Goal: Check status: Check status

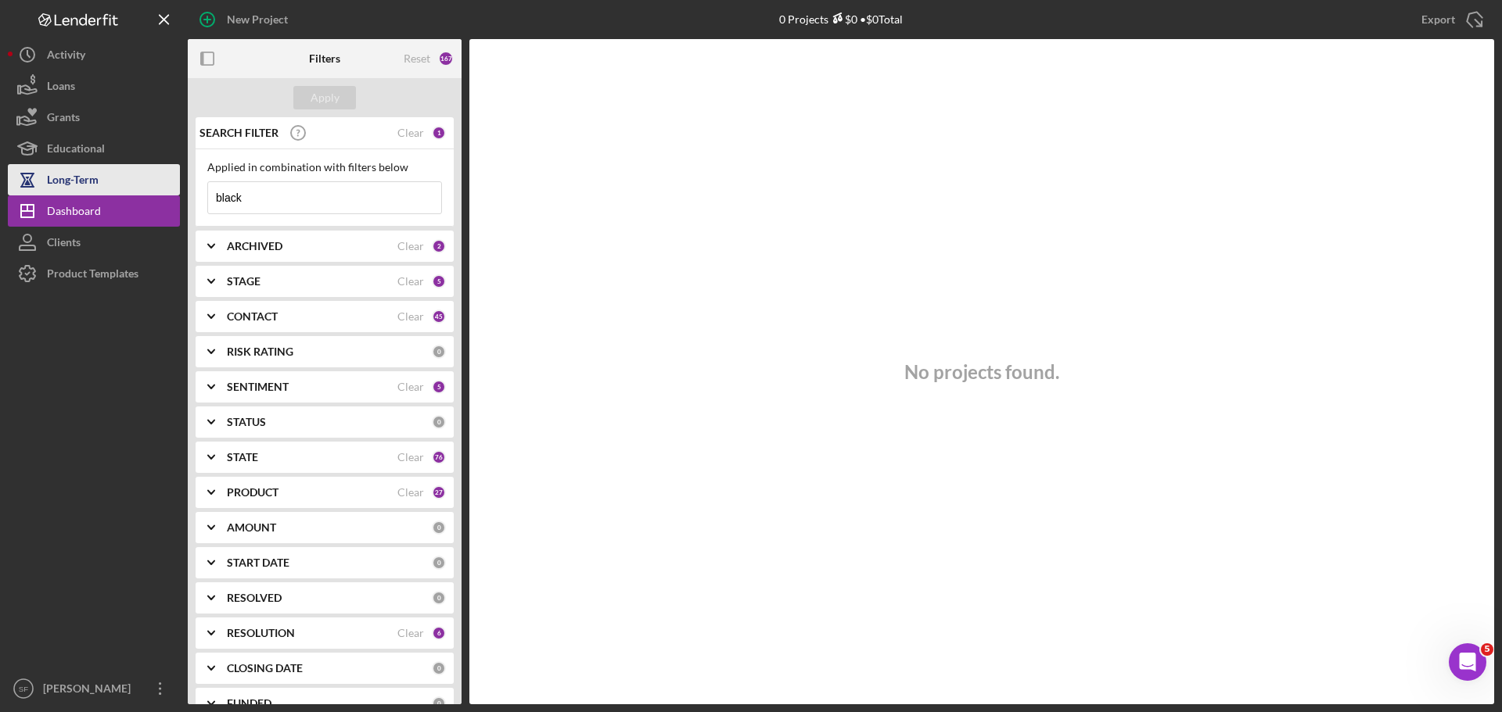
drag, startPoint x: 276, startPoint y: 199, endPoint x: 95, endPoint y: 185, distance: 182.0
click at [96, 187] on div "New Project 0 Projects $0 • $0 Total black Export Icon/Export Filters Reset 167…" at bounding box center [751, 352] width 1486 height 705
paste input "Enowmbitang"
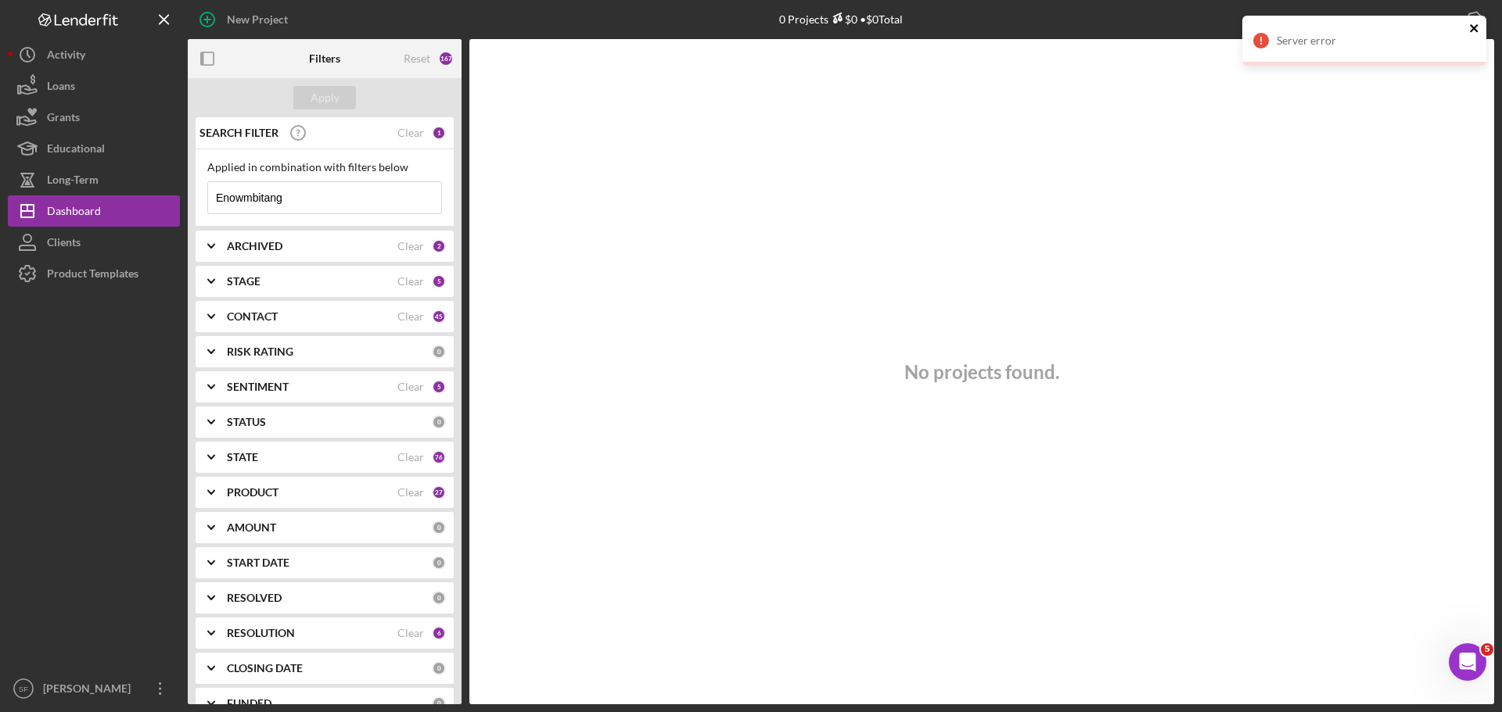
type input "Enowmbitang"
click at [1477, 27] on icon "close" at bounding box center [1474, 28] width 11 height 13
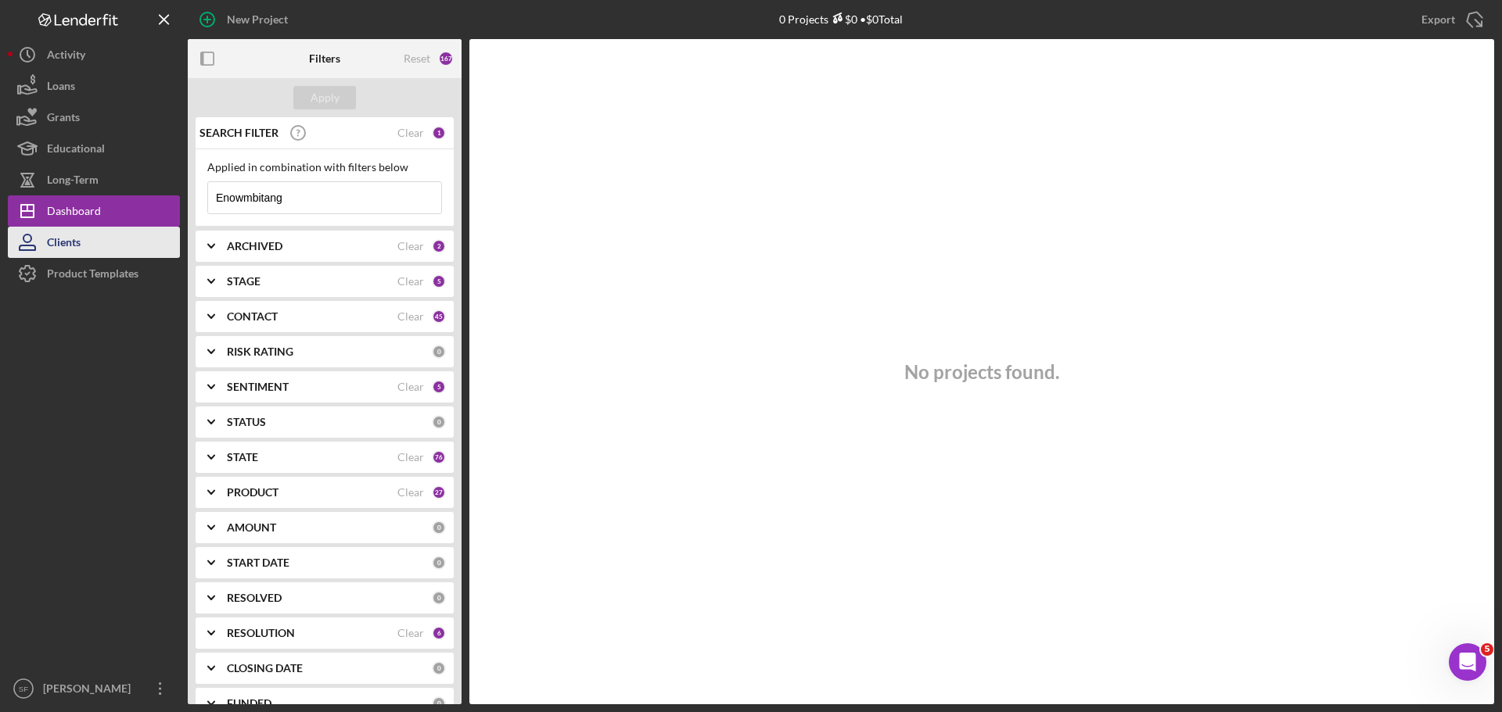
click at [102, 231] on button "Clients" at bounding box center [94, 242] width 172 height 31
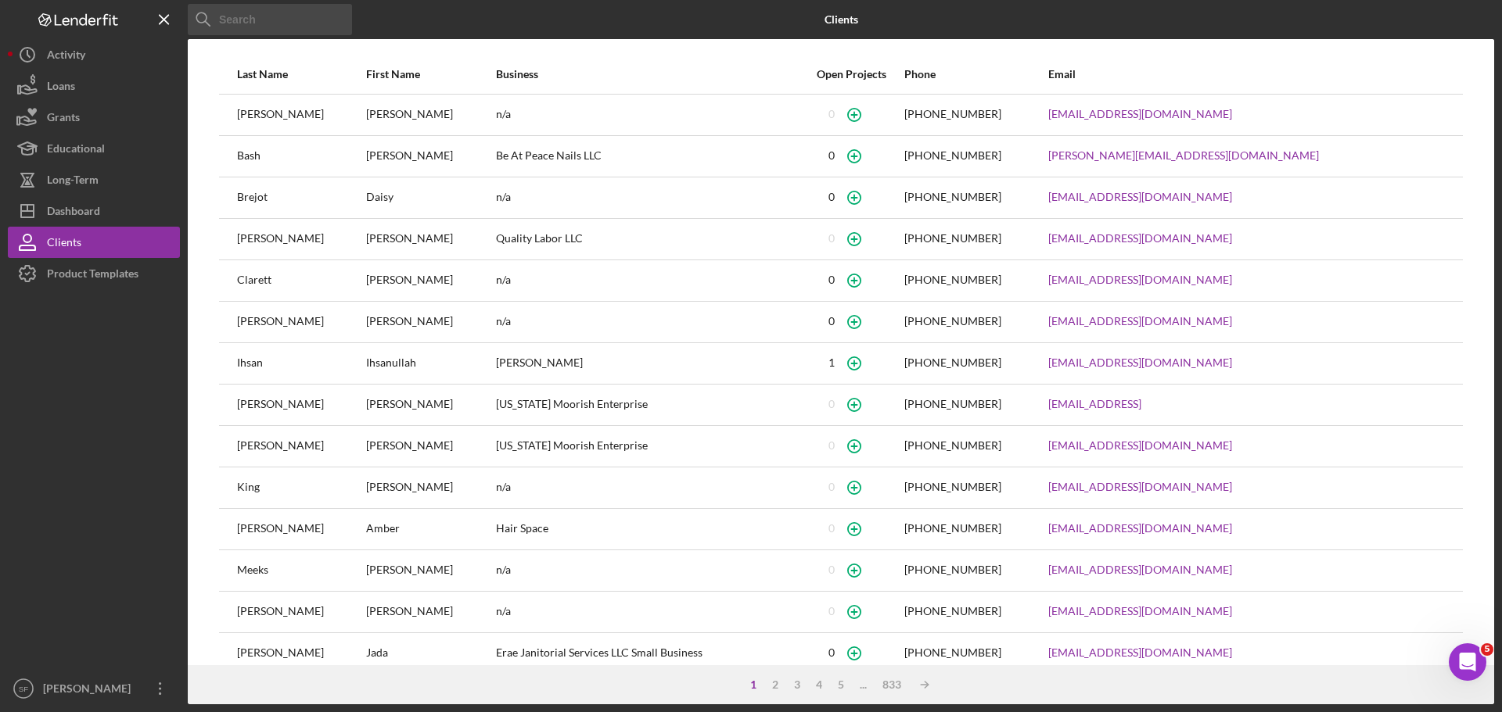
click at [294, 26] on input at bounding box center [270, 19] width 164 height 31
paste input "Enowmbitang"
type input "Enowmbitang"
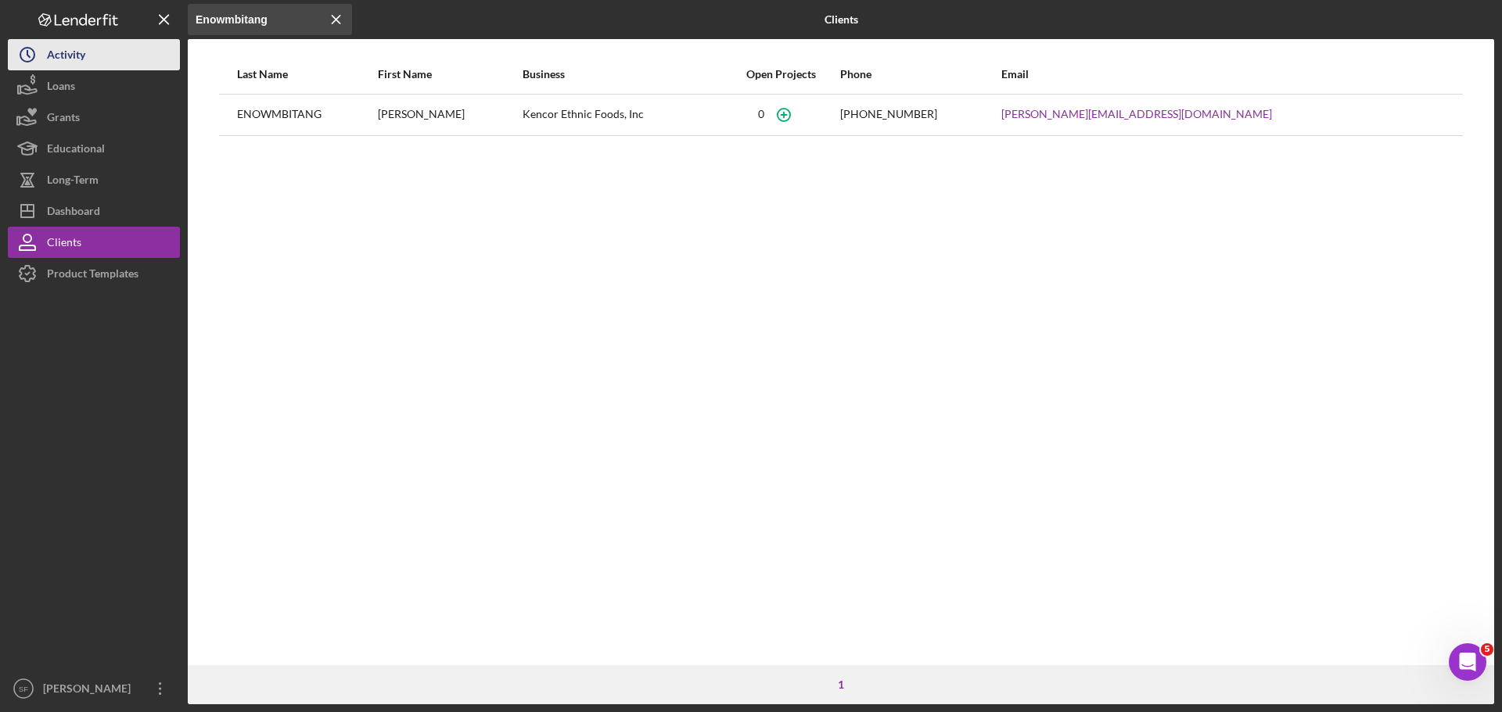
click at [94, 62] on button "Icon/History Activity" at bounding box center [94, 54] width 172 height 31
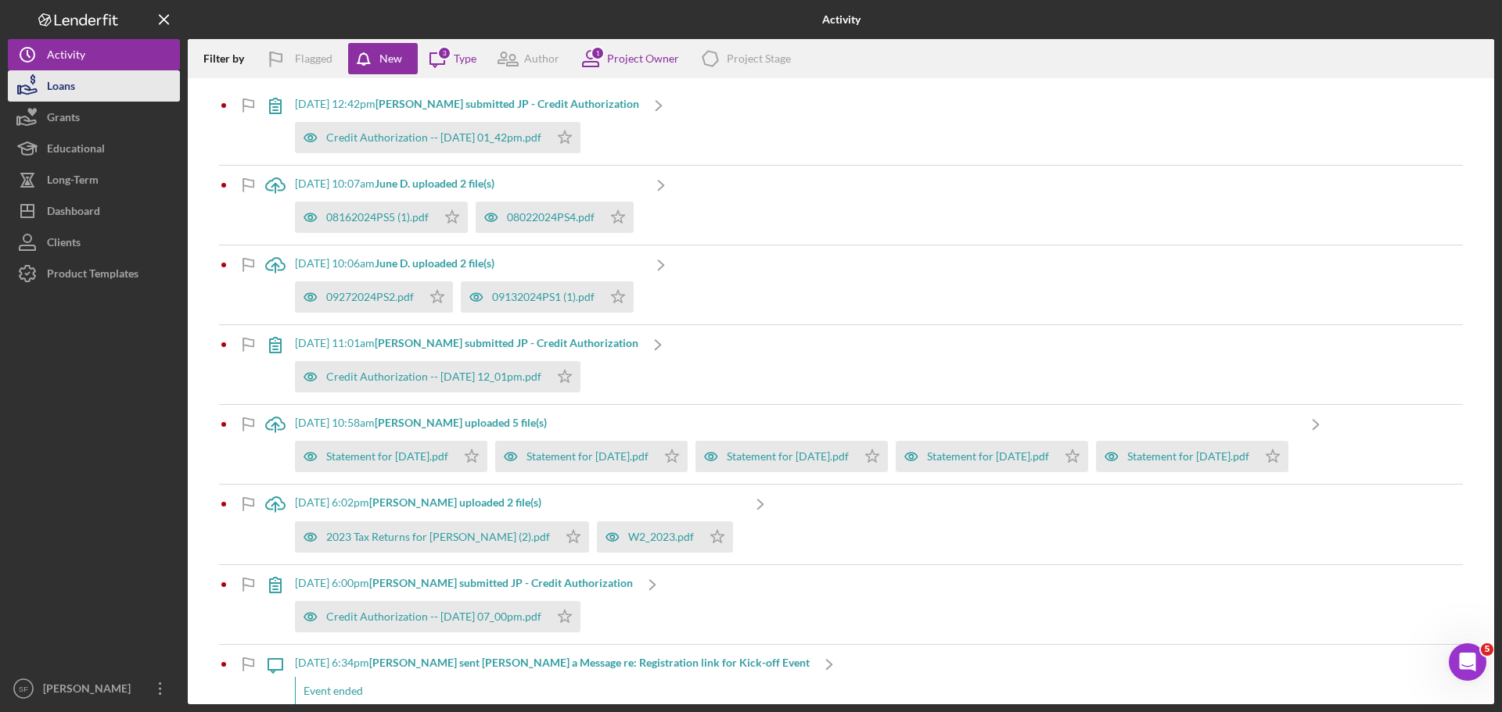
click at [89, 98] on button "Loans" at bounding box center [94, 85] width 172 height 31
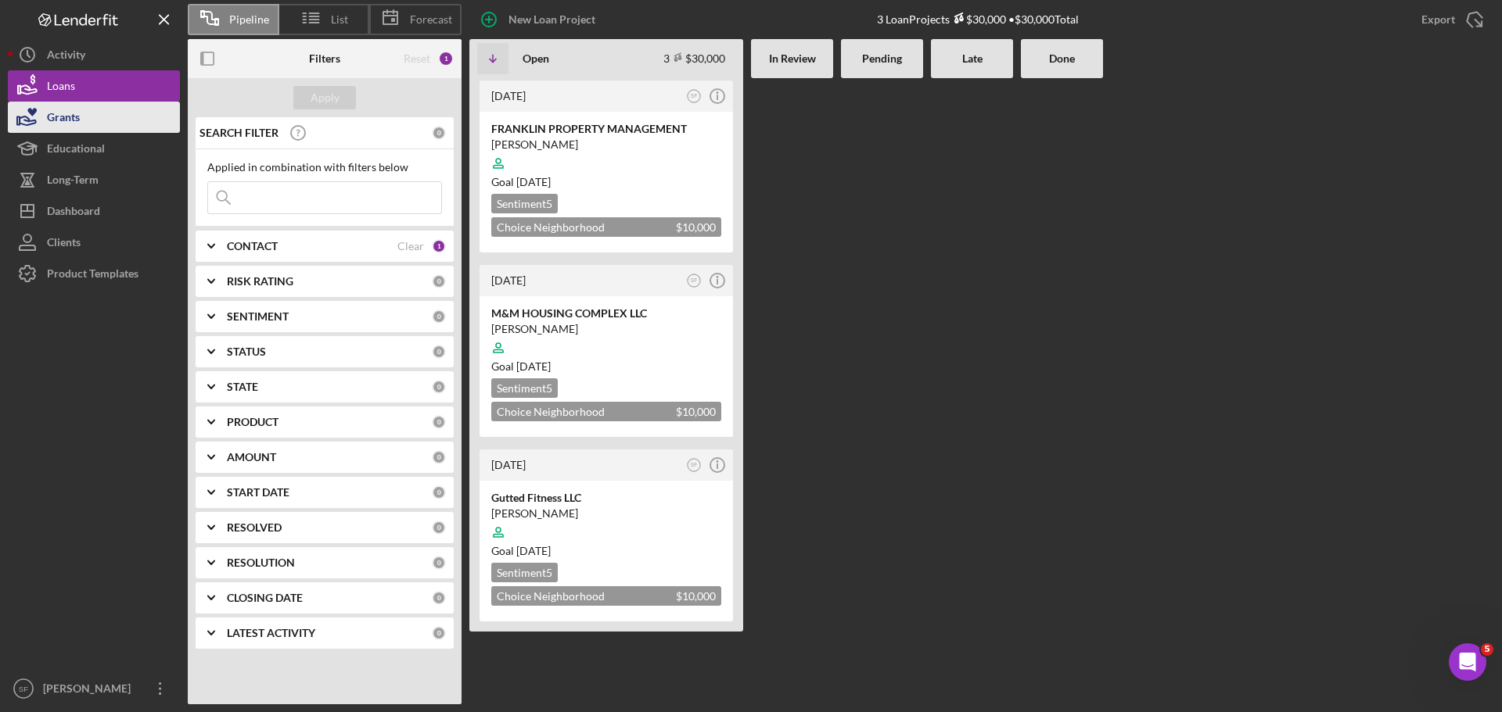
click at [81, 117] on button "Grants" at bounding box center [94, 117] width 172 height 31
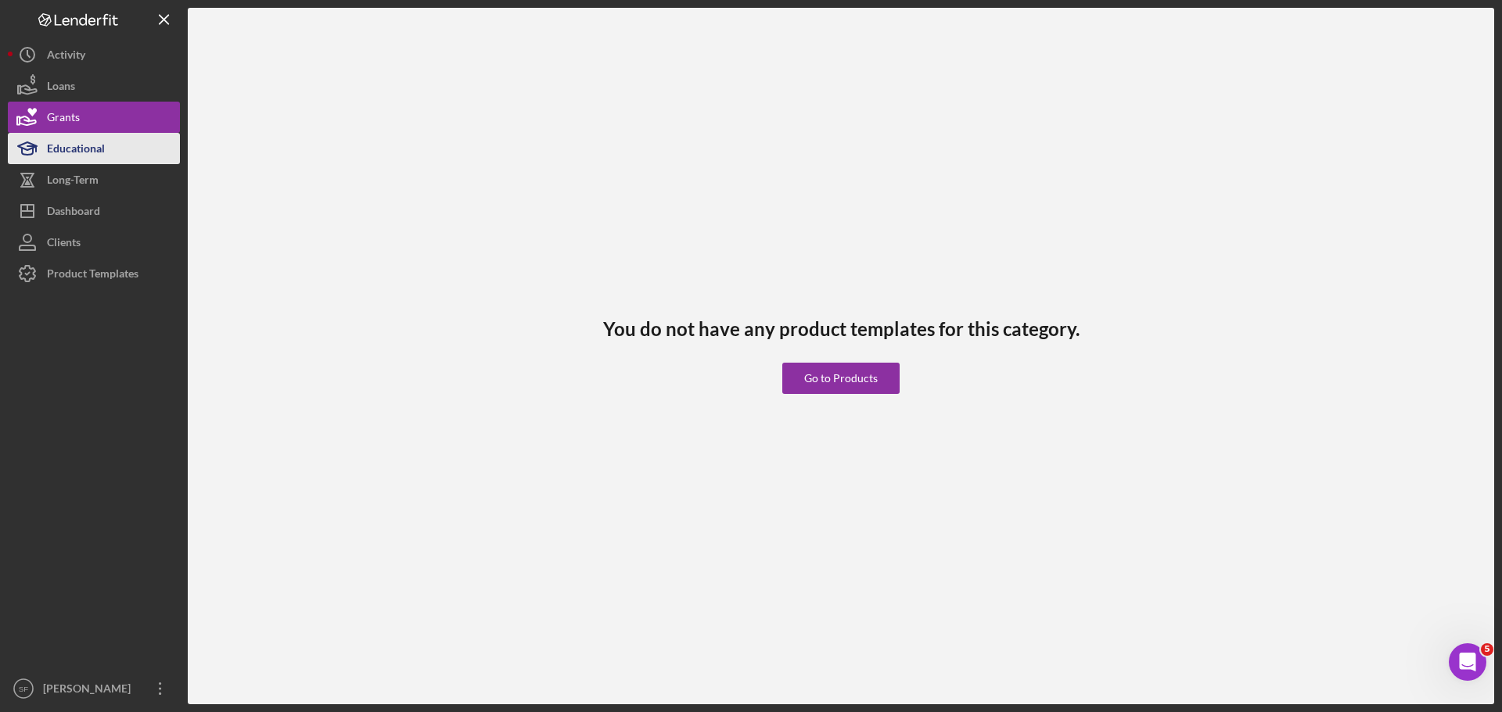
click at [79, 147] on div "Educational" at bounding box center [76, 150] width 58 height 35
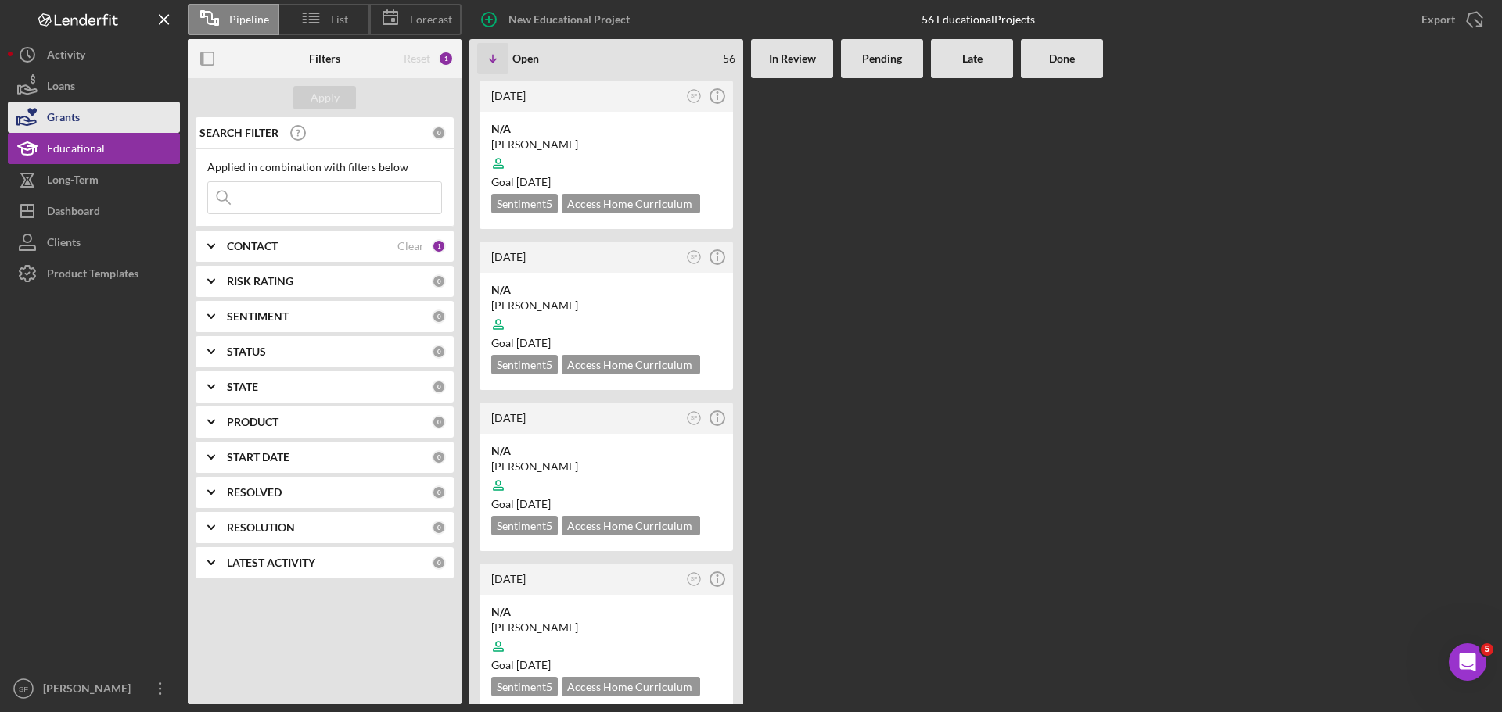
click at [90, 118] on button "Grants" at bounding box center [94, 117] width 172 height 31
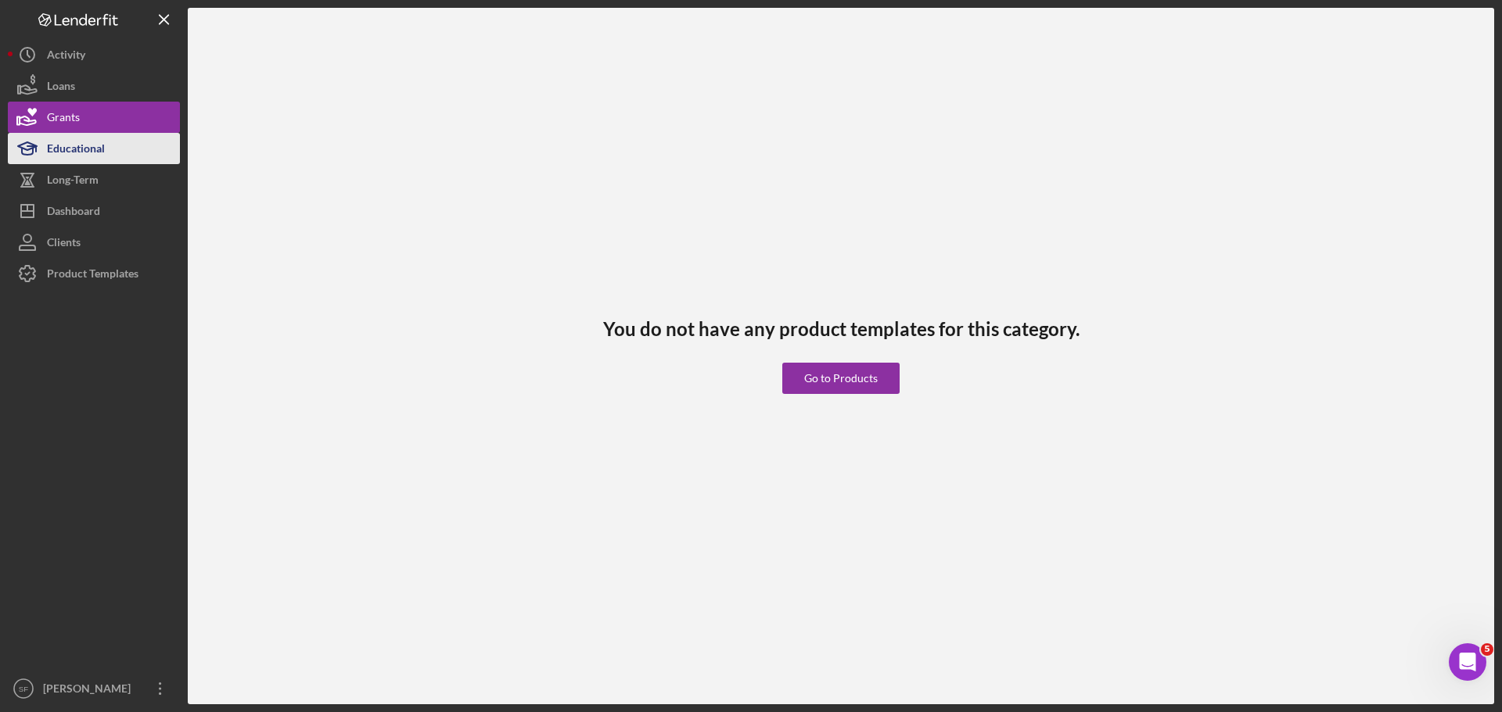
click at [84, 159] on div "Educational" at bounding box center [76, 150] width 58 height 35
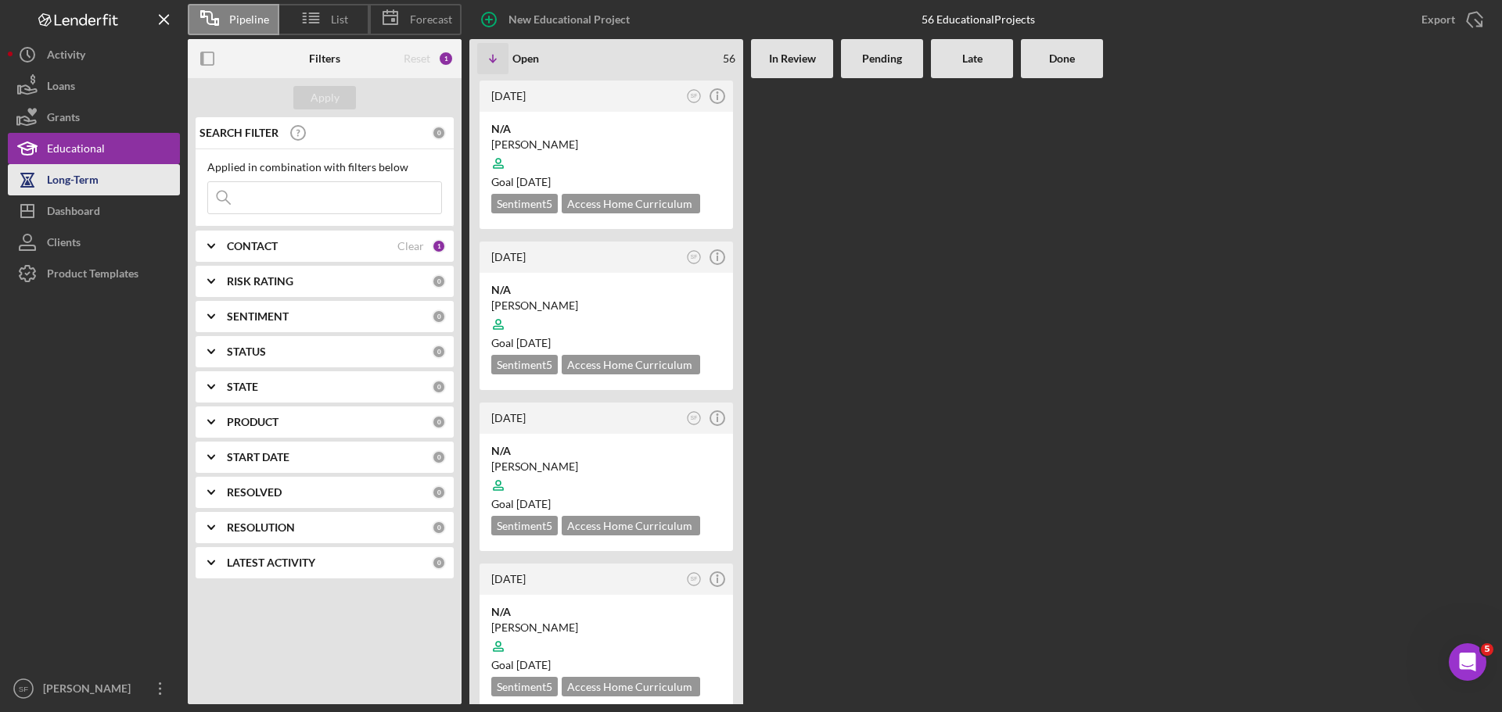
click at [65, 181] on div "Long-Term" at bounding box center [73, 181] width 52 height 35
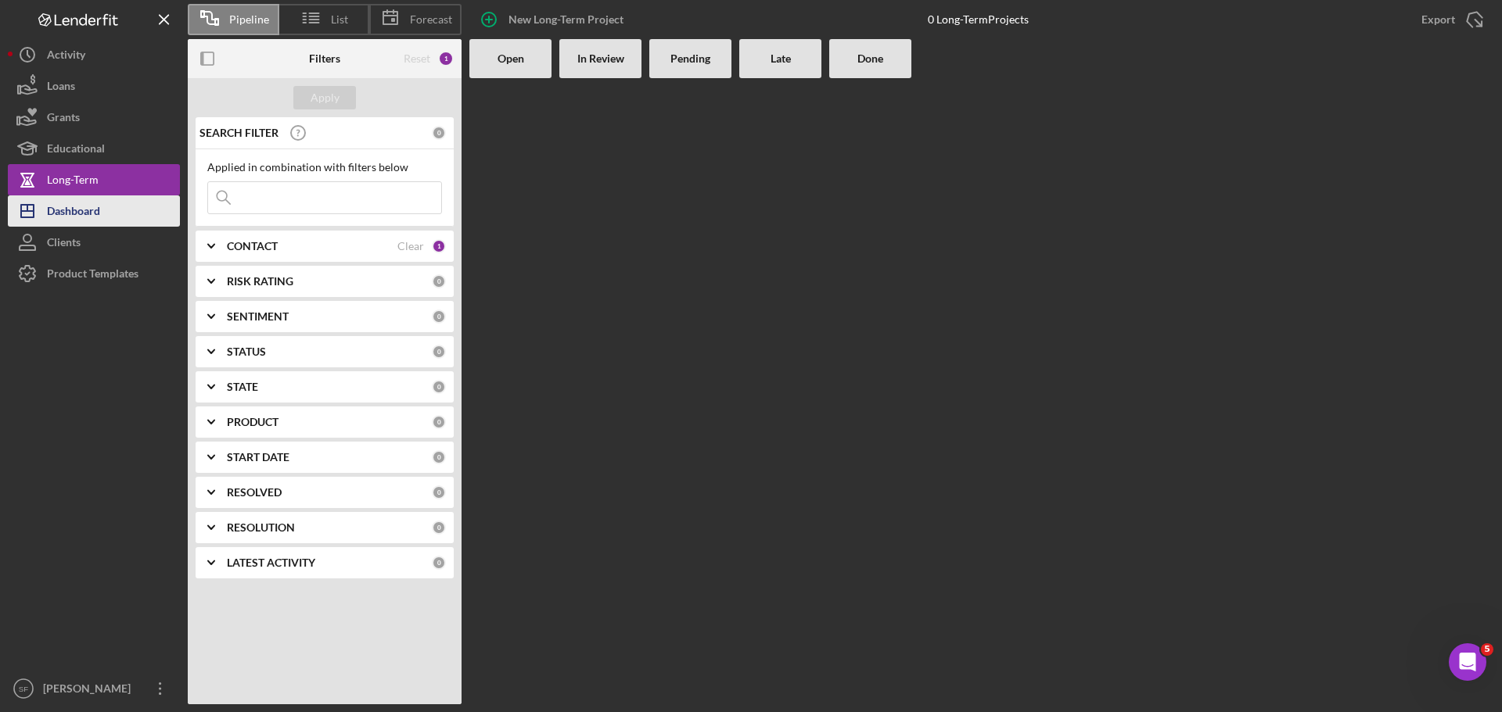
click at [88, 207] on div "Dashboard" at bounding box center [73, 213] width 53 height 35
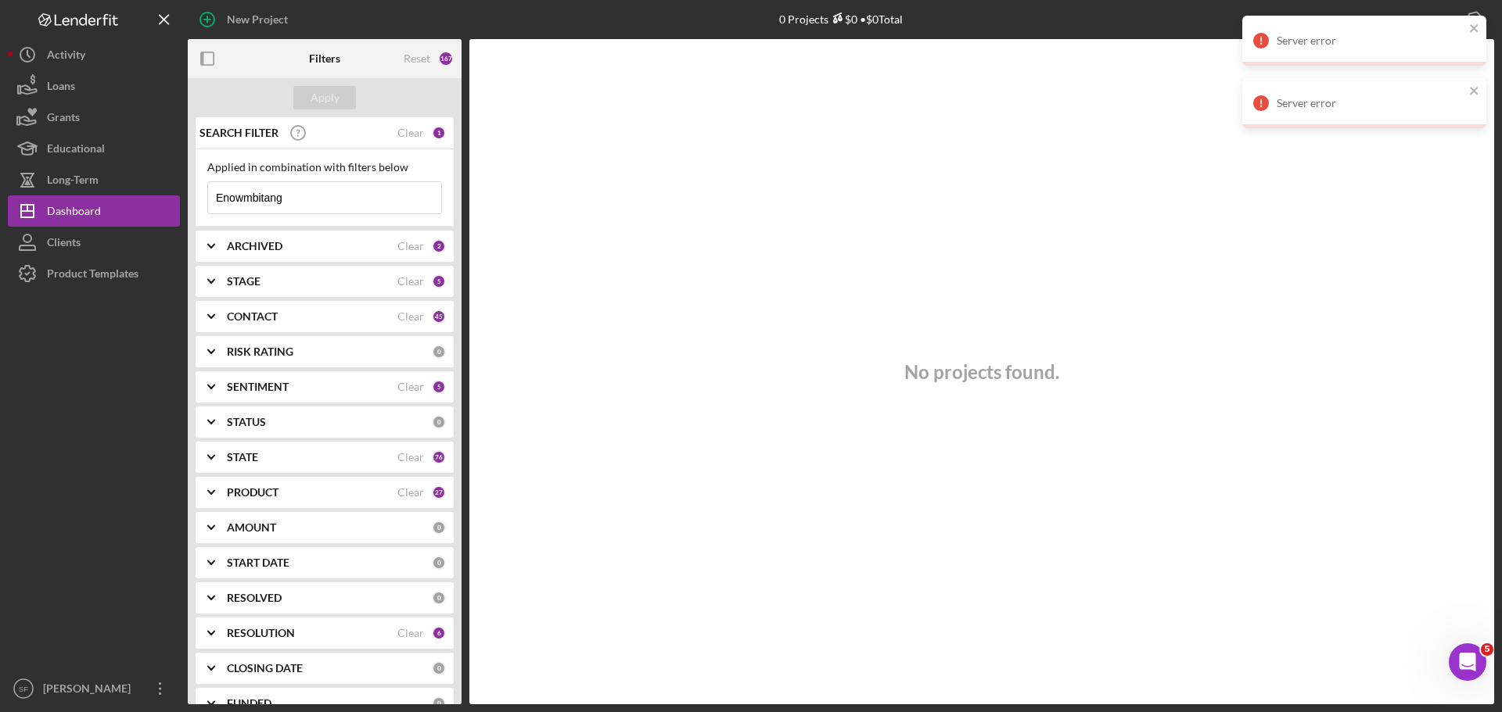
click at [1282, 20] on div "Server error" at bounding box center [1364, 41] width 244 height 50
click at [1264, 41] on icon at bounding box center [1261, 41] width 16 height 16
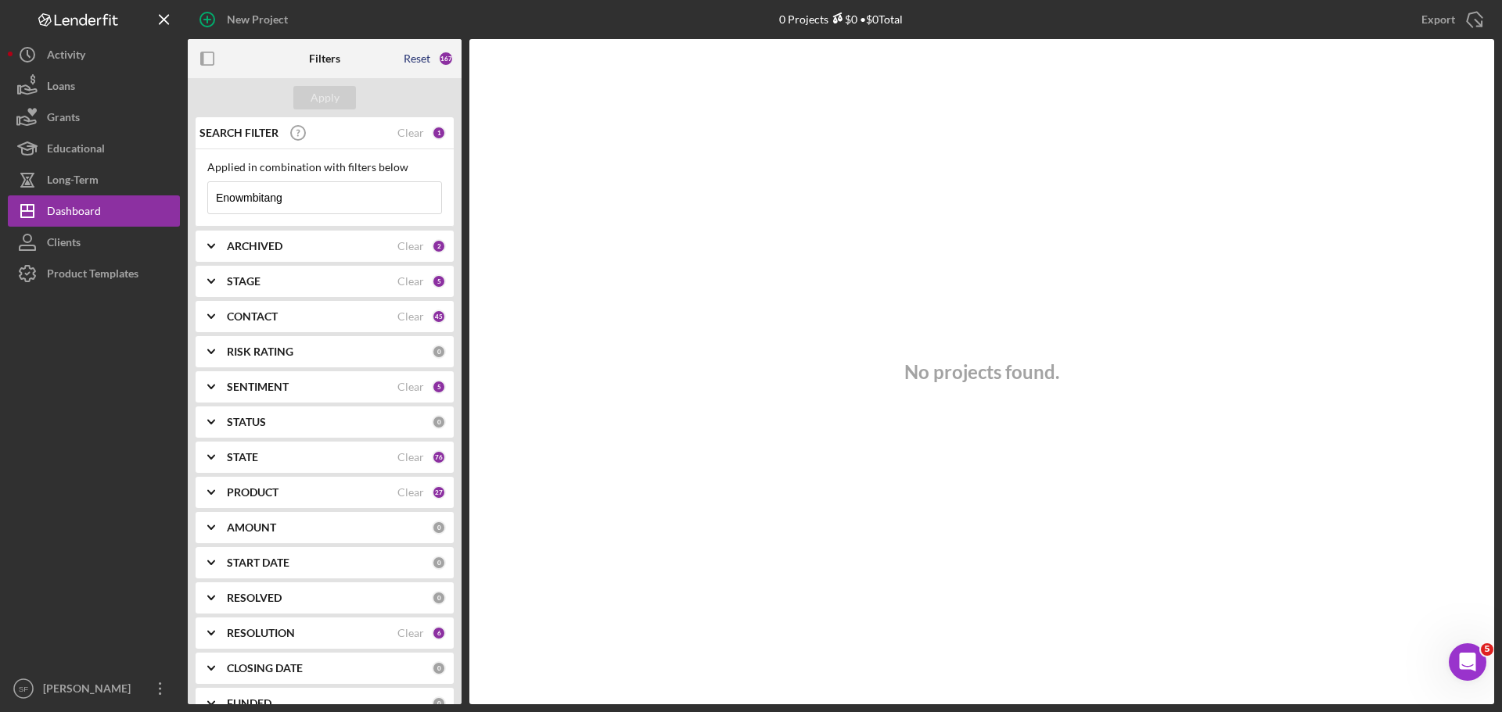
click at [407, 57] on div "Reset" at bounding box center [417, 58] width 27 height 13
click at [353, 199] on input at bounding box center [324, 197] width 233 height 31
paste input "Enowmbitang"
type input "Enowmbitang"
click at [325, 458] on div "STATE" at bounding box center [329, 457] width 205 height 13
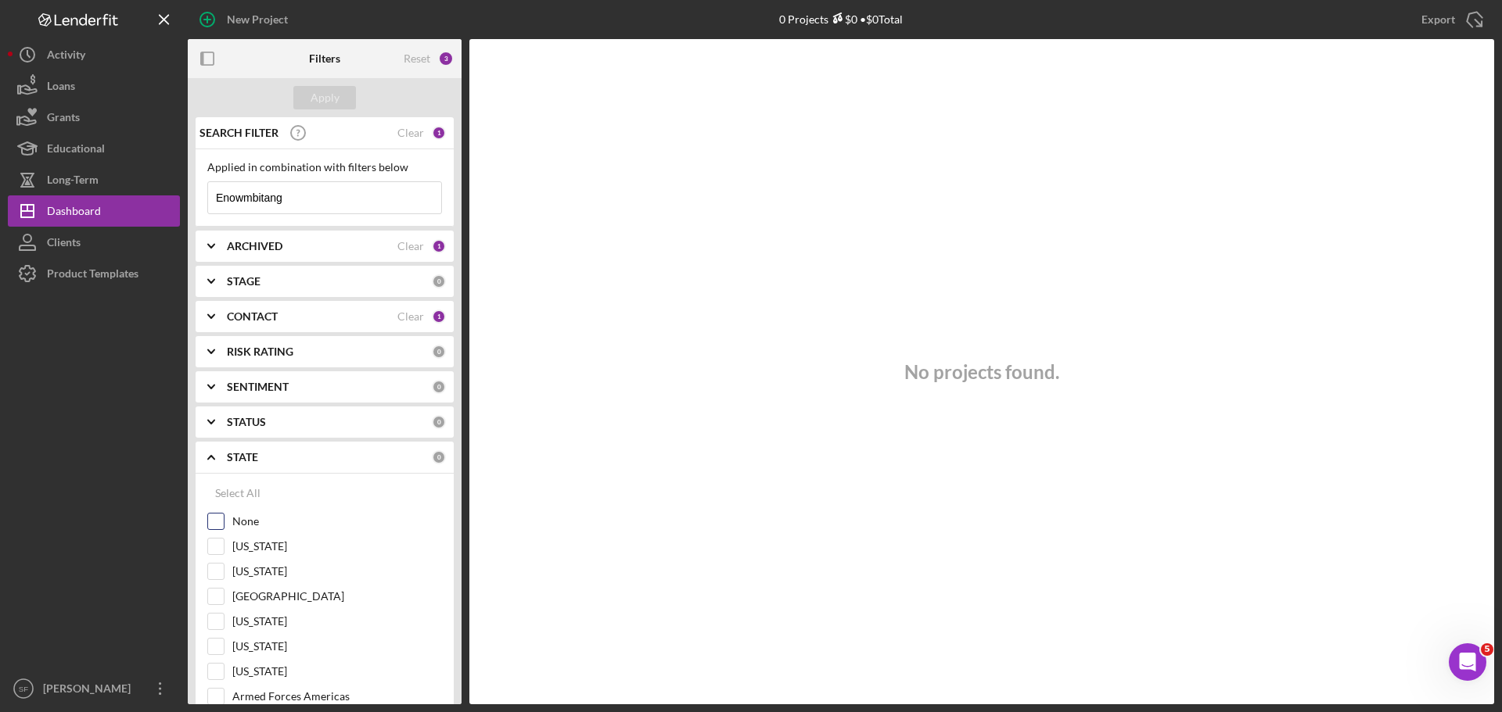
click at [209, 519] on input "None" at bounding box center [216, 522] width 16 height 16
checkbox input "true"
click at [219, 499] on div "Select All" at bounding box center [237, 493] width 45 height 31
checkbox input "true"
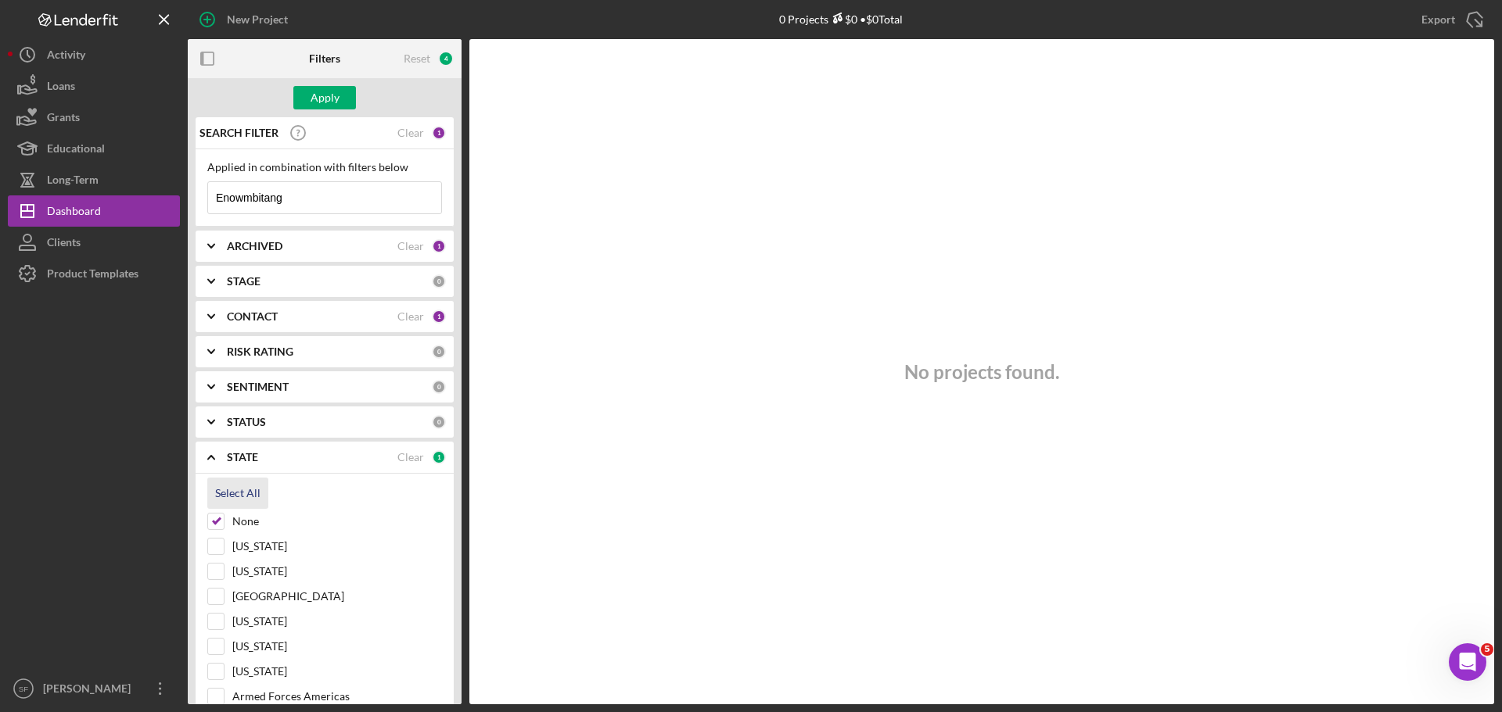
checkbox input "true"
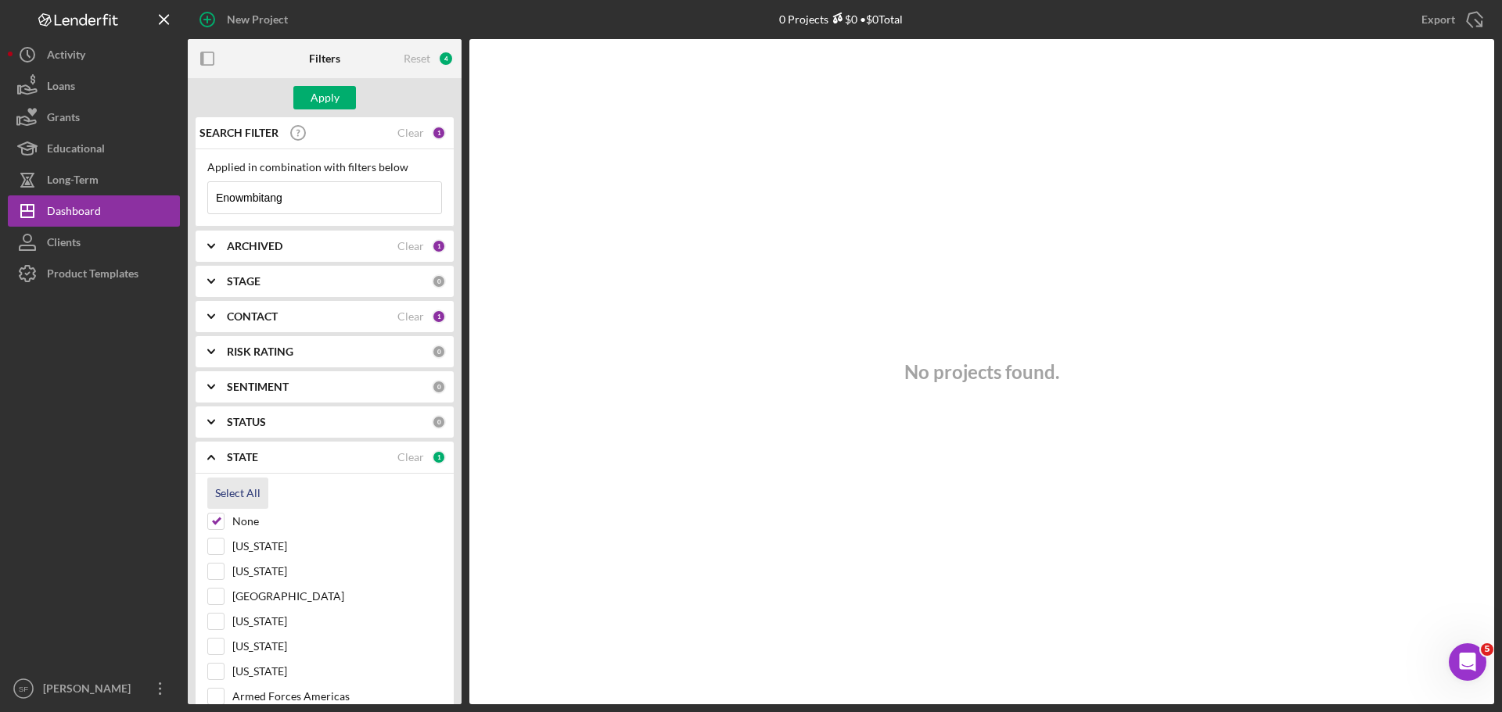
checkbox input "true"
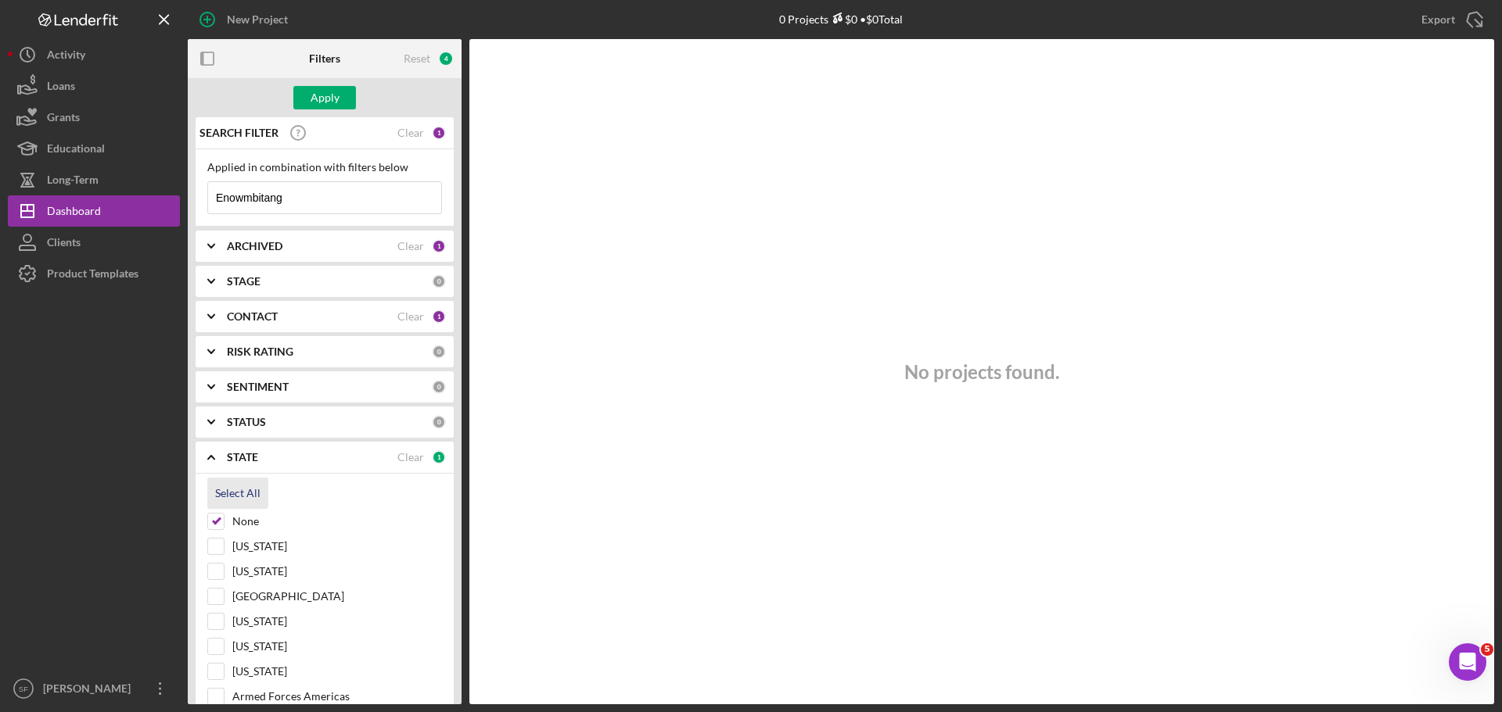
checkbox input "true"
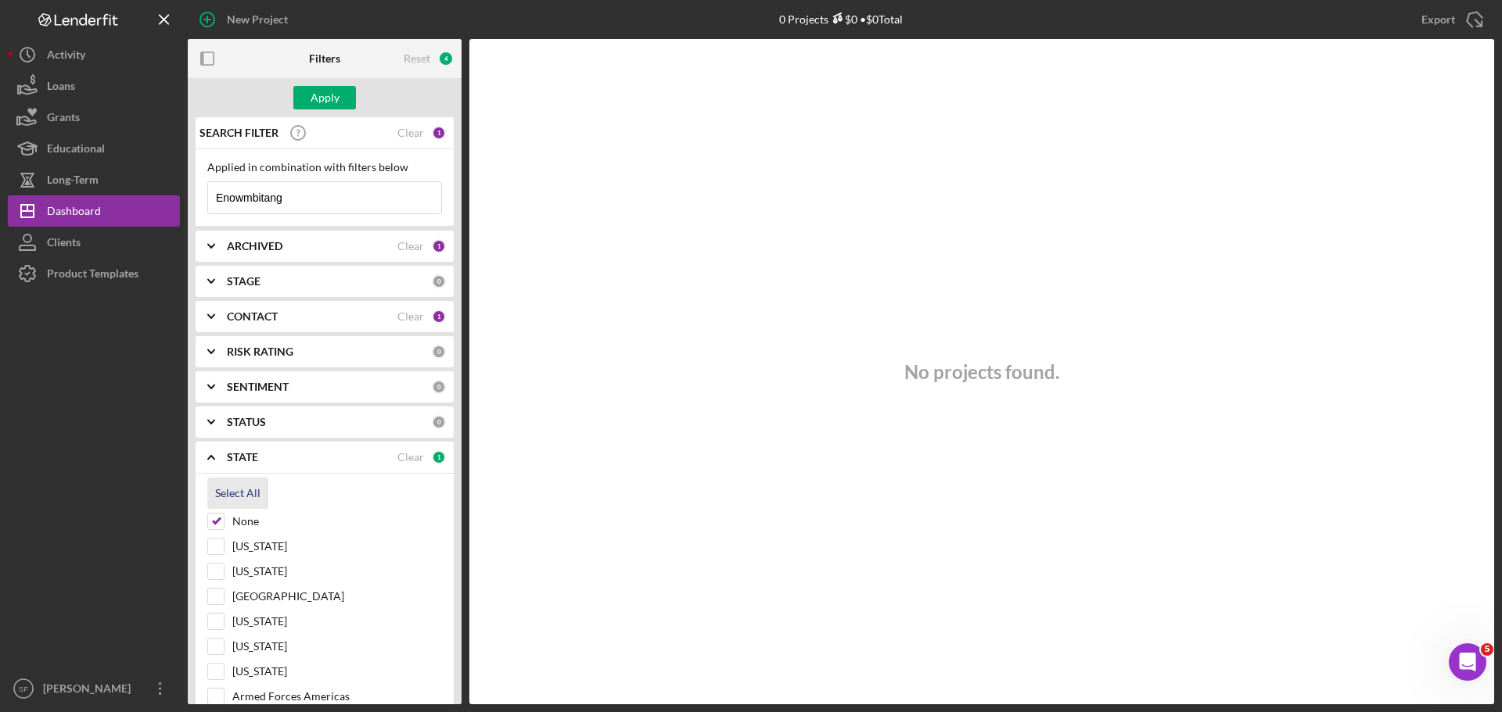
checkbox input "true"
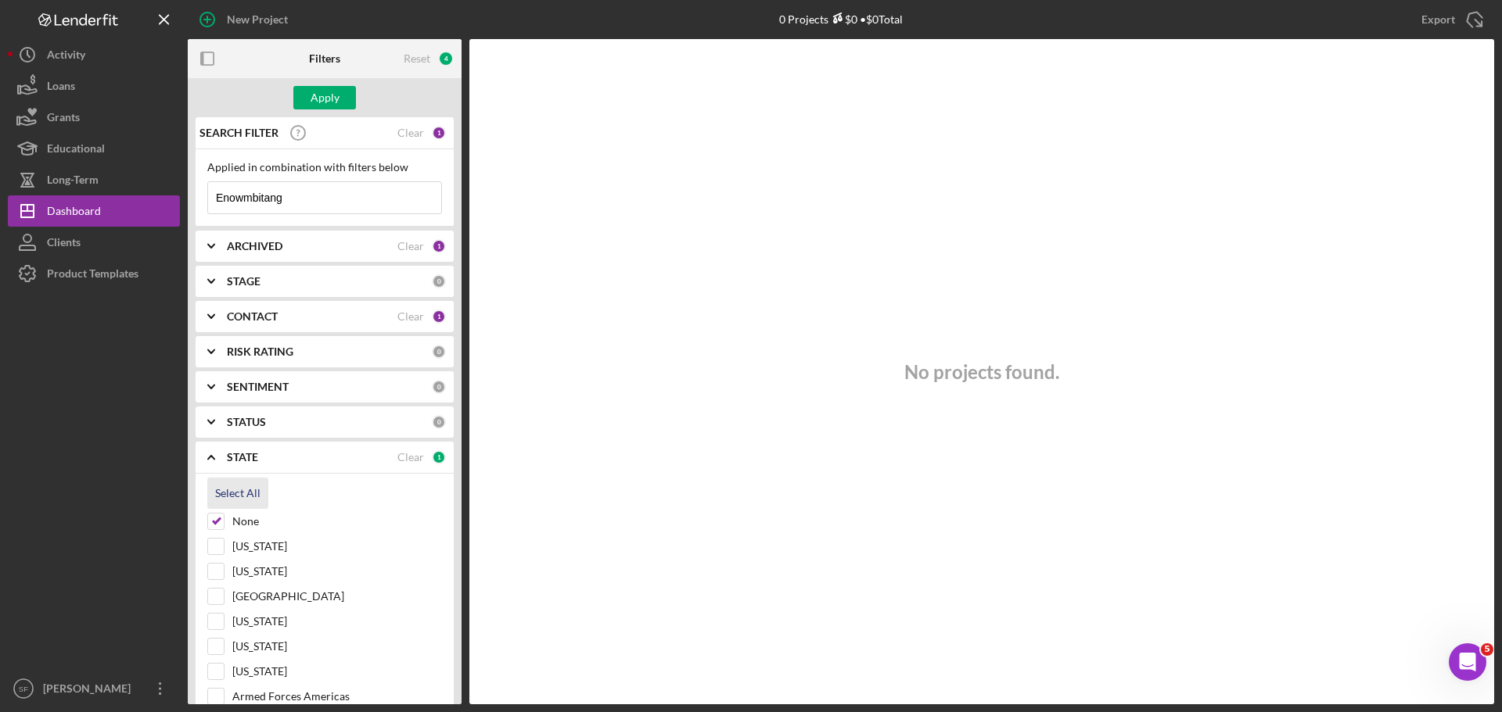
checkbox input "true"
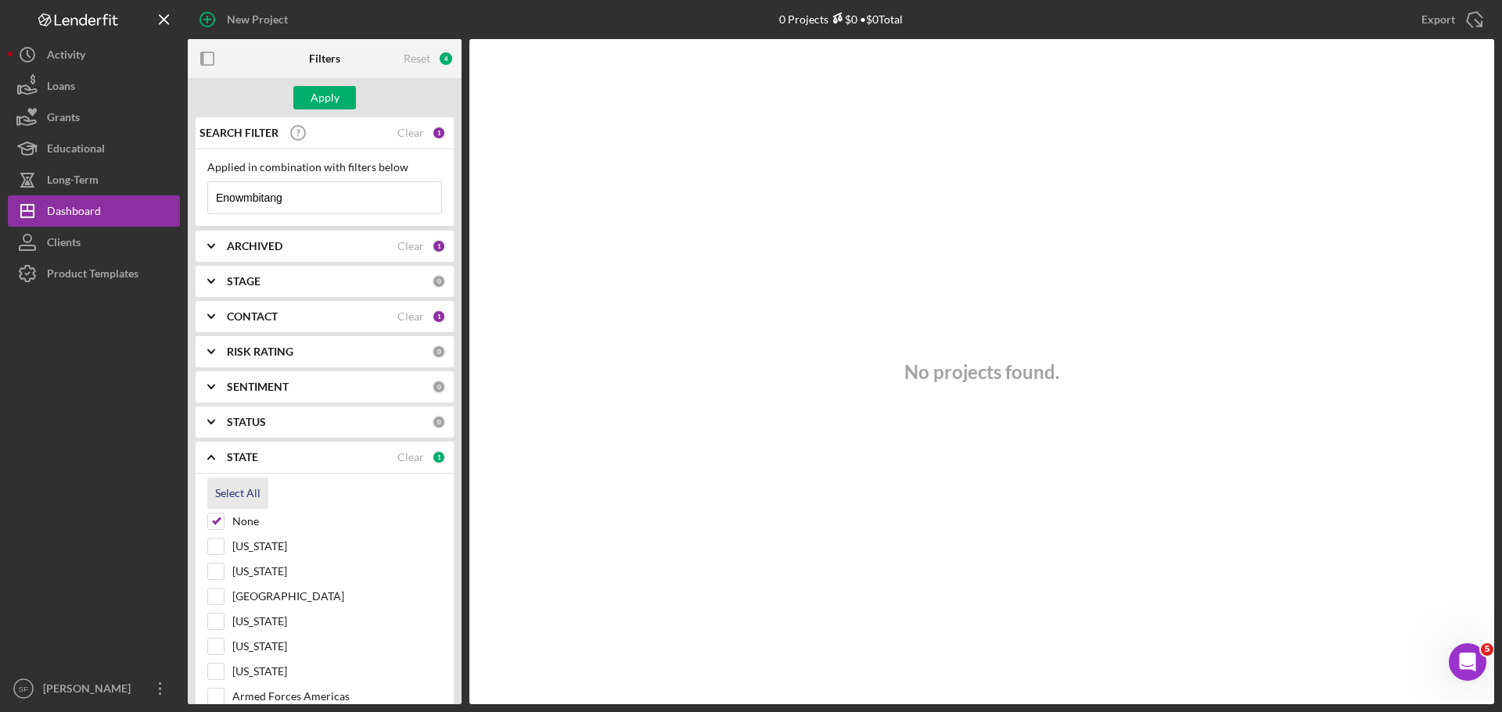
checkbox input "true"
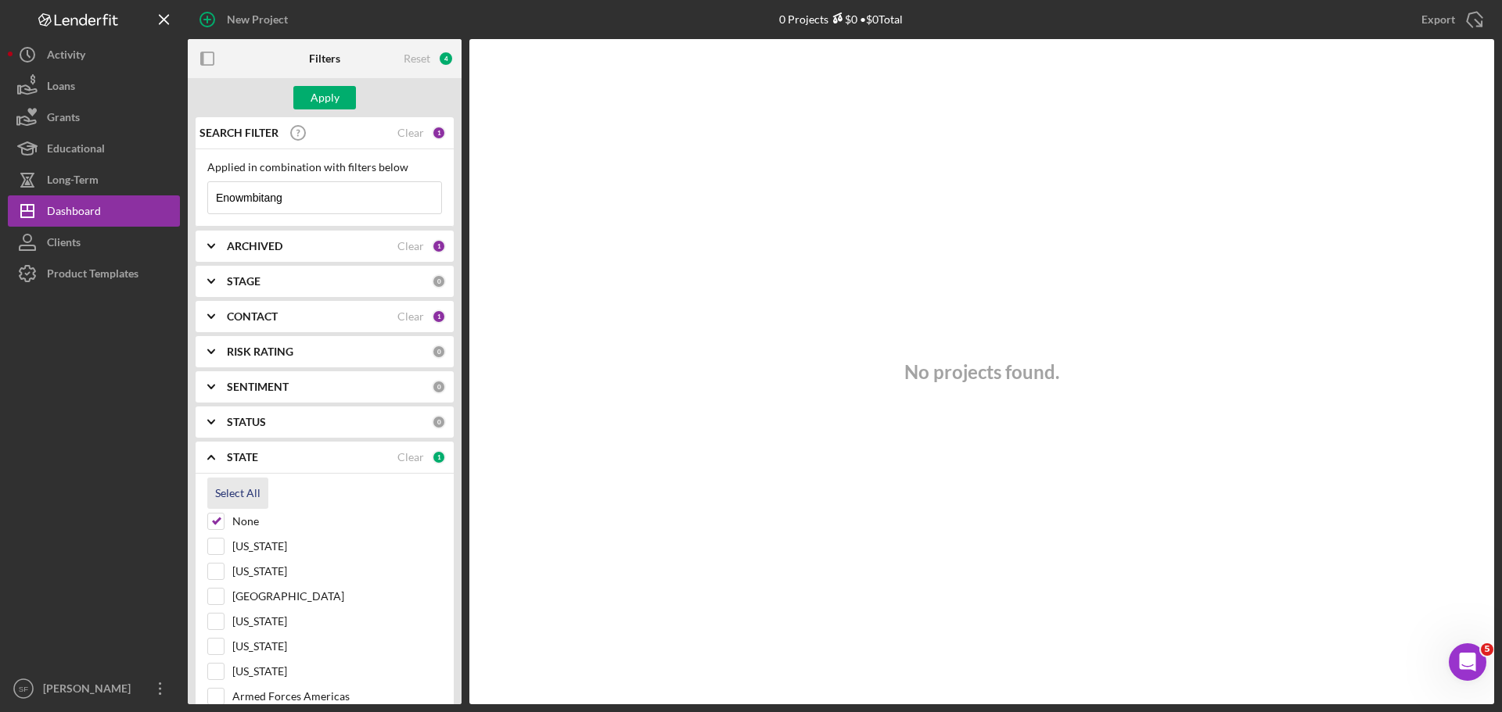
checkbox input "true"
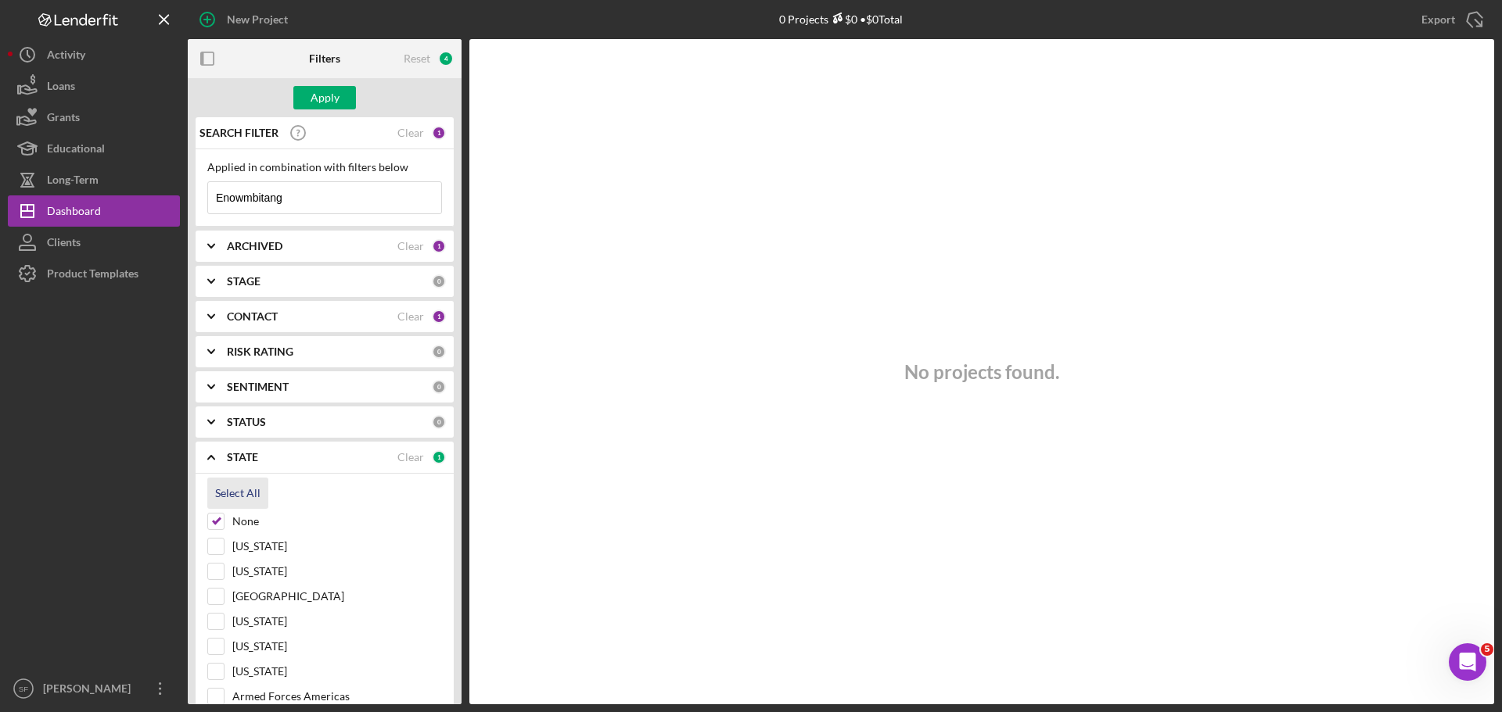
checkbox input "true"
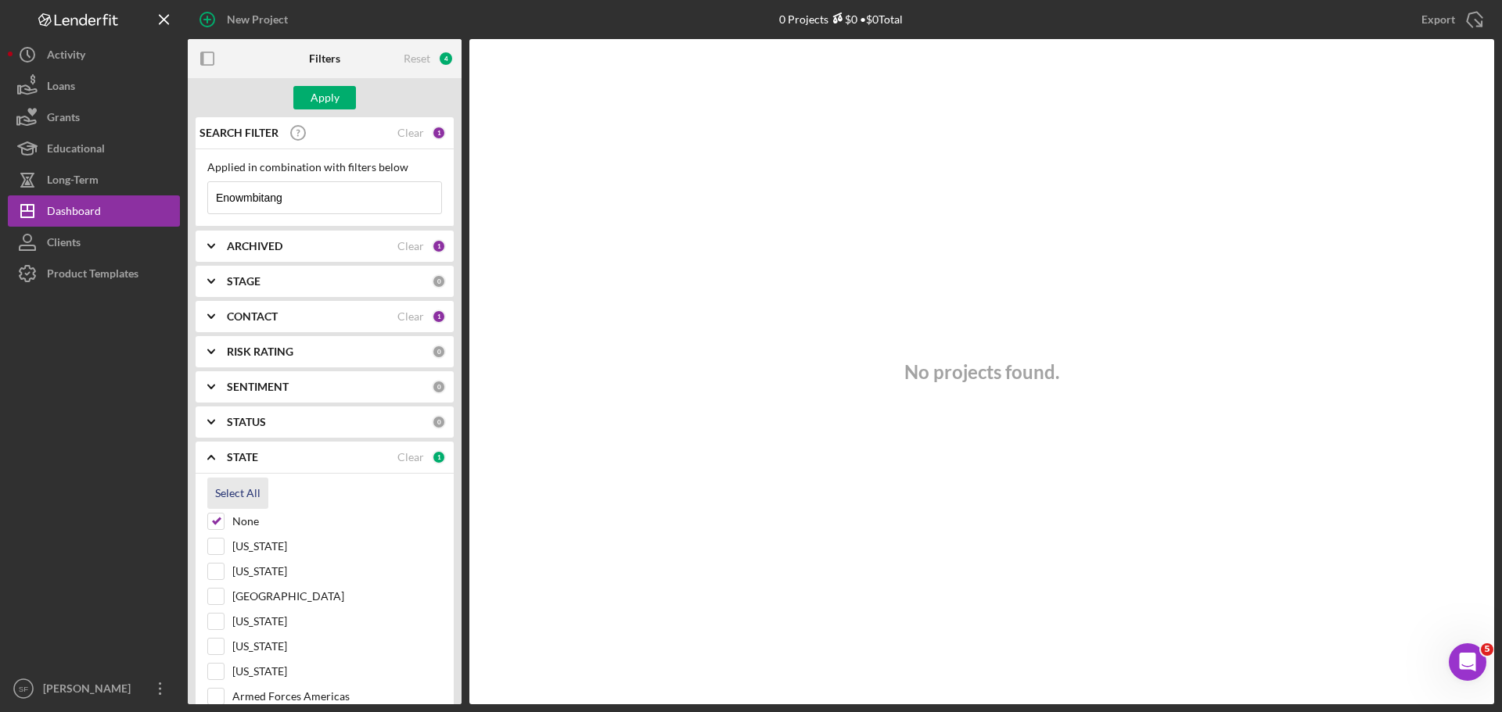
checkbox input "true"
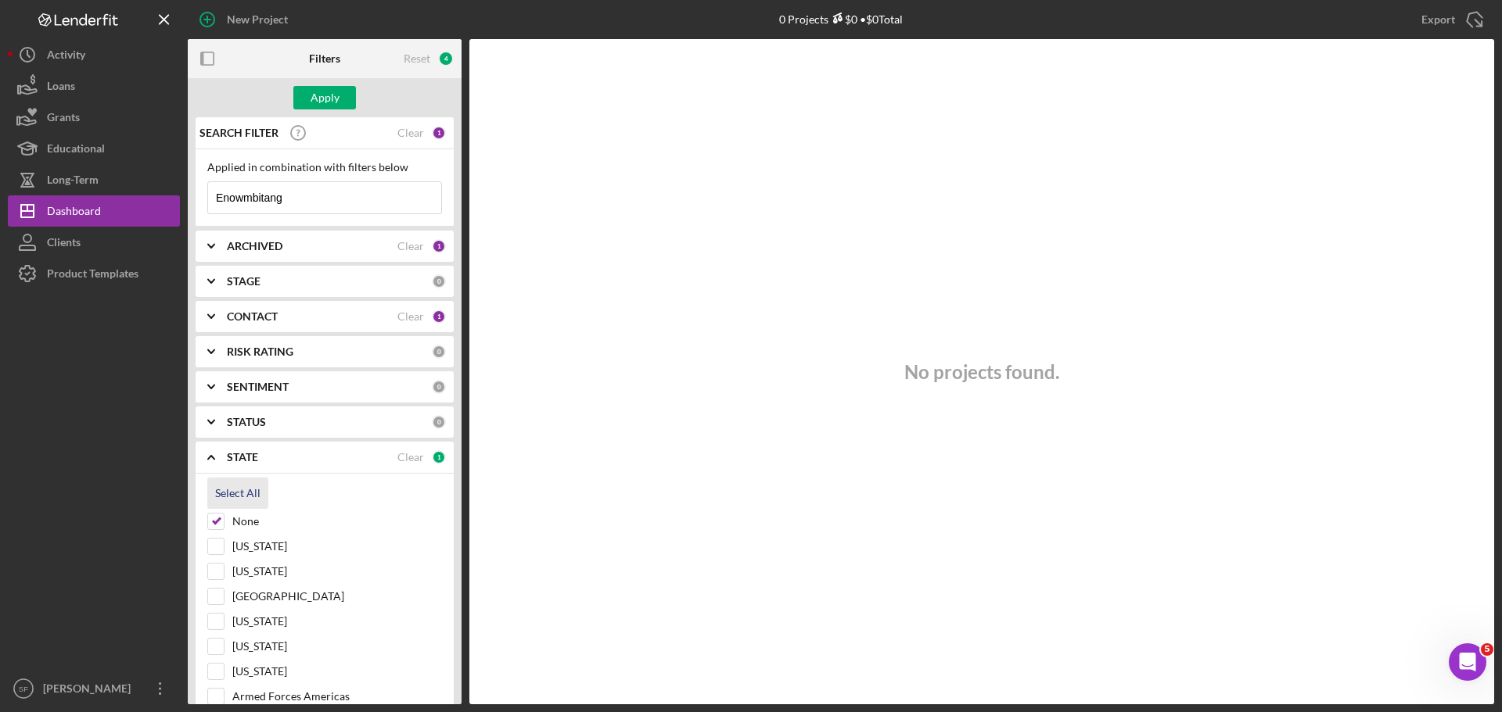
checkbox input "true"
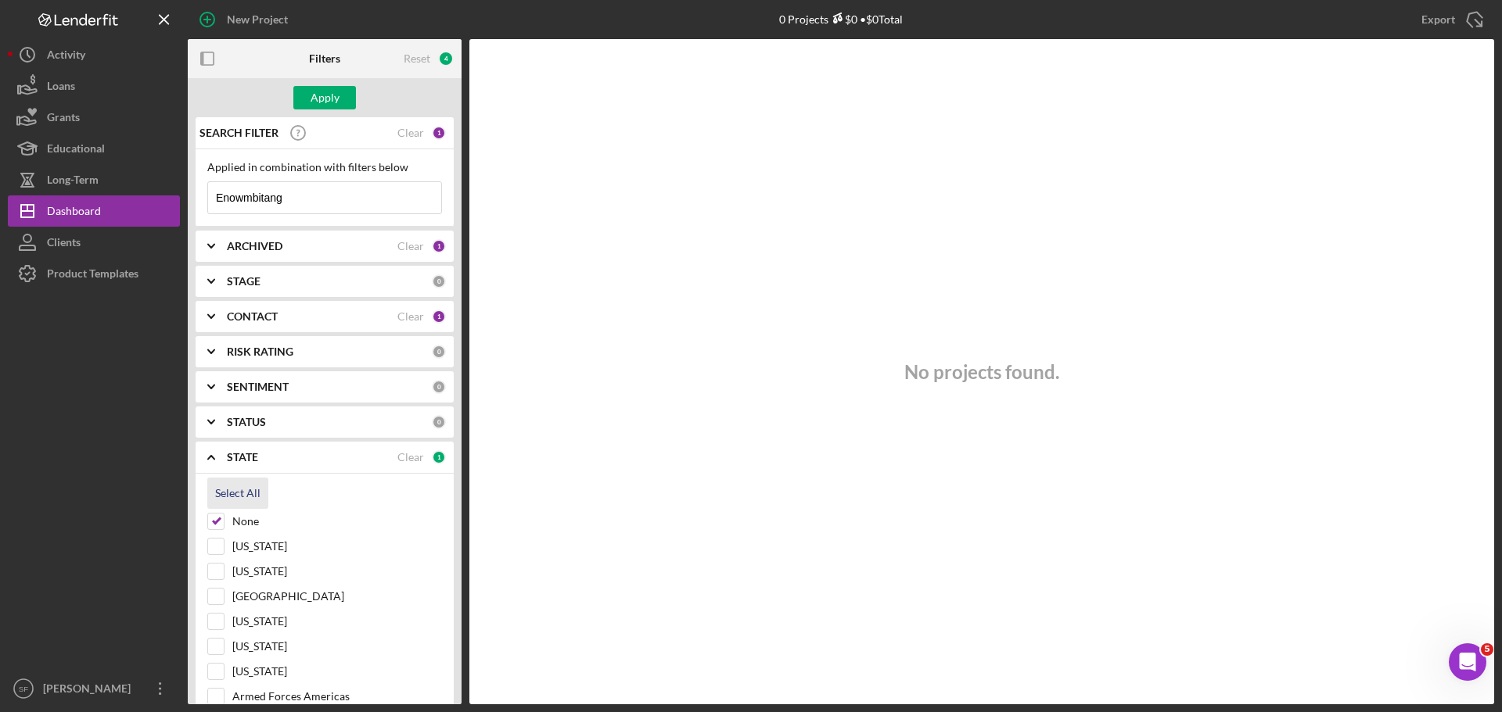
checkbox input "true"
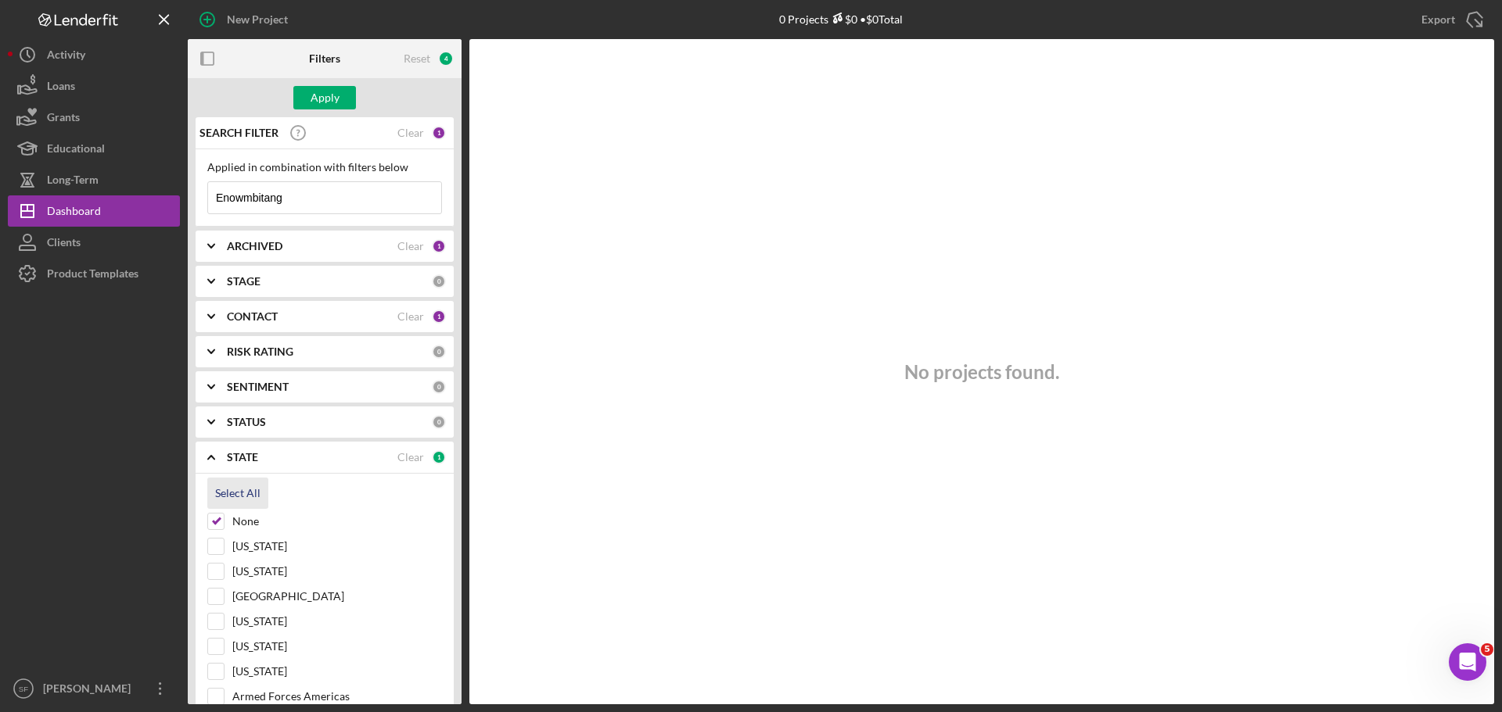
checkbox input "true"
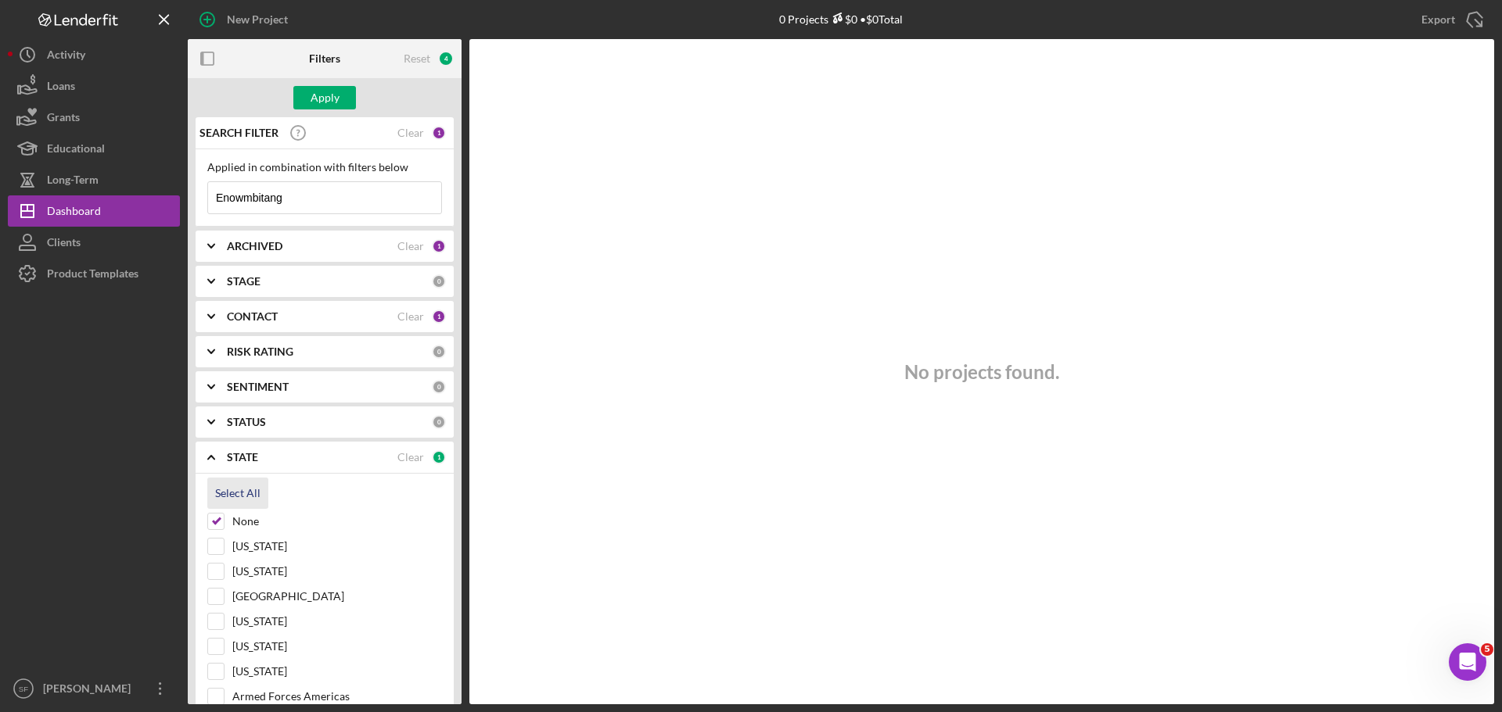
checkbox input "true"
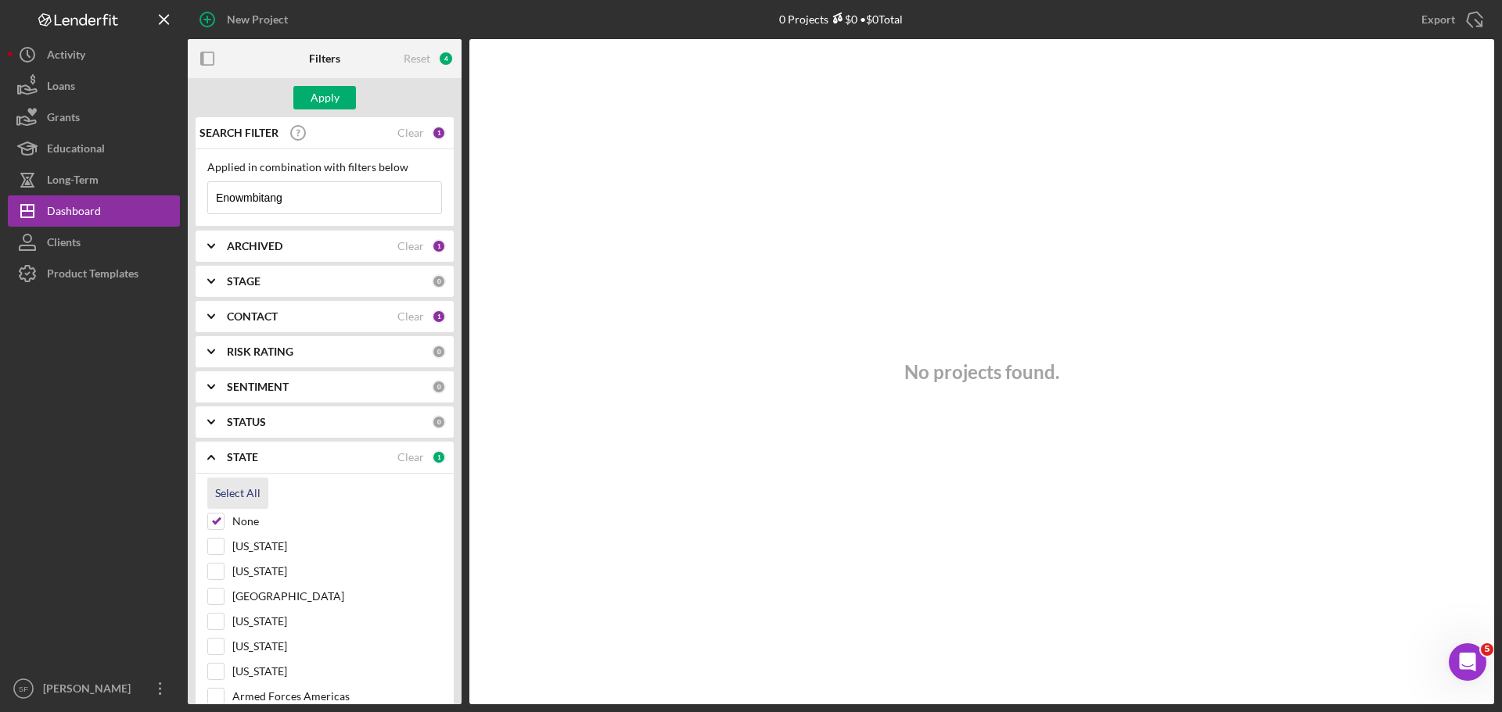
checkbox input "true"
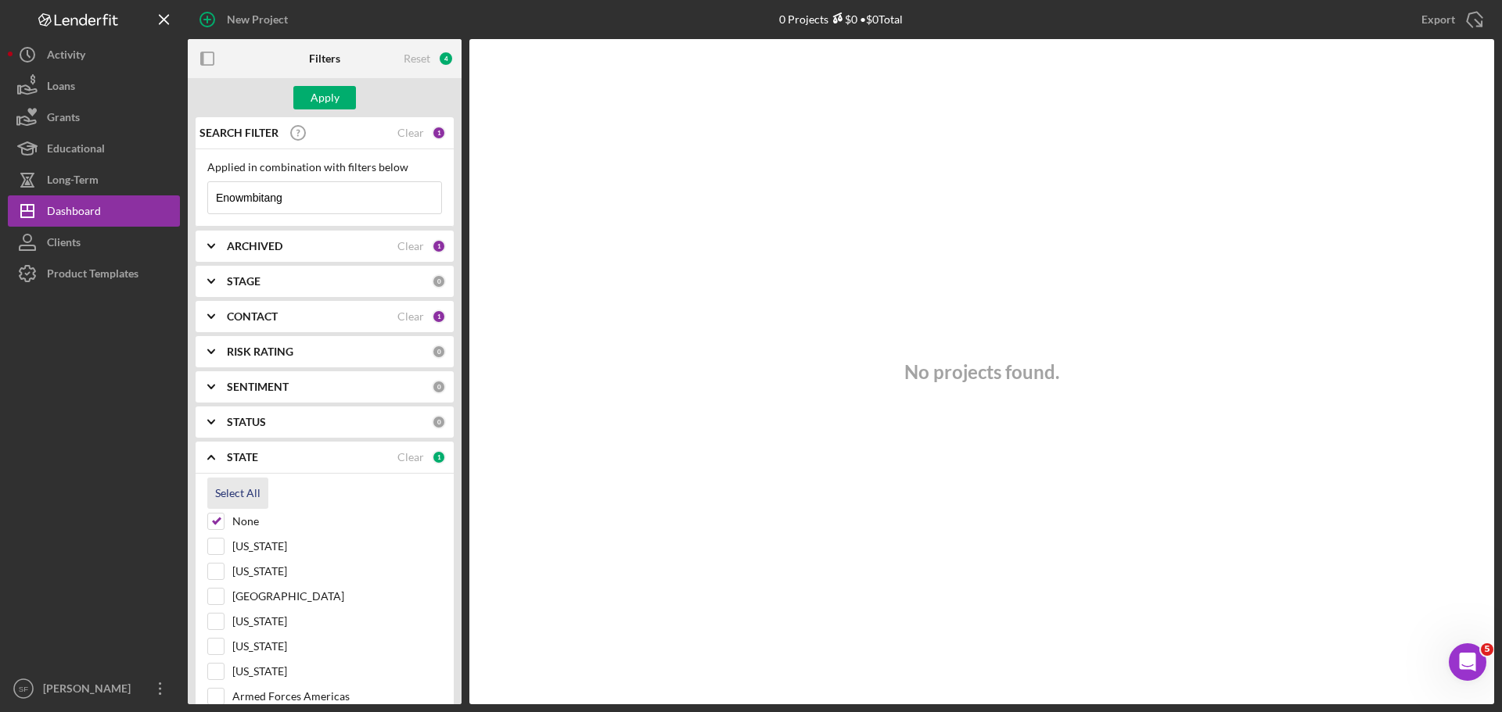
checkbox input "true"
click at [215, 456] on icon "Icon/Expander" at bounding box center [211, 457] width 39 height 39
click at [214, 422] on polyline at bounding box center [211, 422] width 6 height 3
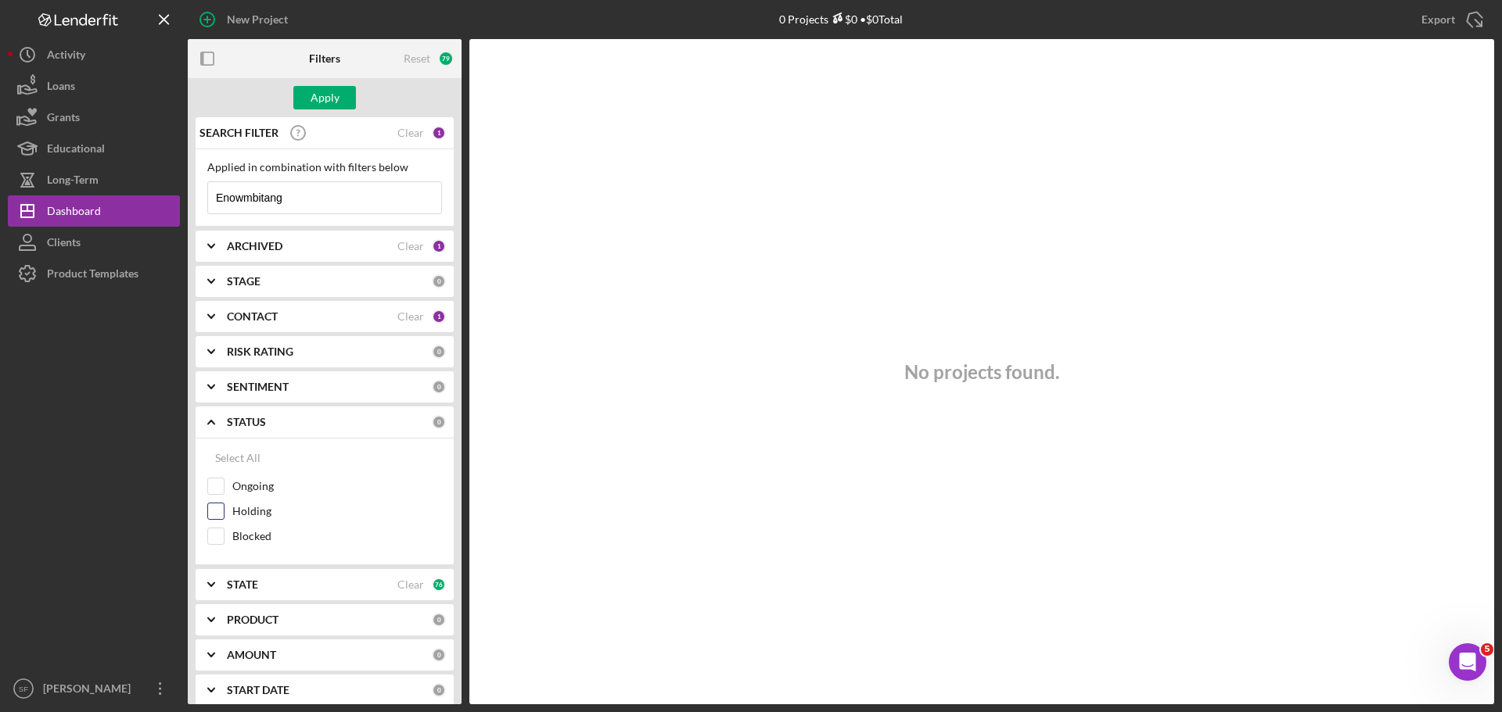
click at [225, 508] on div "Holding" at bounding box center [324, 515] width 235 height 25
click at [213, 495] on div at bounding box center [215, 486] width 17 height 17
click at [214, 483] on input "Ongoing" at bounding box center [216, 487] width 16 height 16
checkbox input "true"
click at [200, 418] on icon "Icon/Expander" at bounding box center [211, 422] width 39 height 39
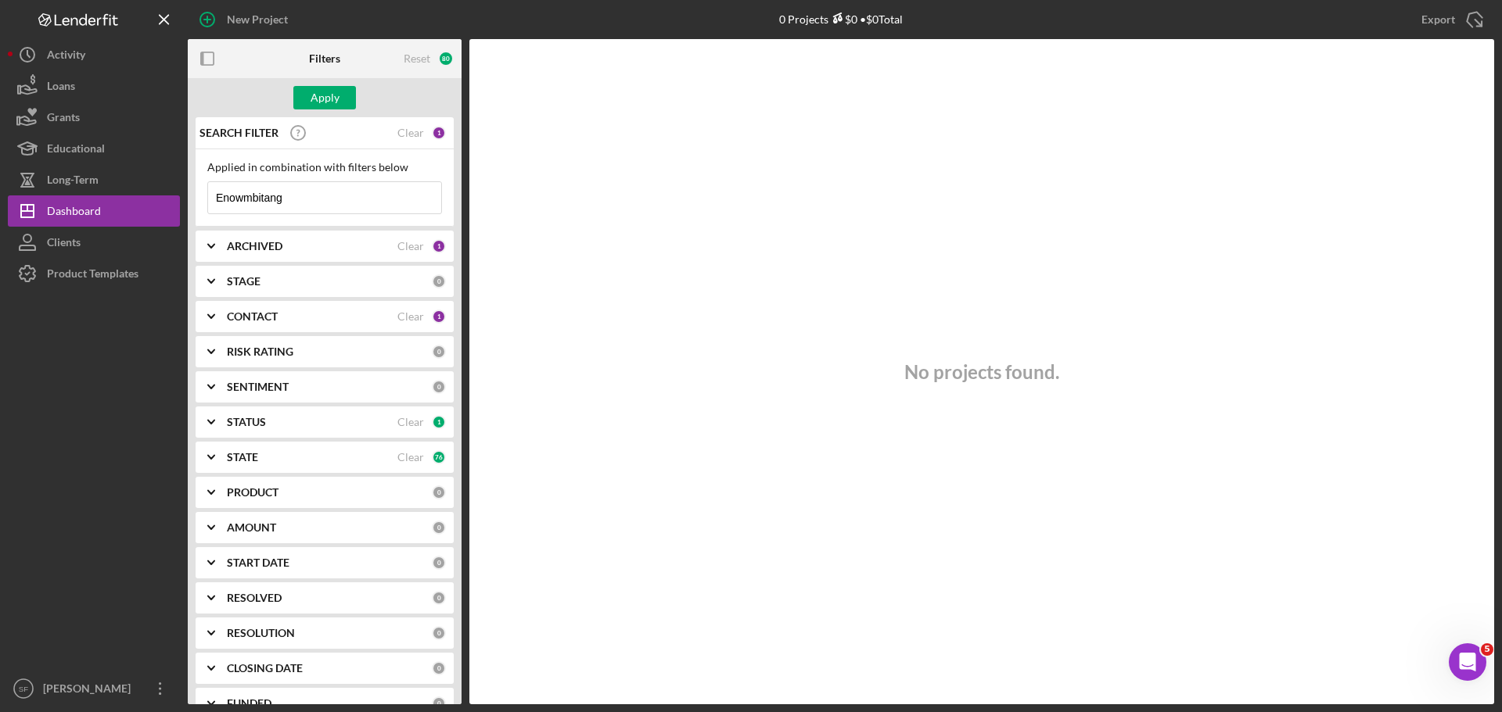
click at [209, 382] on icon "Icon/Expander" at bounding box center [211, 387] width 39 height 39
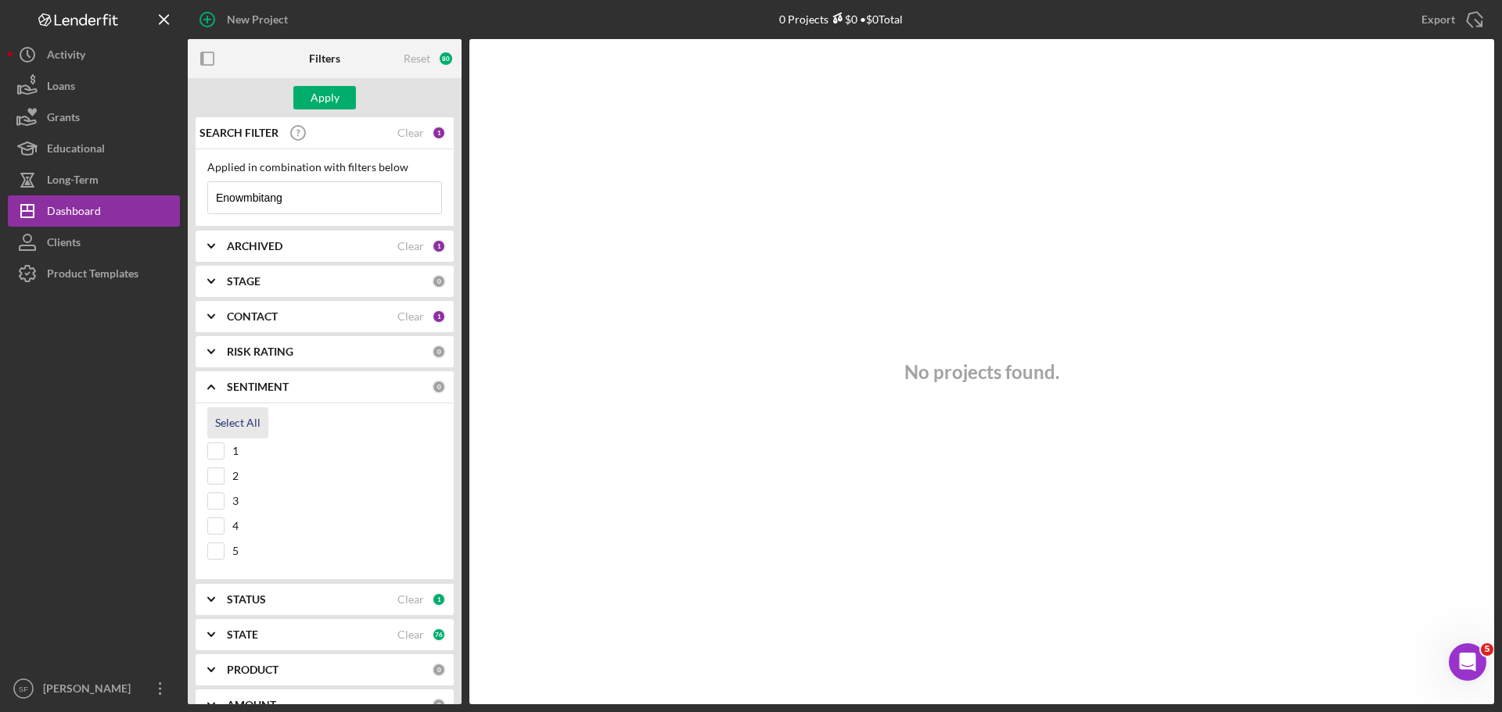
click at [216, 429] on div "Select All" at bounding box center [237, 422] width 45 height 31
checkbox input "true"
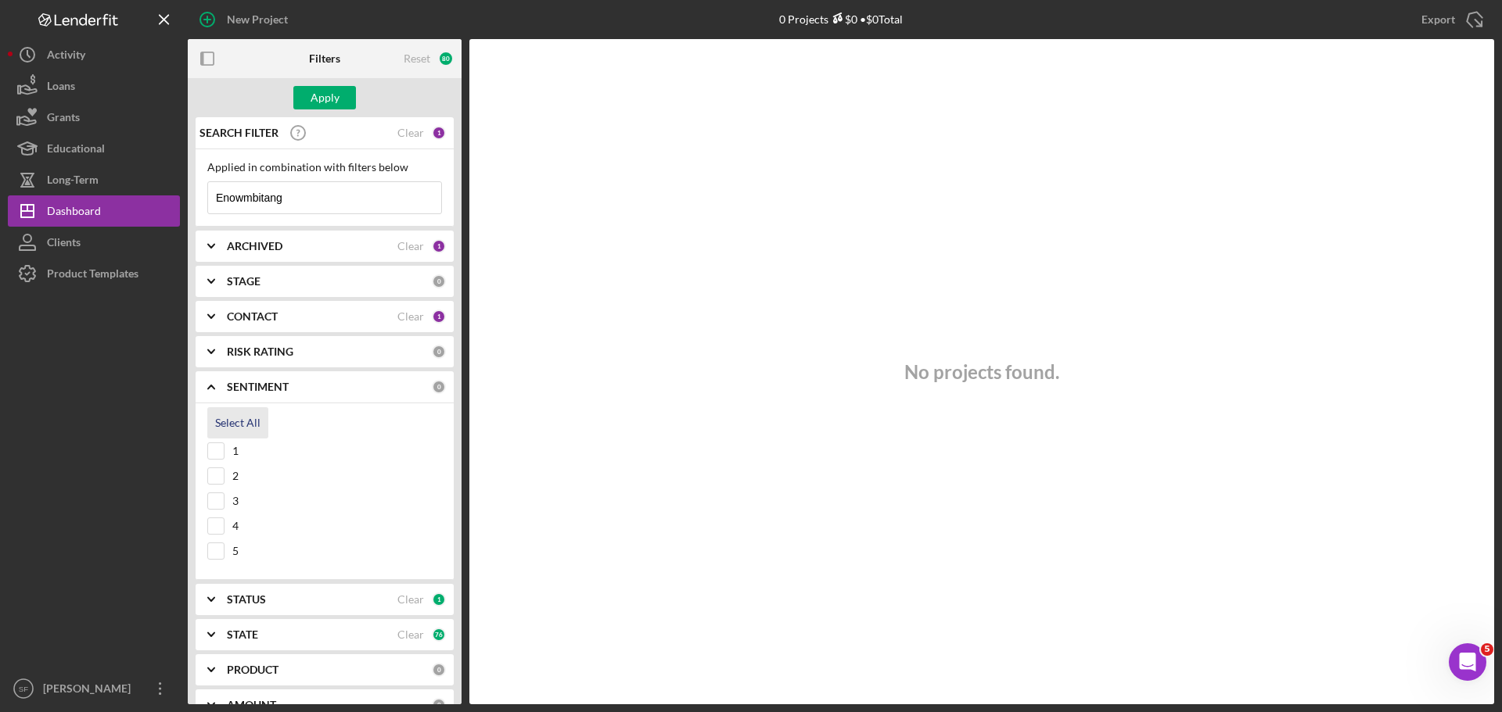
checkbox input "true"
click at [214, 390] on icon "Icon/Expander" at bounding box center [211, 387] width 39 height 39
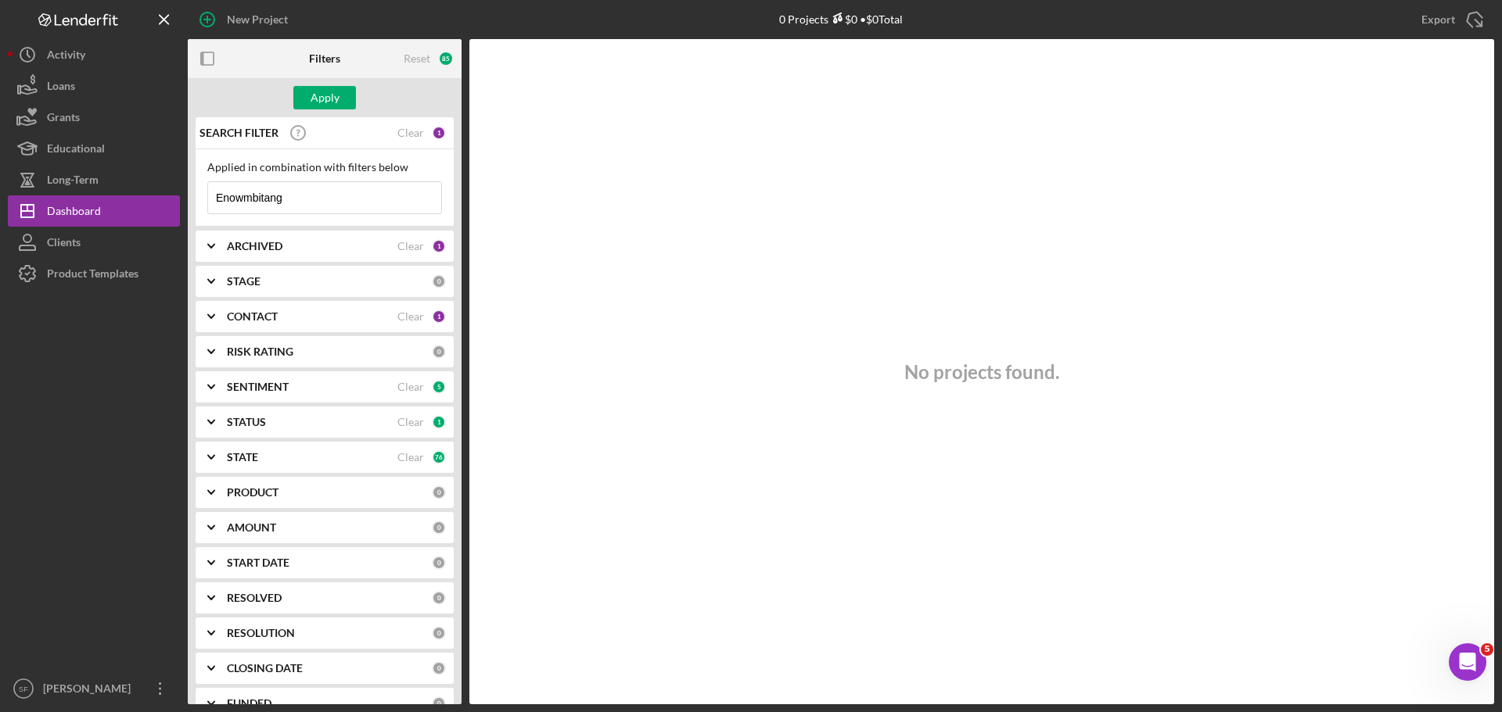
click at [213, 356] on icon "Icon/Expander" at bounding box center [211, 351] width 39 height 39
click at [214, 355] on icon "Icon/Expander" at bounding box center [211, 351] width 39 height 39
click at [211, 314] on icon "Icon/Expander" at bounding box center [211, 316] width 39 height 39
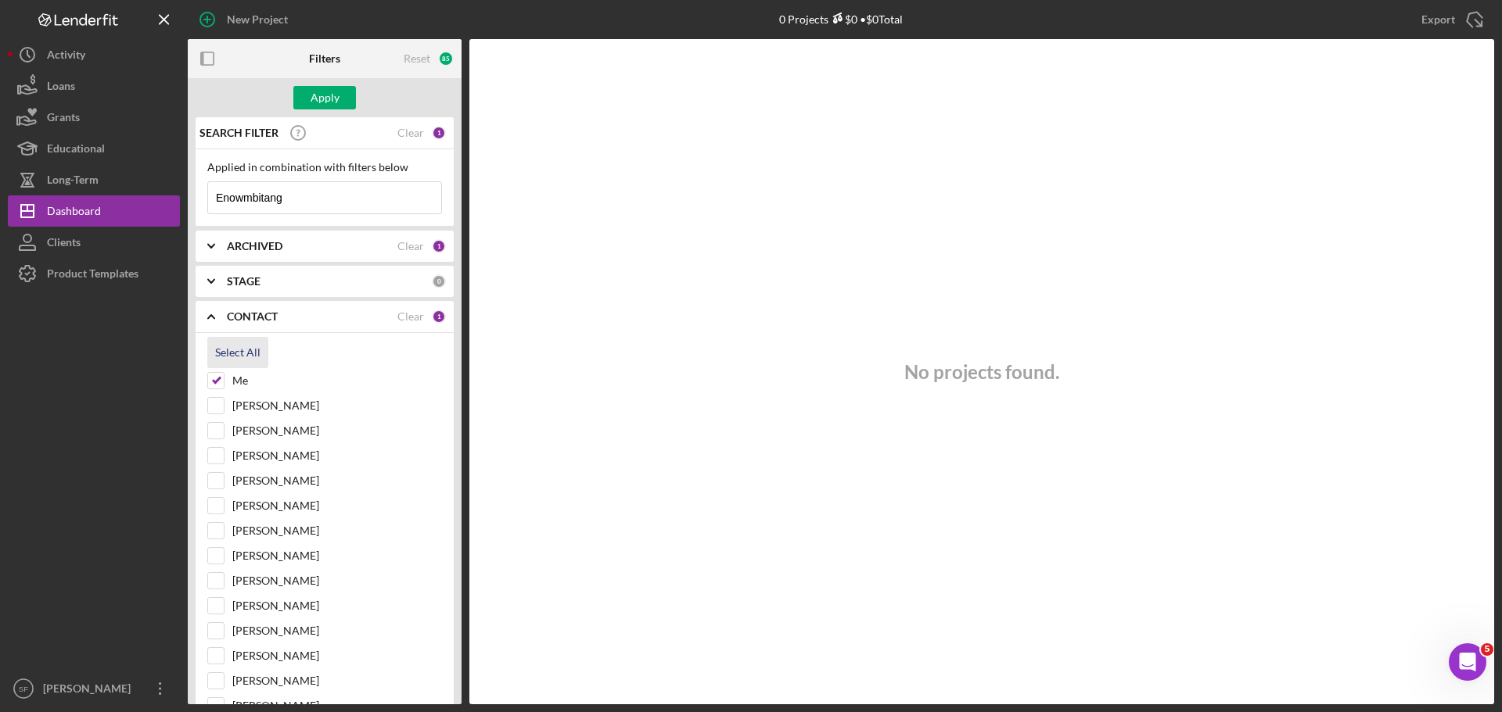
click at [214, 360] on button "Select All" at bounding box center [237, 352] width 61 height 31
checkbox input "true"
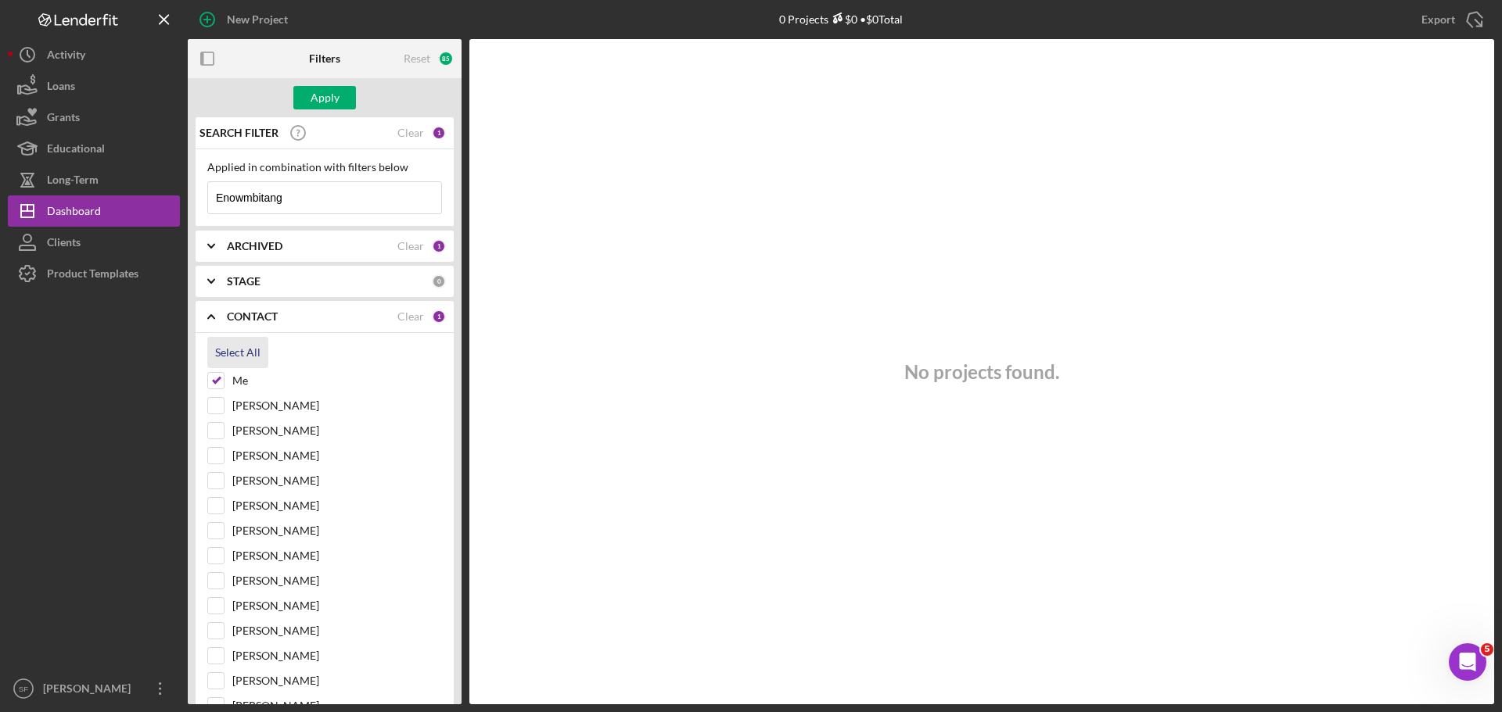
checkbox input "true"
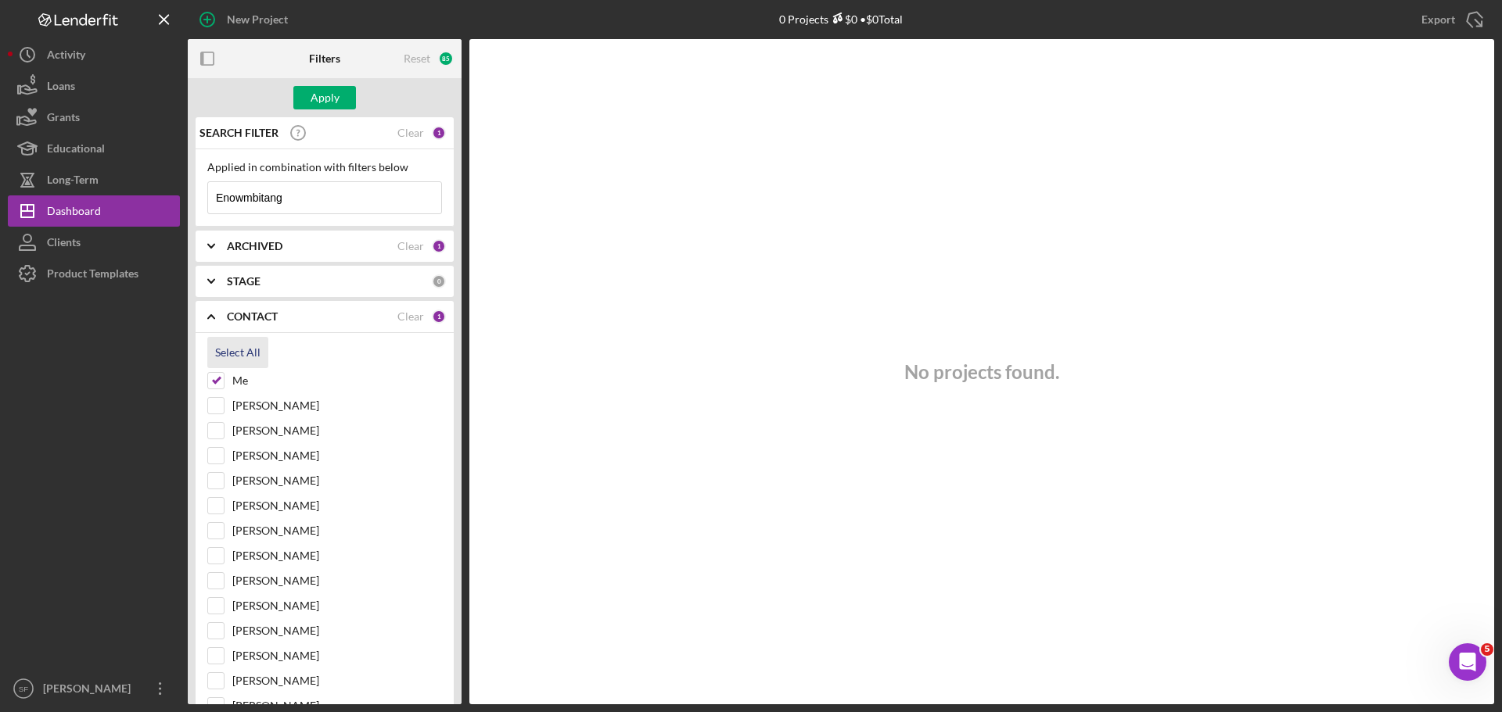
checkbox input "true"
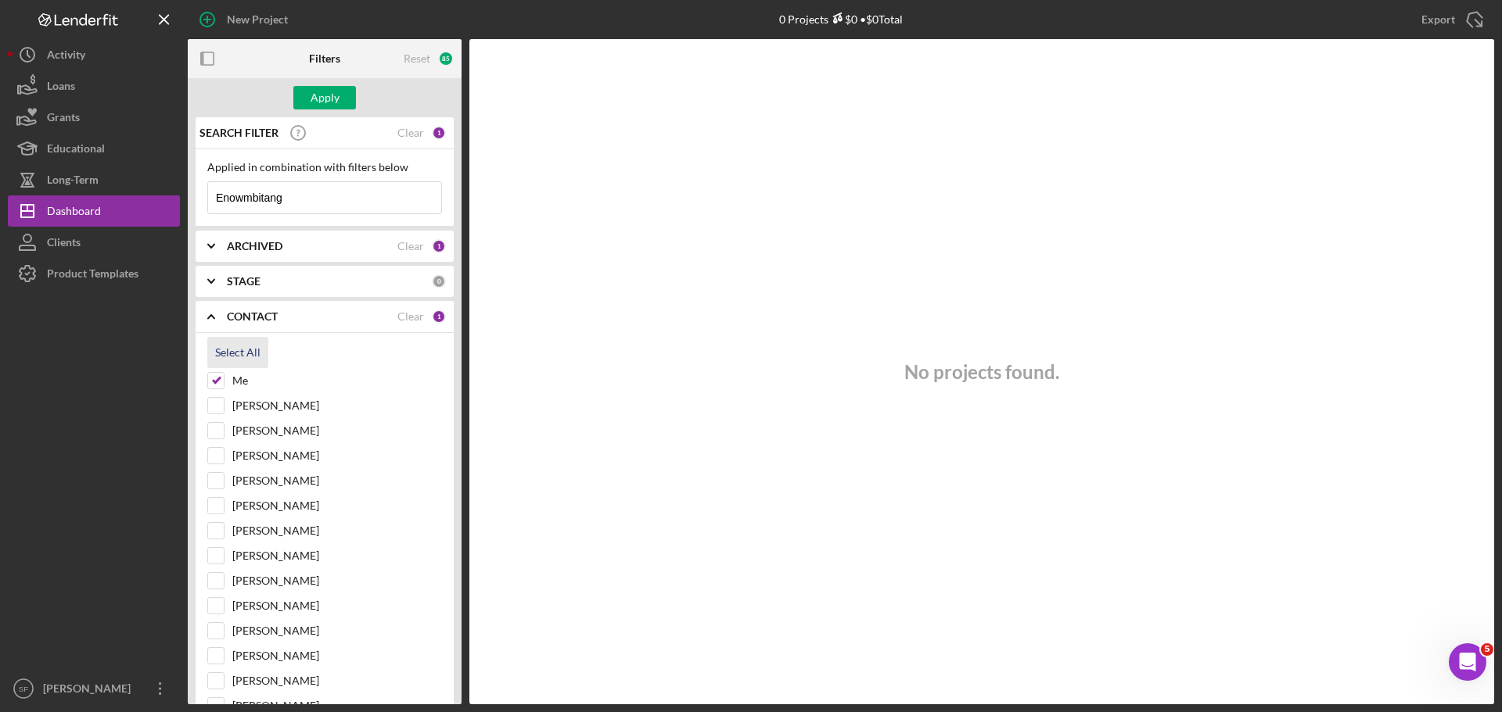
checkbox input "true"
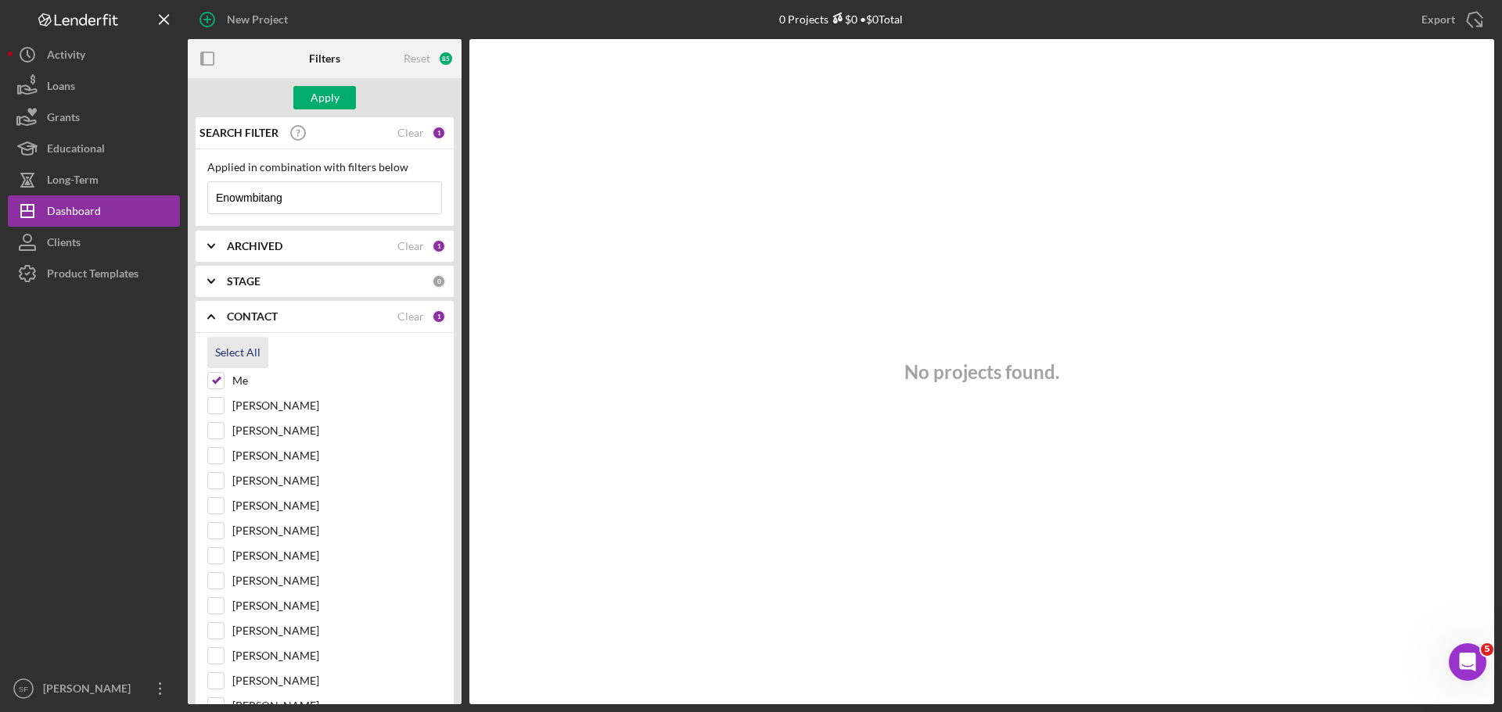
checkbox input "true"
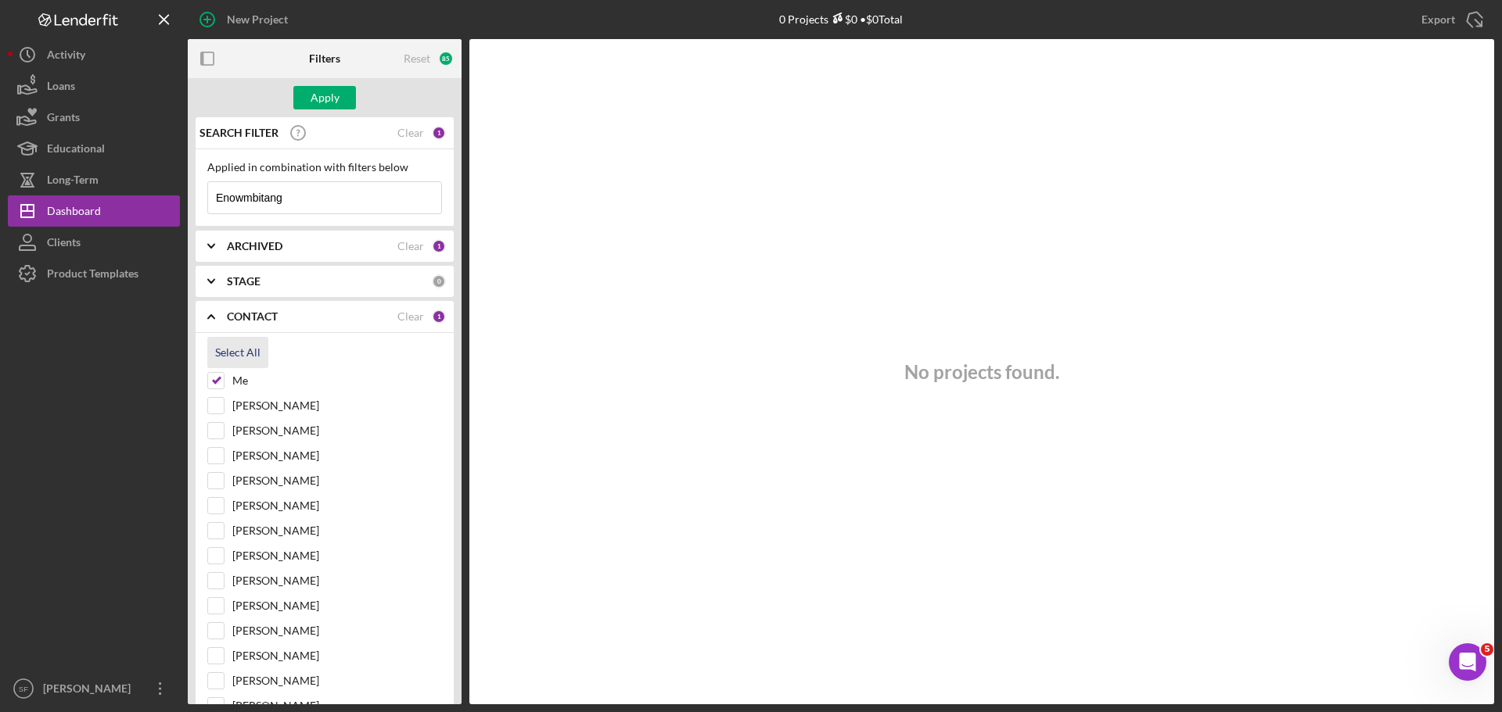
checkbox input "true"
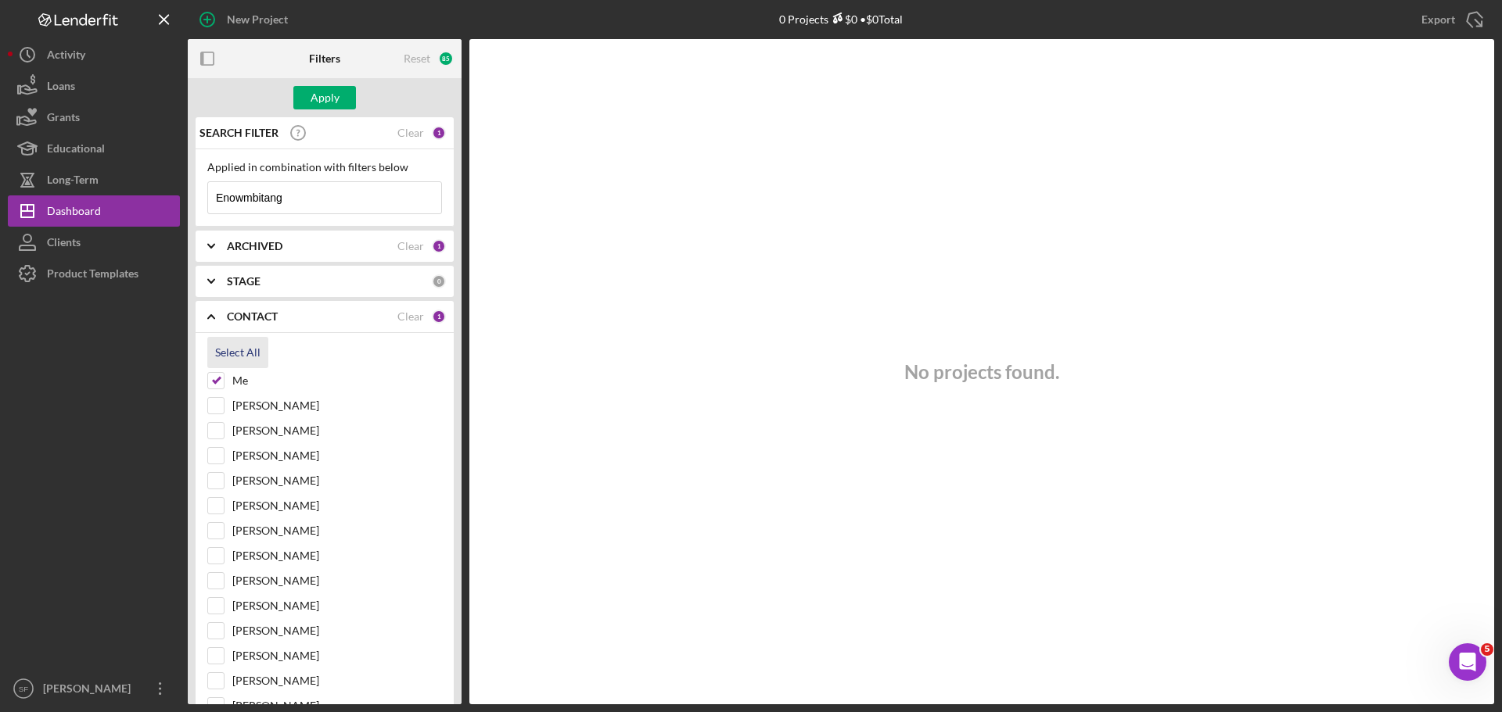
checkbox input "true"
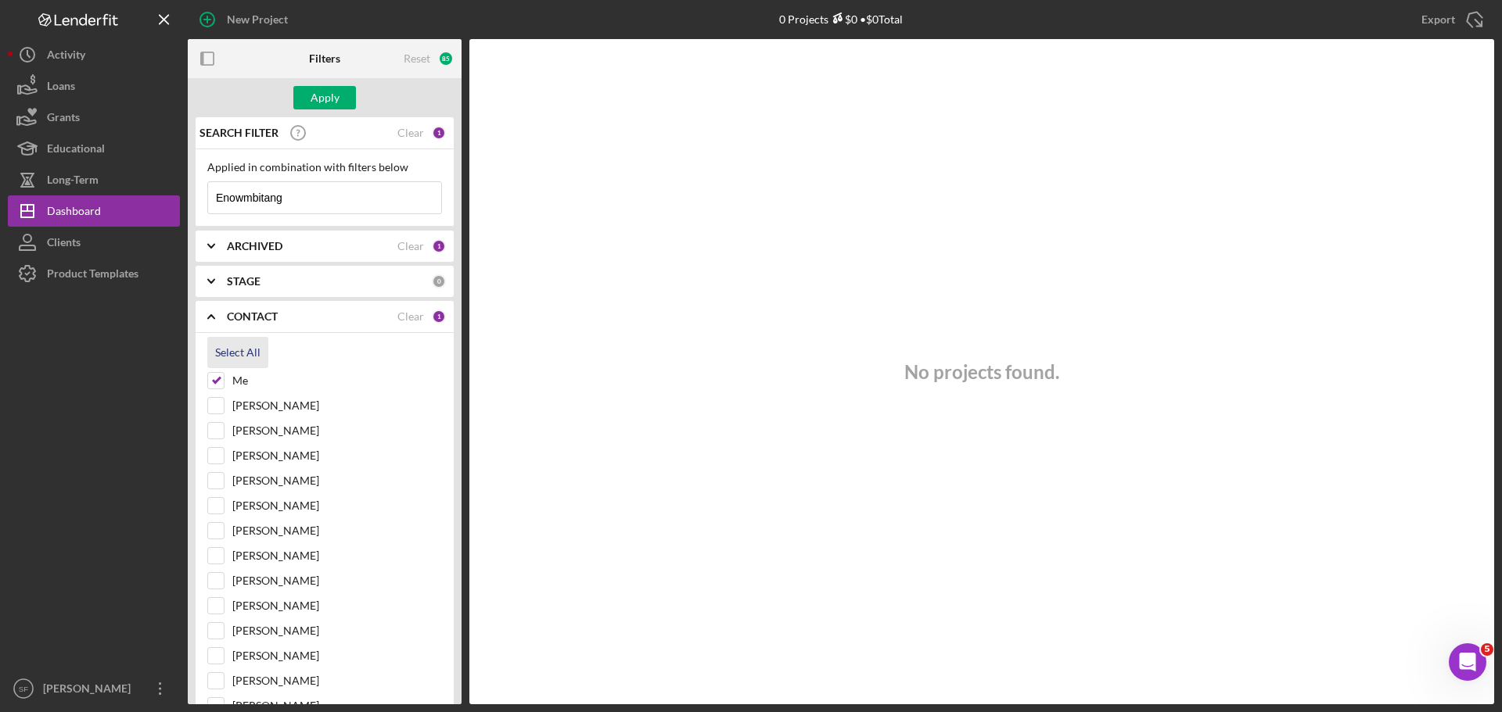
checkbox input "true"
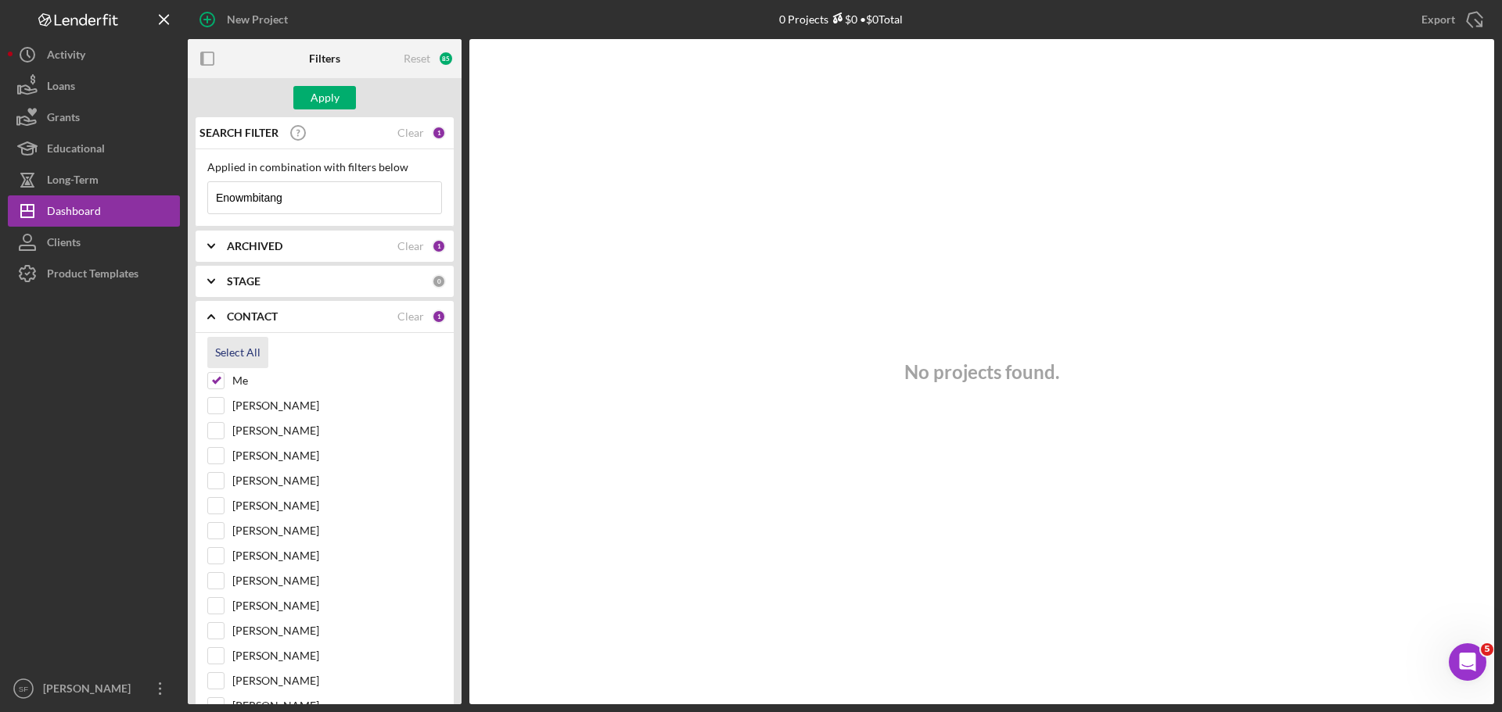
checkbox input "true"
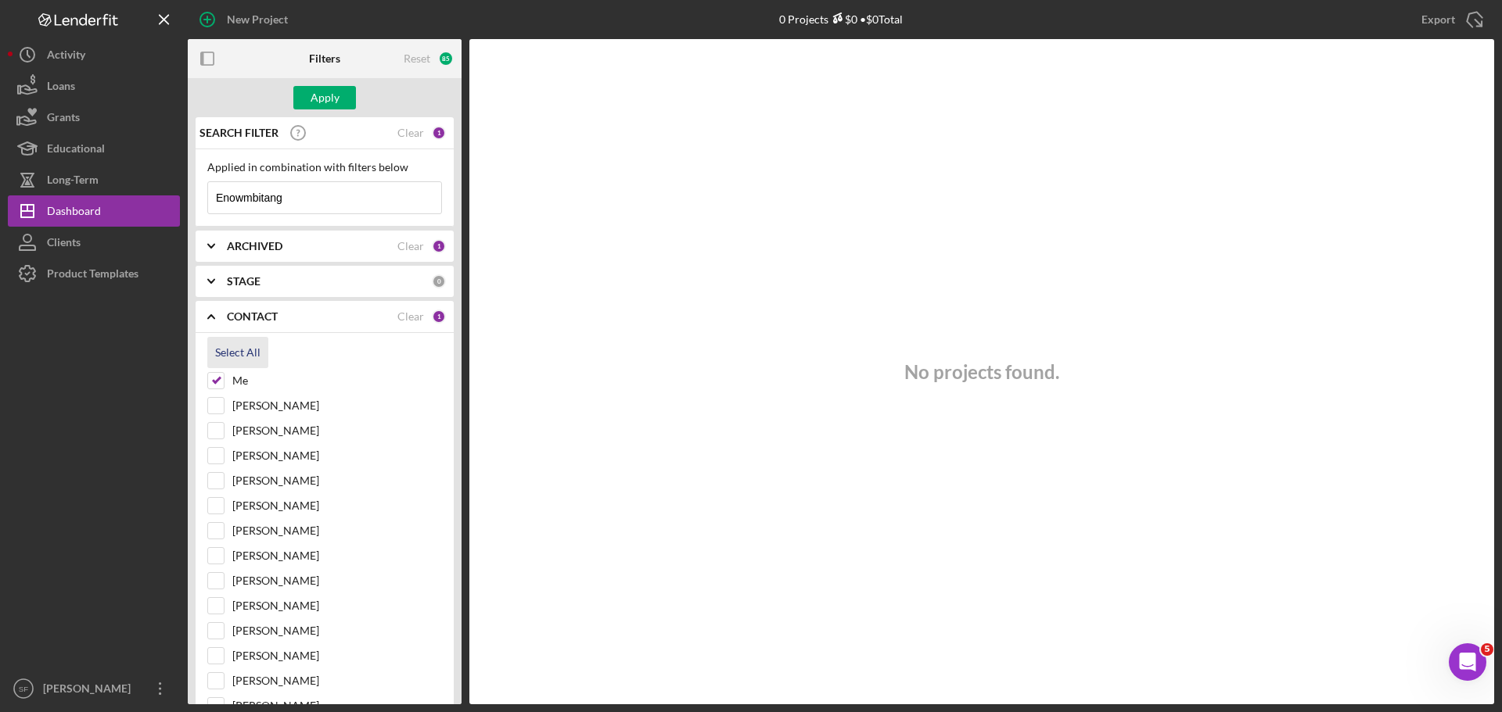
checkbox input "true"
click at [212, 283] on polyline at bounding box center [211, 281] width 6 height 3
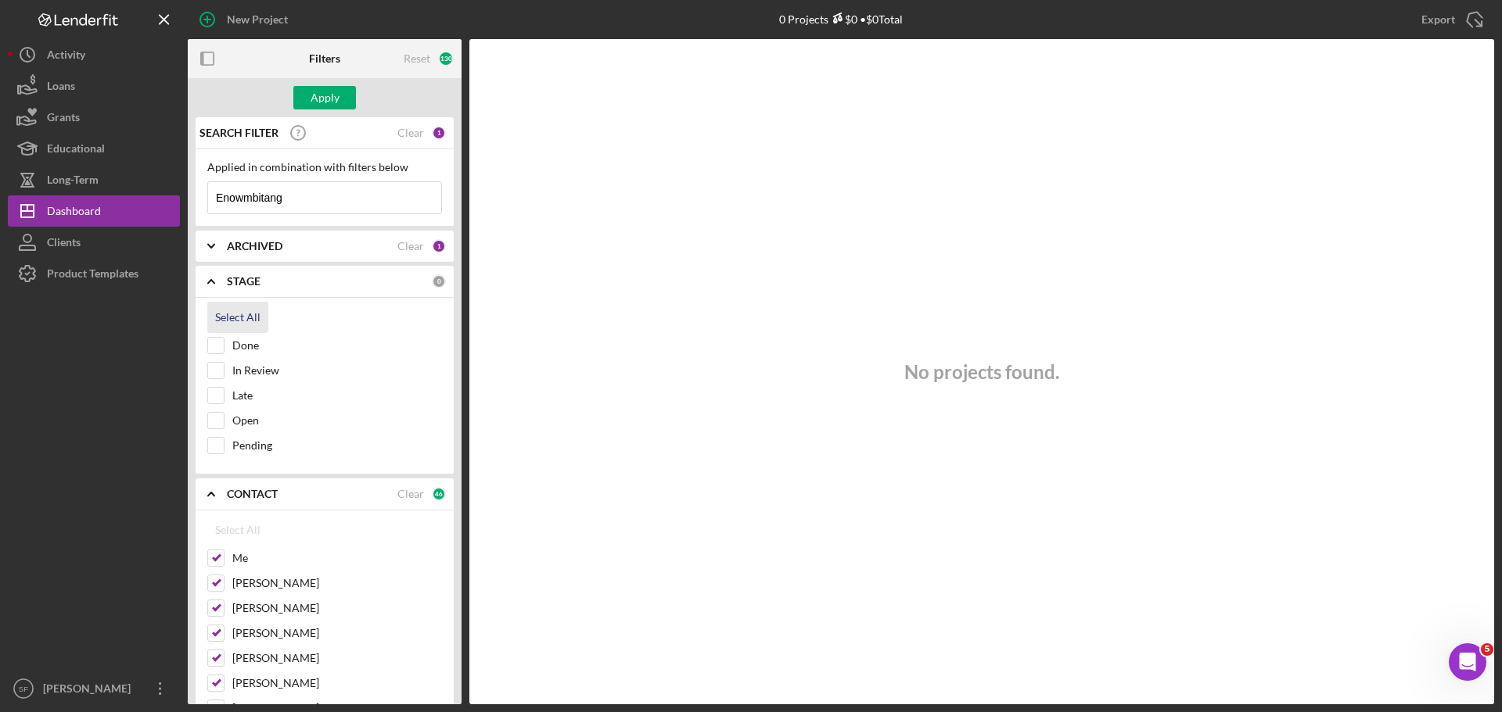
click at [239, 318] on div "Select All" at bounding box center [237, 317] width 45 height 31
checkbox input "true"
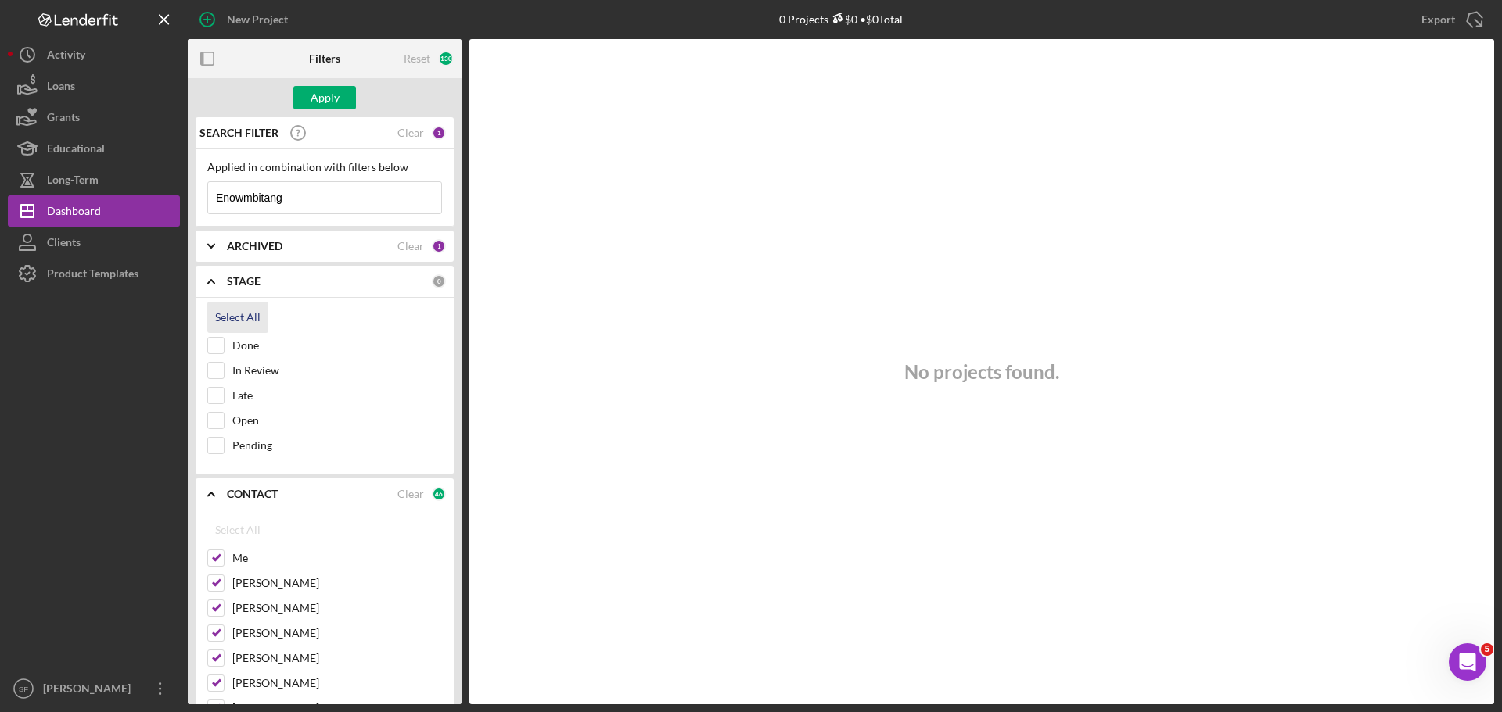
checkbox input "true"
click at [226, 264] on icon "Icon/Expander" at bounding box center [211, 281] width 39 height 39
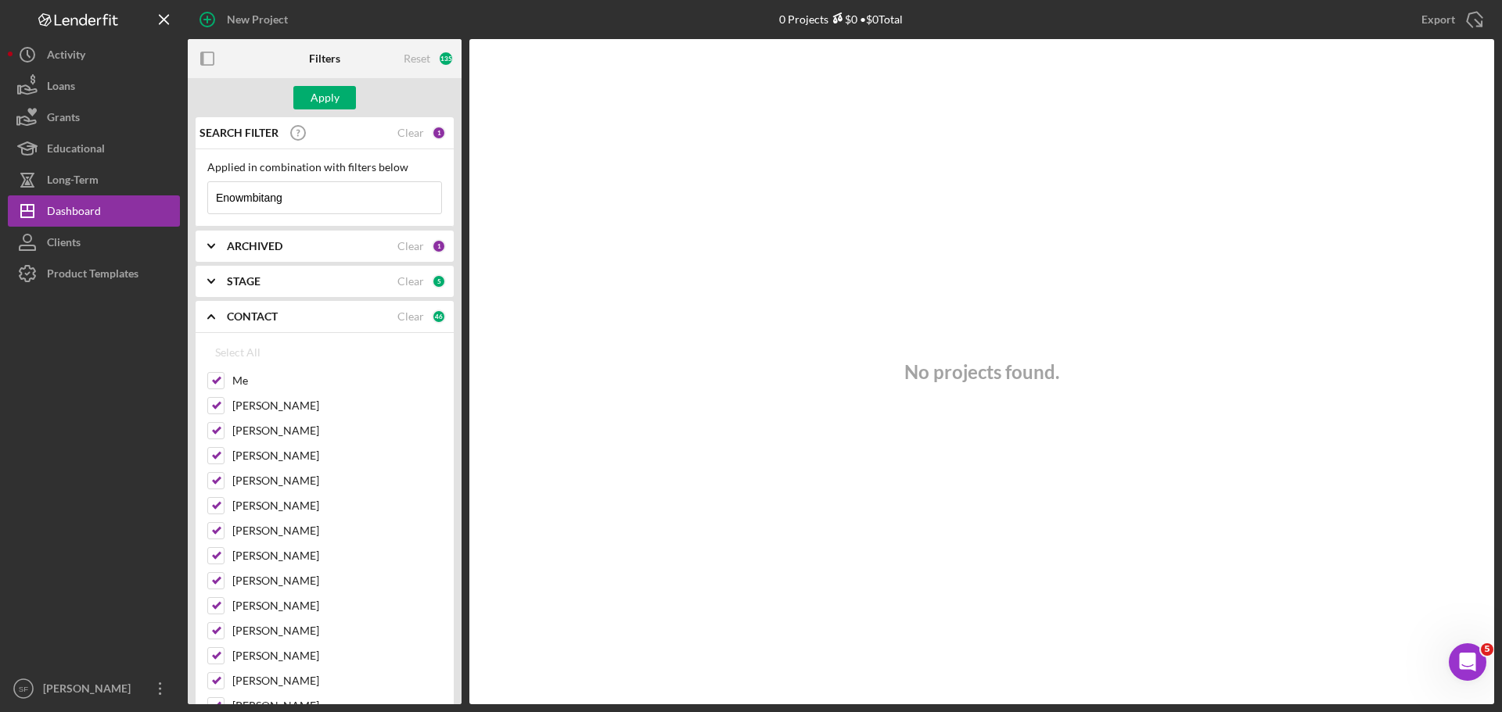
drag, startPoint x: 226, startPoint y: 264, endPoint x: 713, endPoint y: 448, distance: 520.7
drag, startPoint x: 713, startPoint y: 448, endPoint x: 846, endPoint y: 507, distance: 145.3
click at [846, 507] on div "No projects found." at bounding box center [981, 372] width 1025 height 666
click at [342, 285] on div "STAGE" at bounding box center [312, 281] width 170 height 13
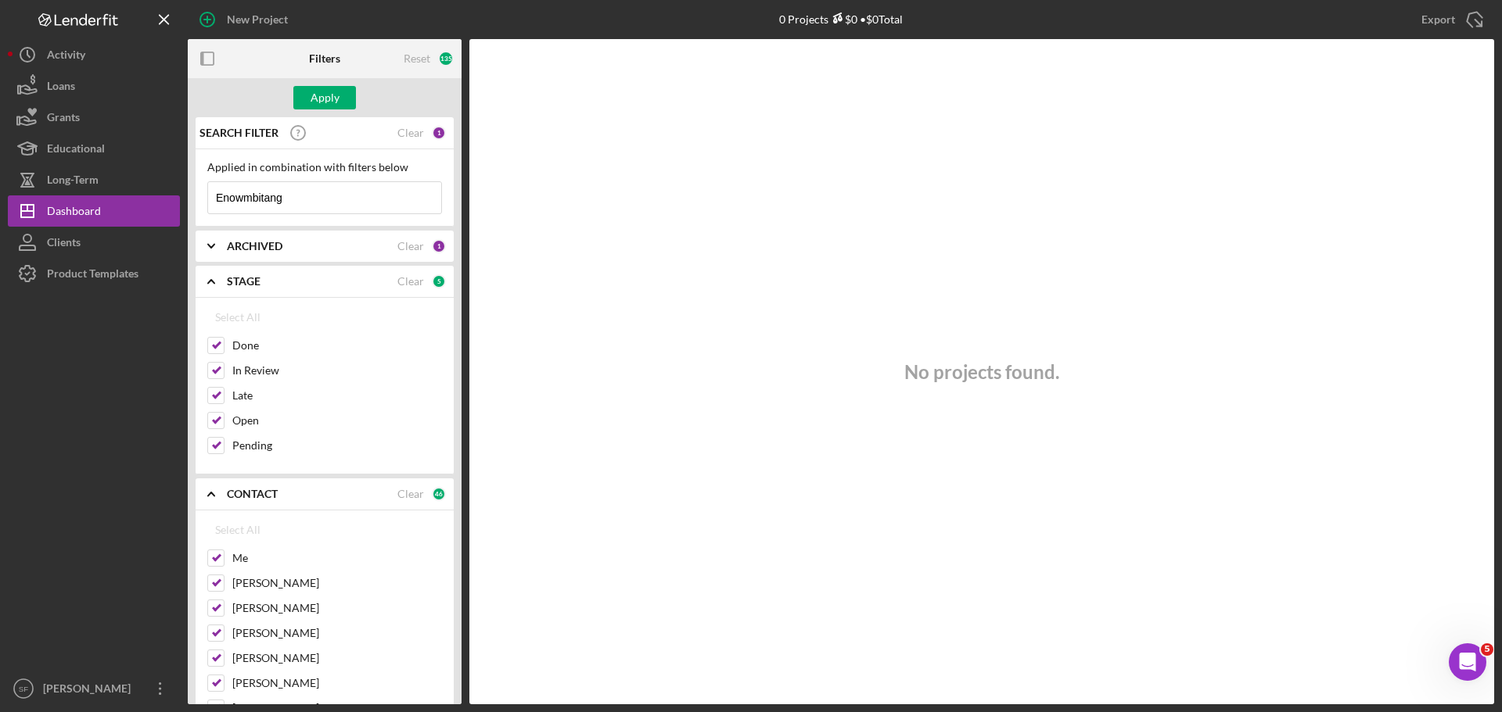
click at [342, 281] on div "STAGE" at bounding box center [312, 281] width 170 height 13
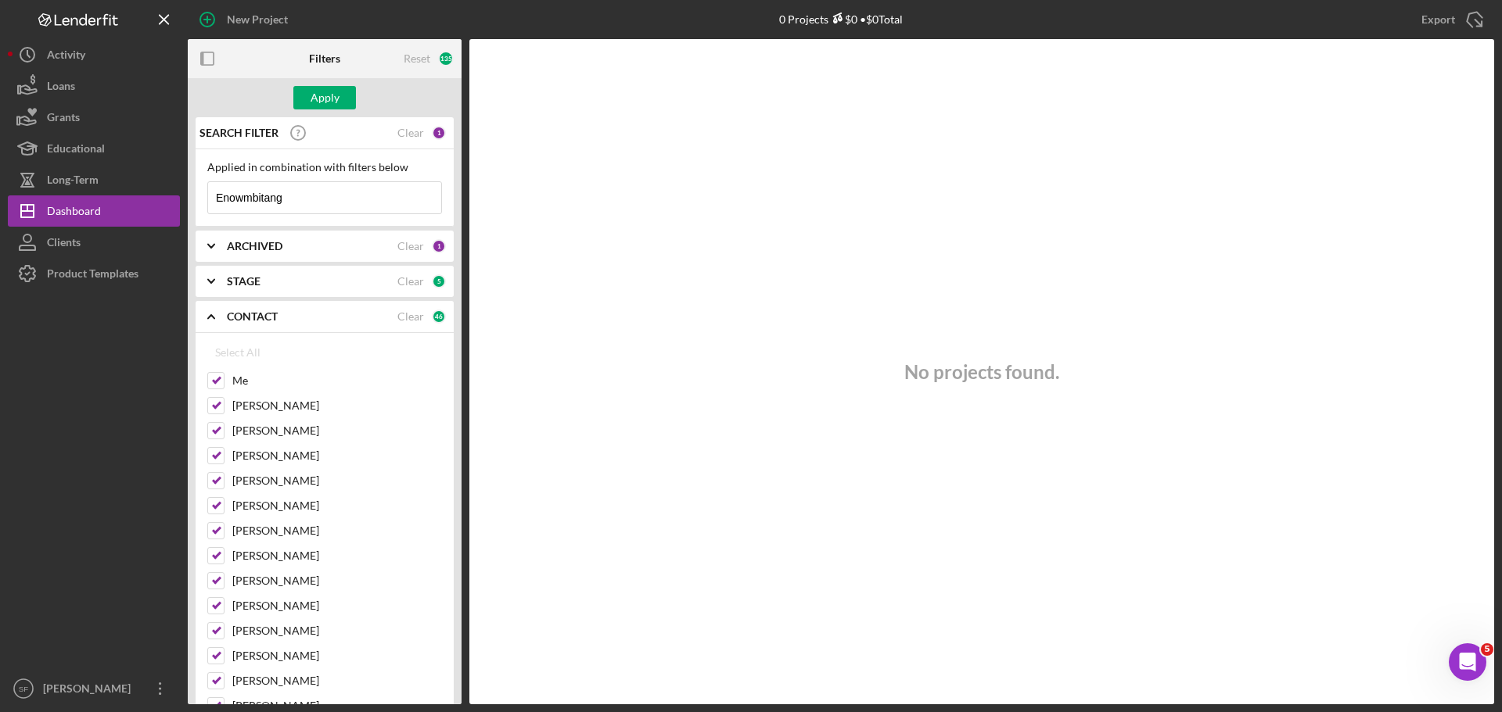
click at [341, 253] on div "ARCHIVED" at bounding box center [312, 246] width 170 height 13
click at [214, 334] on input "Archived" at bounding box center [216, 336] width 16 height 16
checkbox input "true"
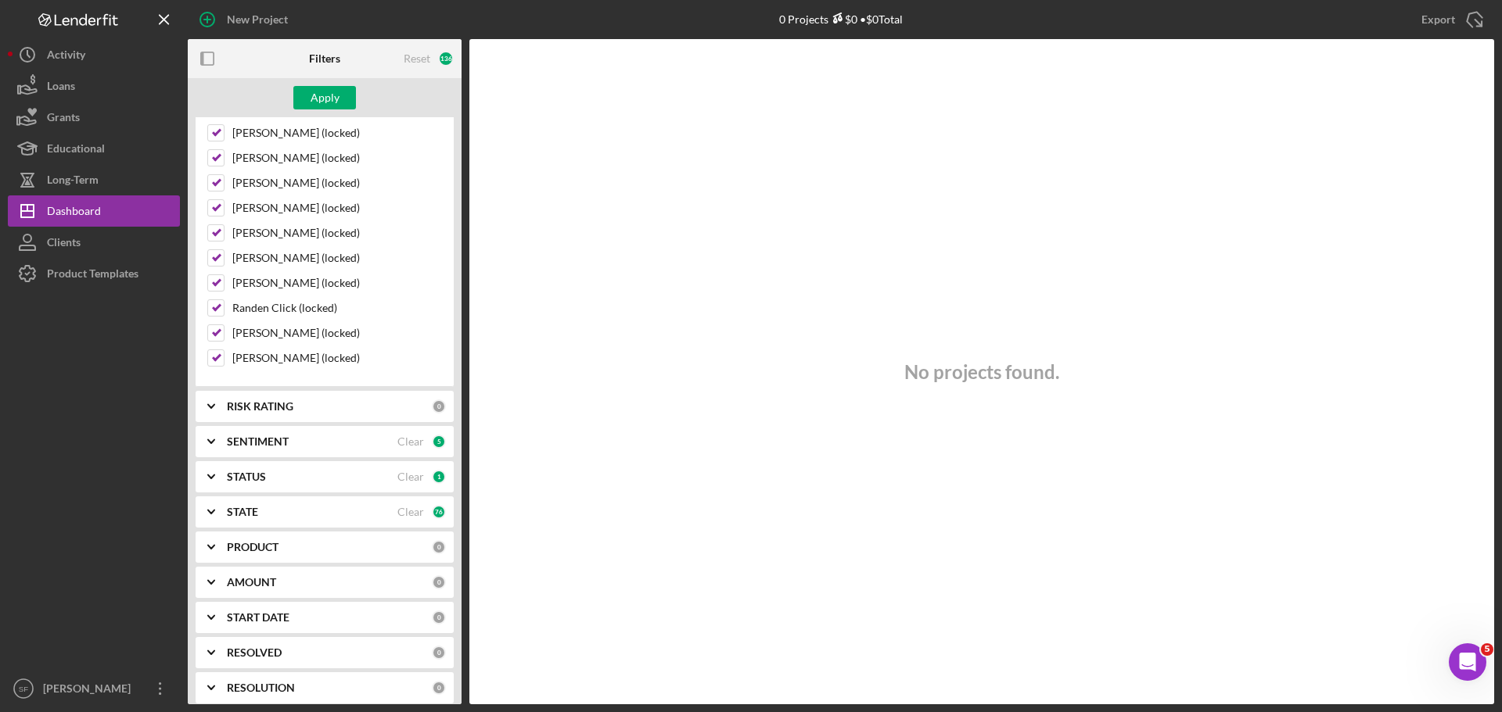
scroll to position [1368, 0]
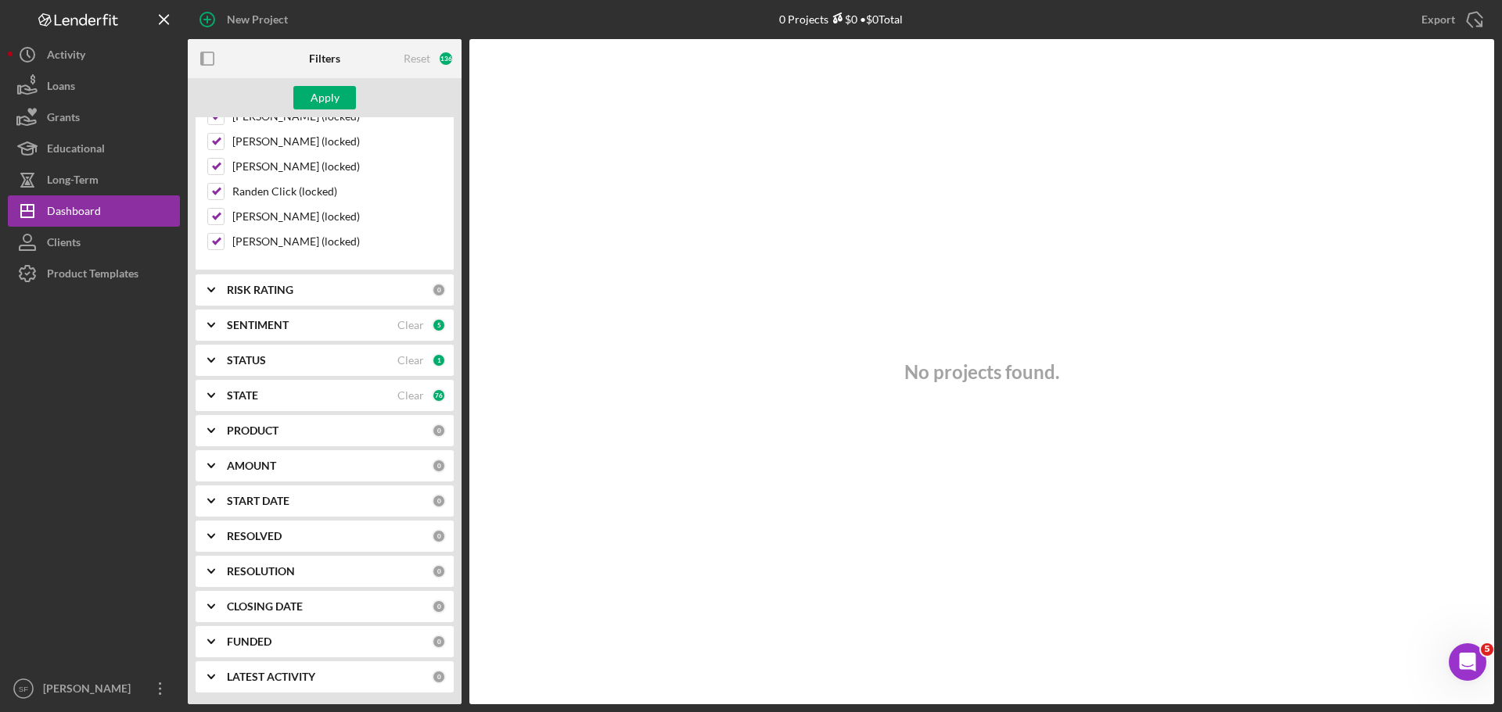
click at [327, 649] on div "FUNDED 0" at bounding box center [336, 642] width 219 height 14
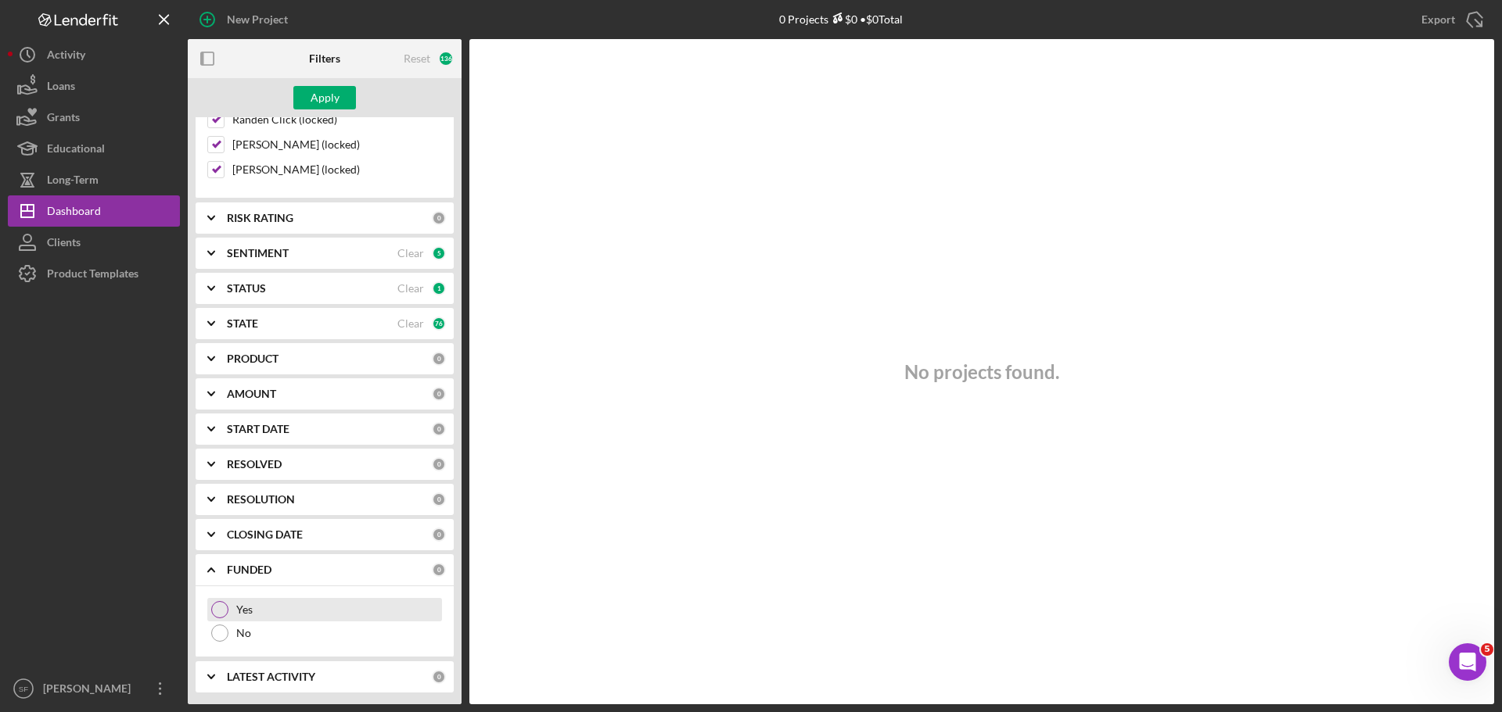
click at [320, 600] on div "Yes" at bounding box center [324, 609] width 235 height 23
click at [294, 679] on b "LATEST ACTIVITY" at bounding box center [271, 677] width 88 height 13
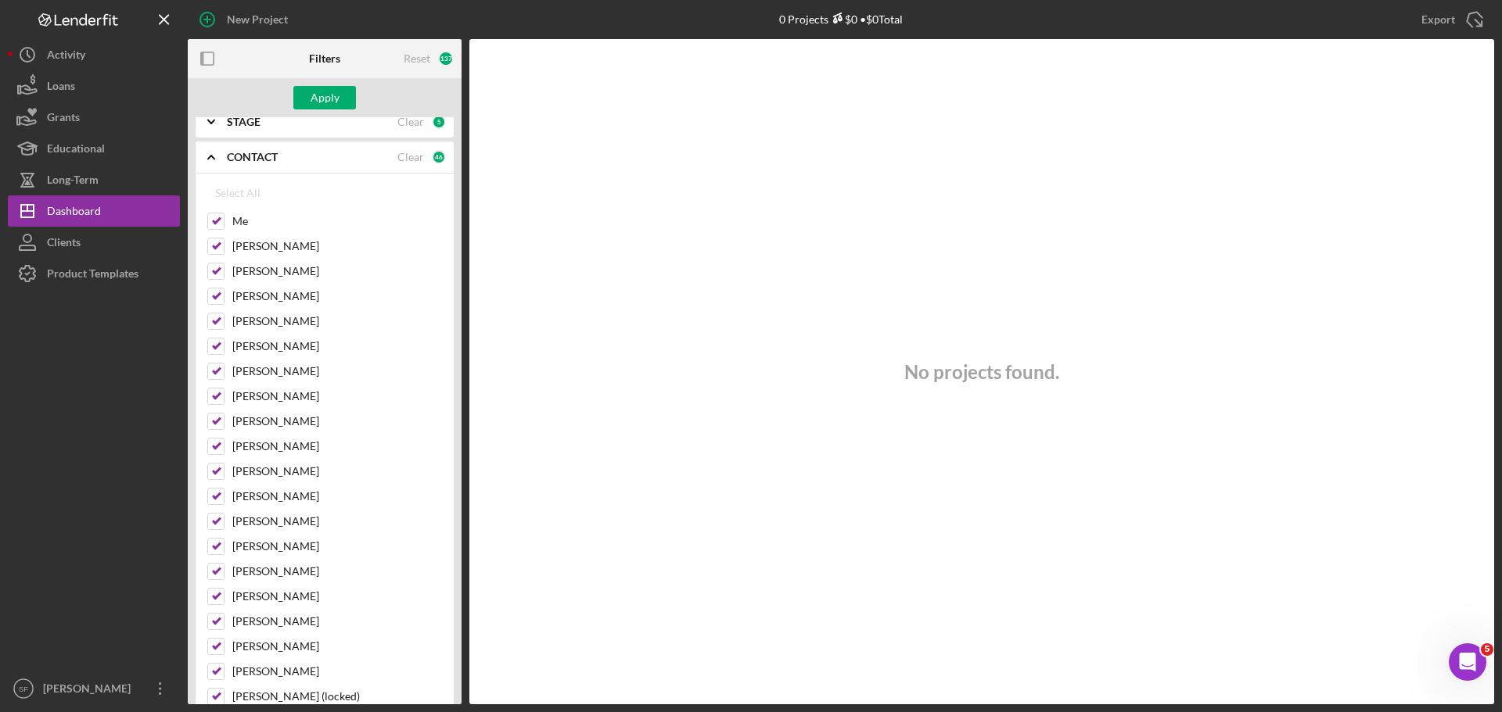
scroll to position [0, 0]
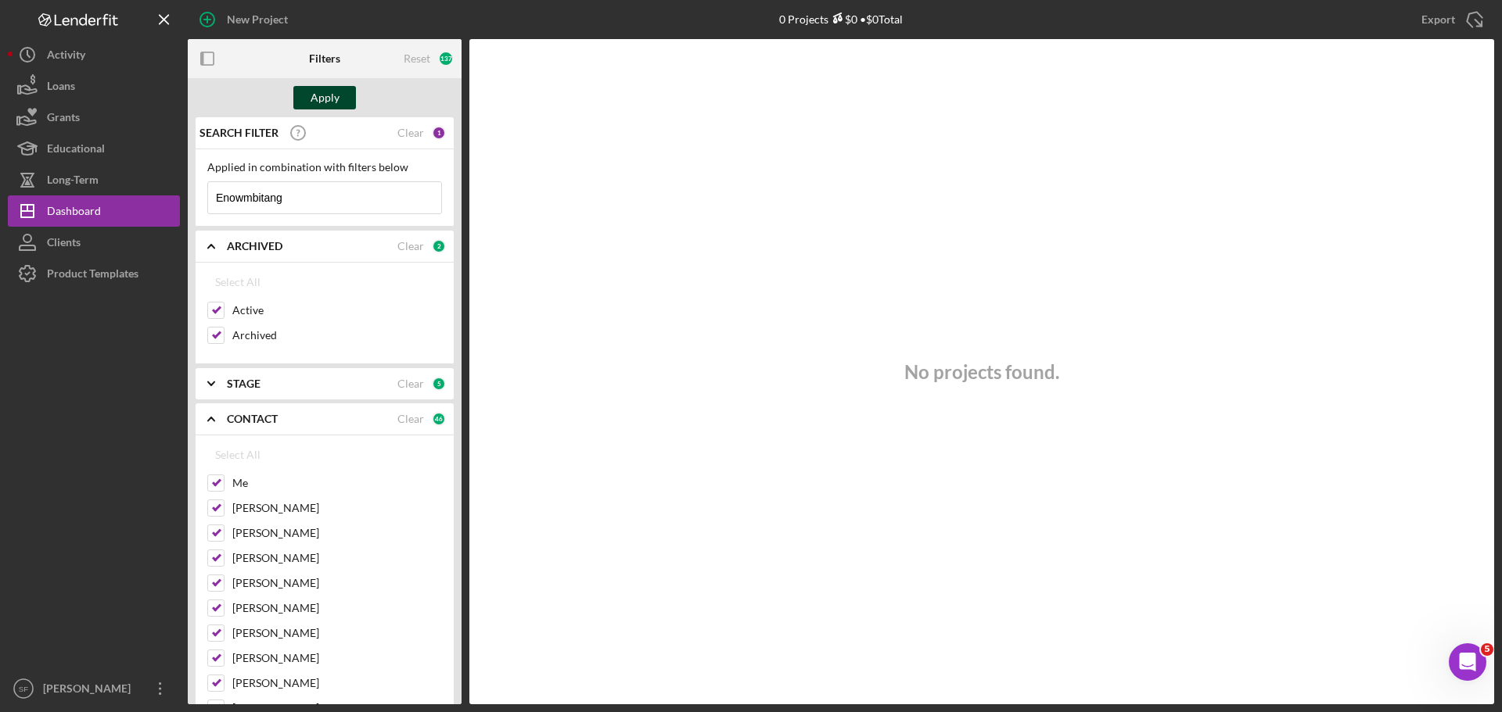
click at [344, 95] on button "Apply" at bounding box center [324, 97] width 63 height 23
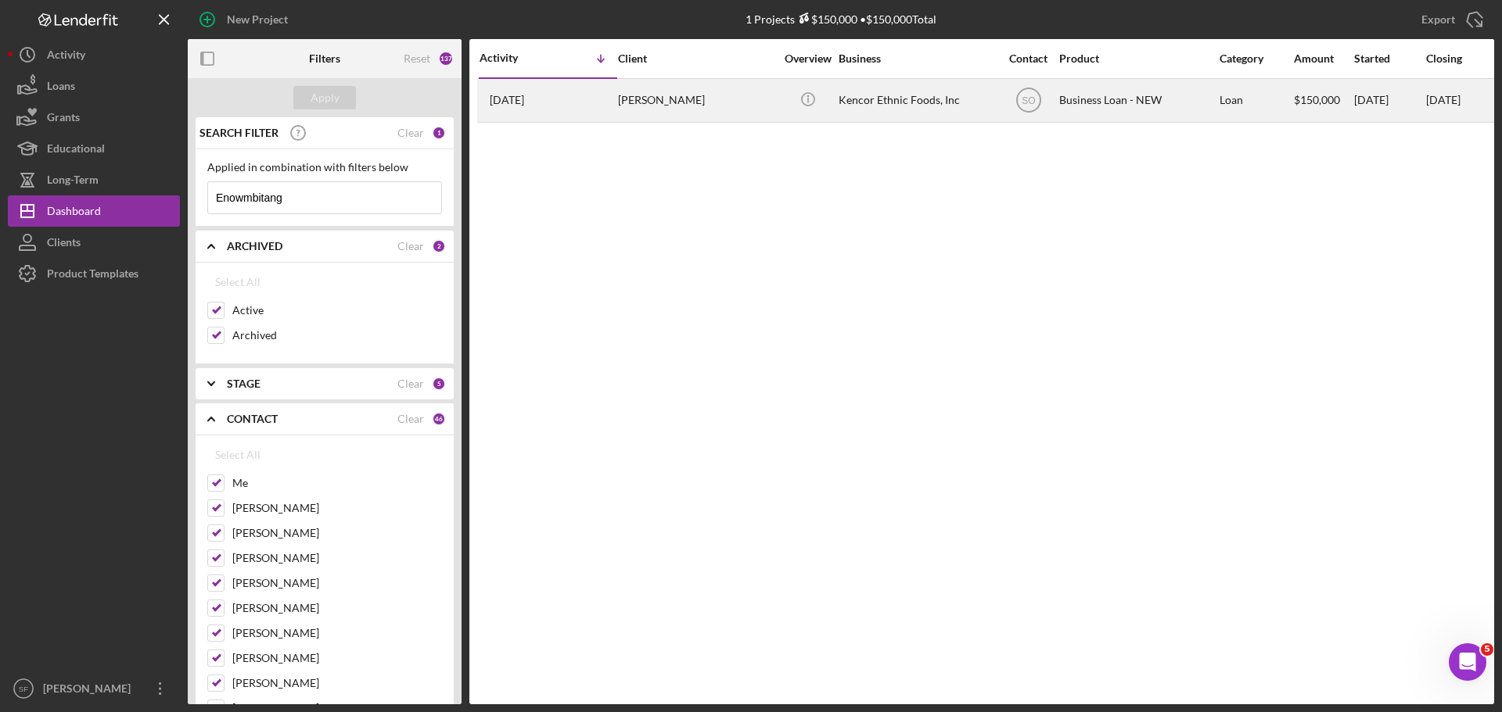
click at [755, 107] on div "[PERSON_NAME]" at bounding box center [696, 100] width 156 height 41
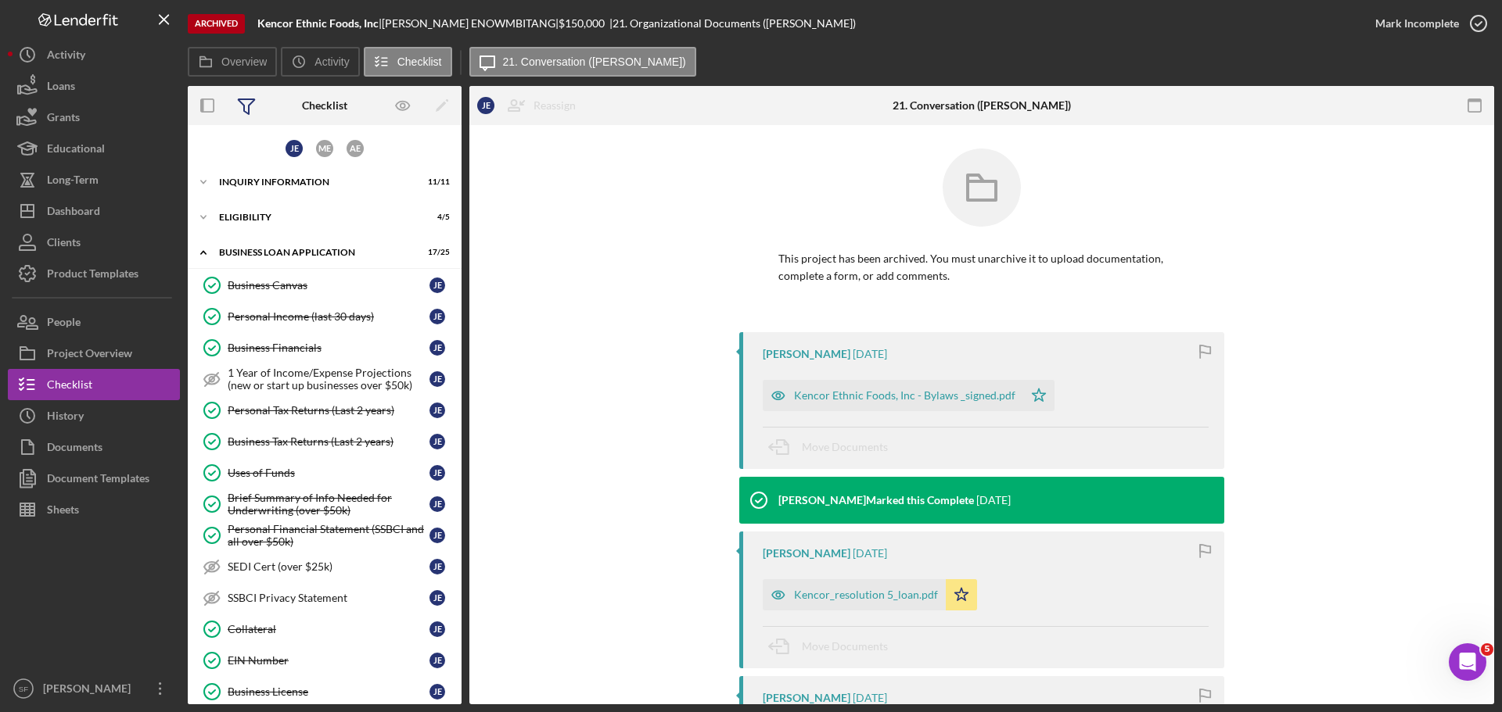
click at [255, 106] on icon at bounding box center [246, 105] width 39 height 39
click at [211, 106] on icon "button" at bounding box center [207, 105] width 35 height 35
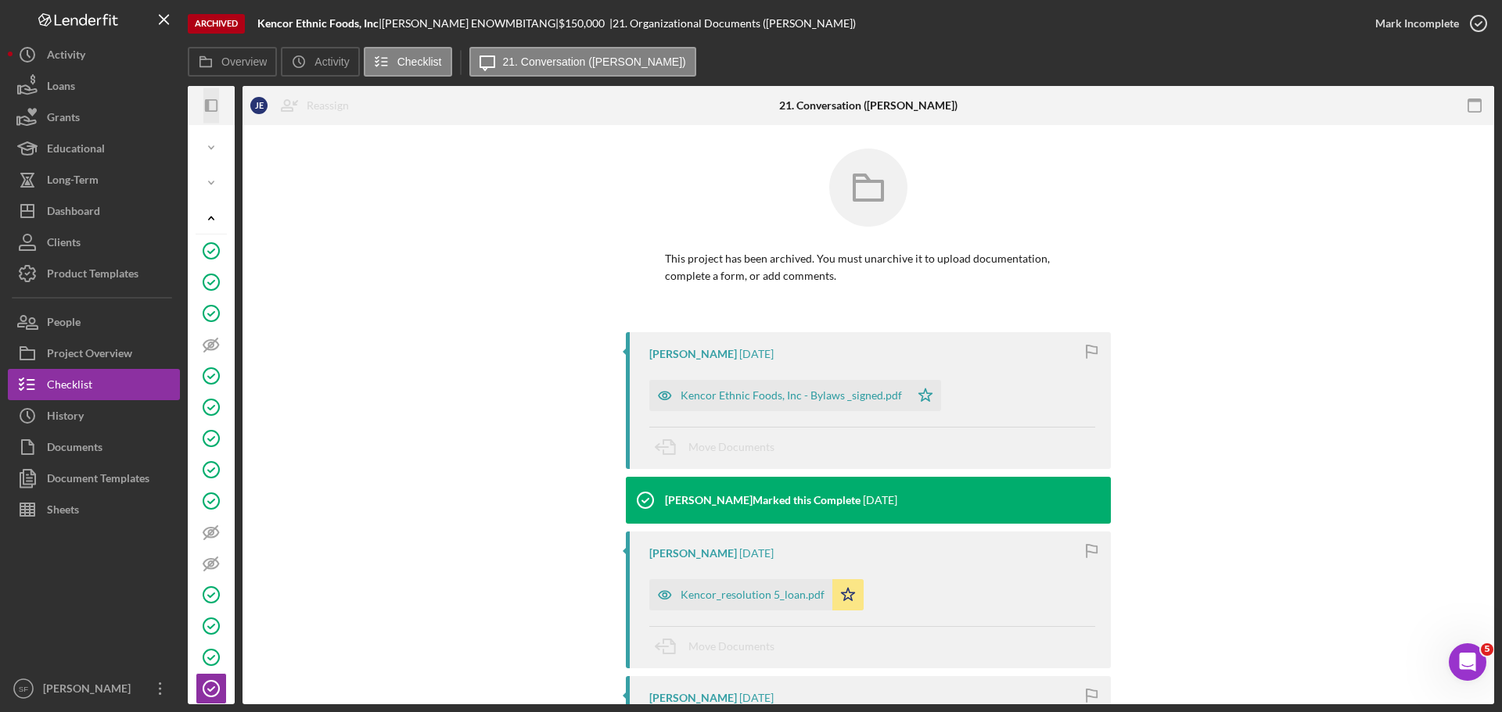
click at [211, 102] on icon "Icon/Panel Side Expand" at bounding box center [211, 105] width 35 height 35
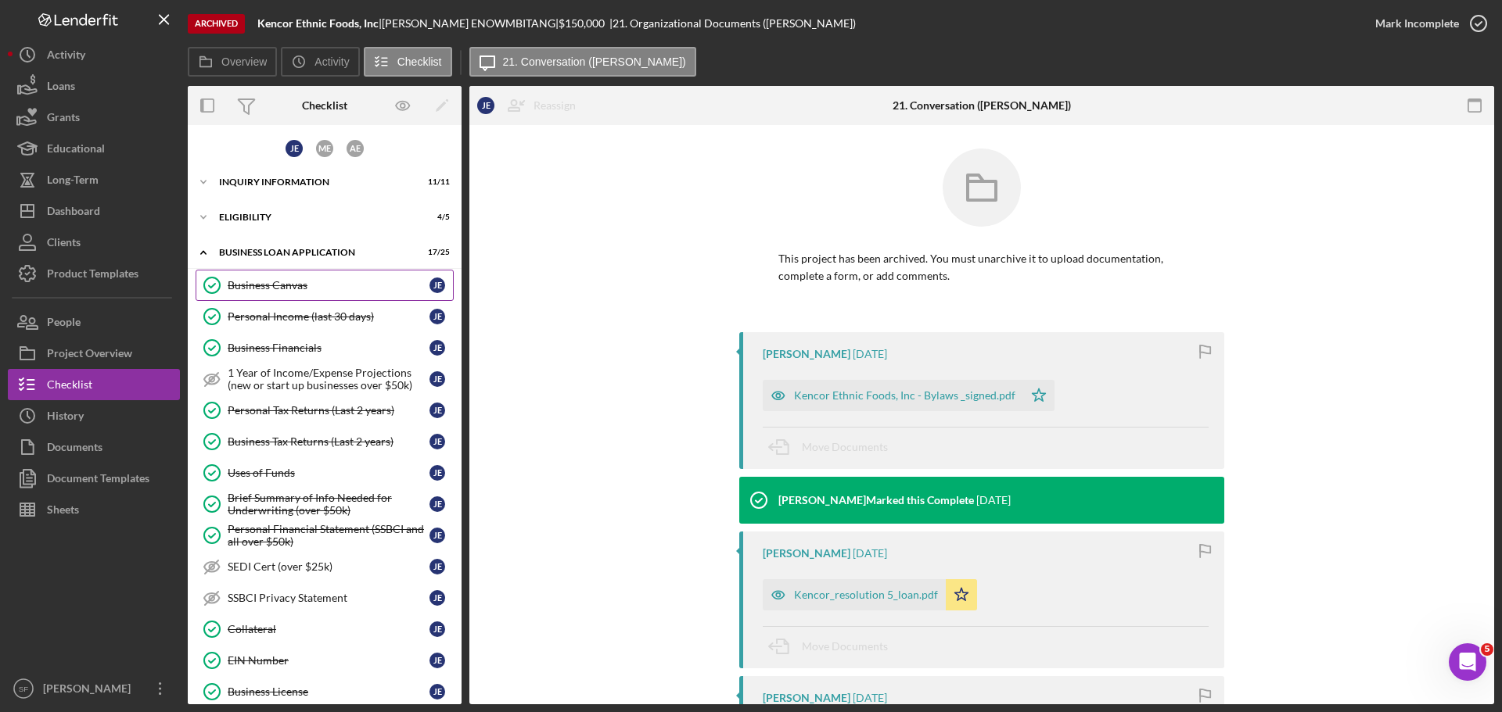
click at [296, 279] on div "Business Canvas" at bounding box center [329, 285] width 202 height 13
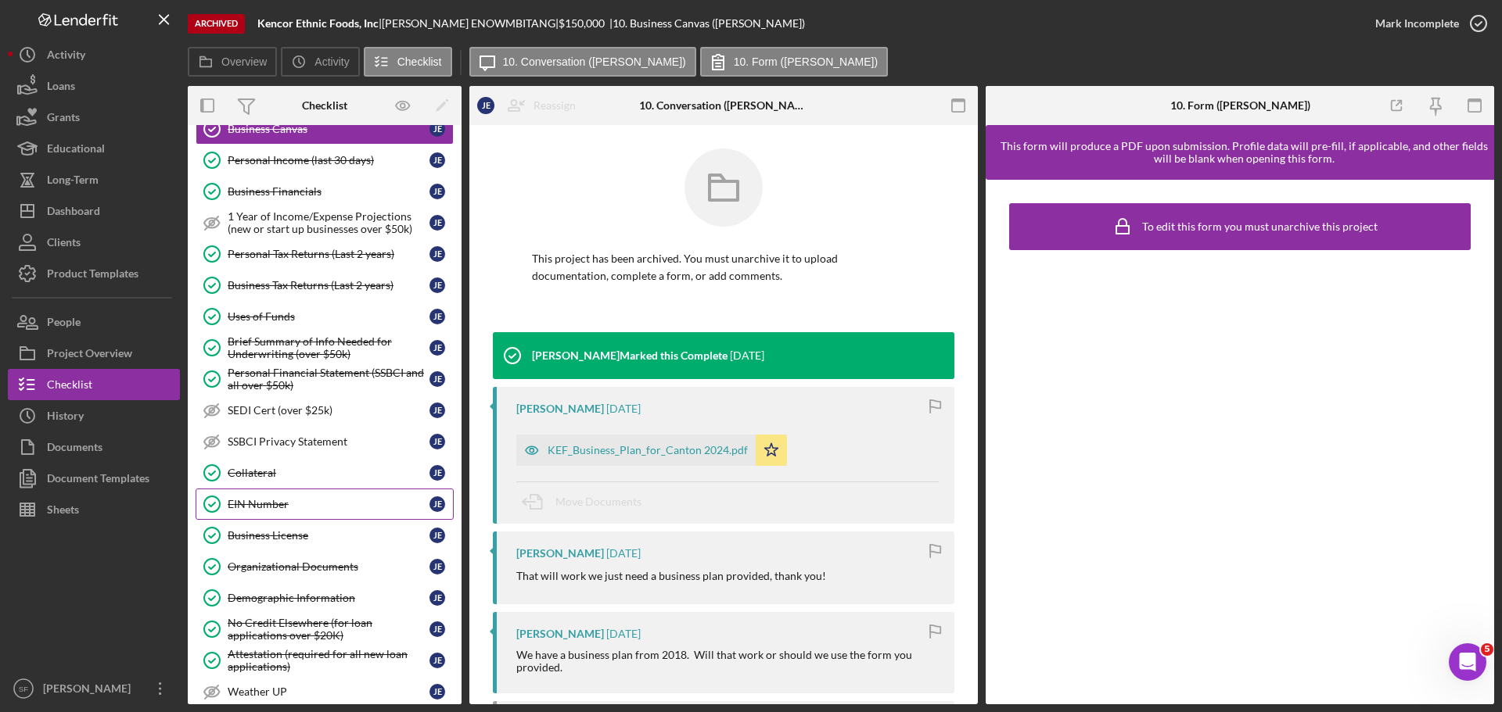
scroll to position [235, 0]
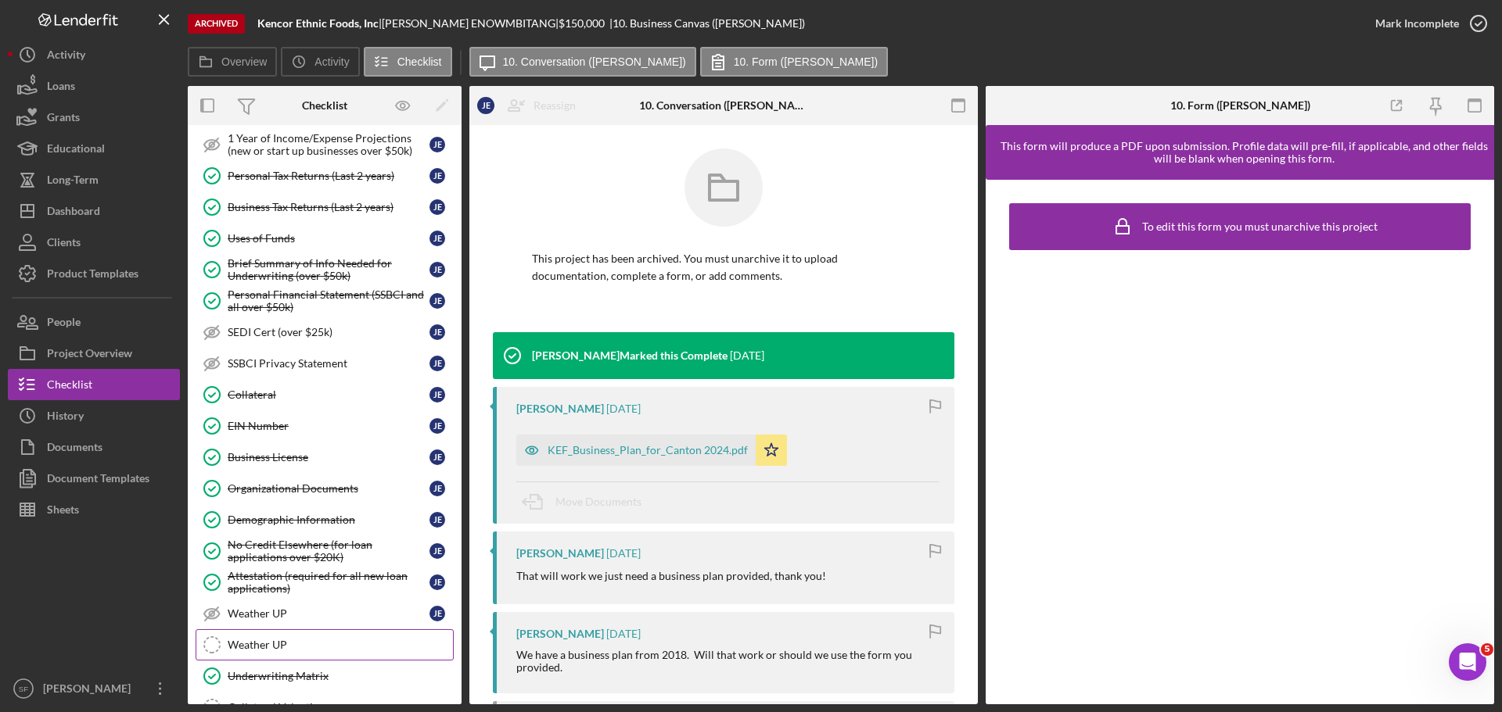
drag, startPoint x: 290, startPoint y: 573, endPoint x: 229, endPoint y: 643, distance: 92.6
drag, startPoint x: 229, startPoint y: 643, endPoint x: 815, endPoint y: 342, distance: 658.6
click at [815, 342] on div "[PERSON_NAME] Marked this Complete [DATE]" at bounding box center [723, 355] width 461 height 47
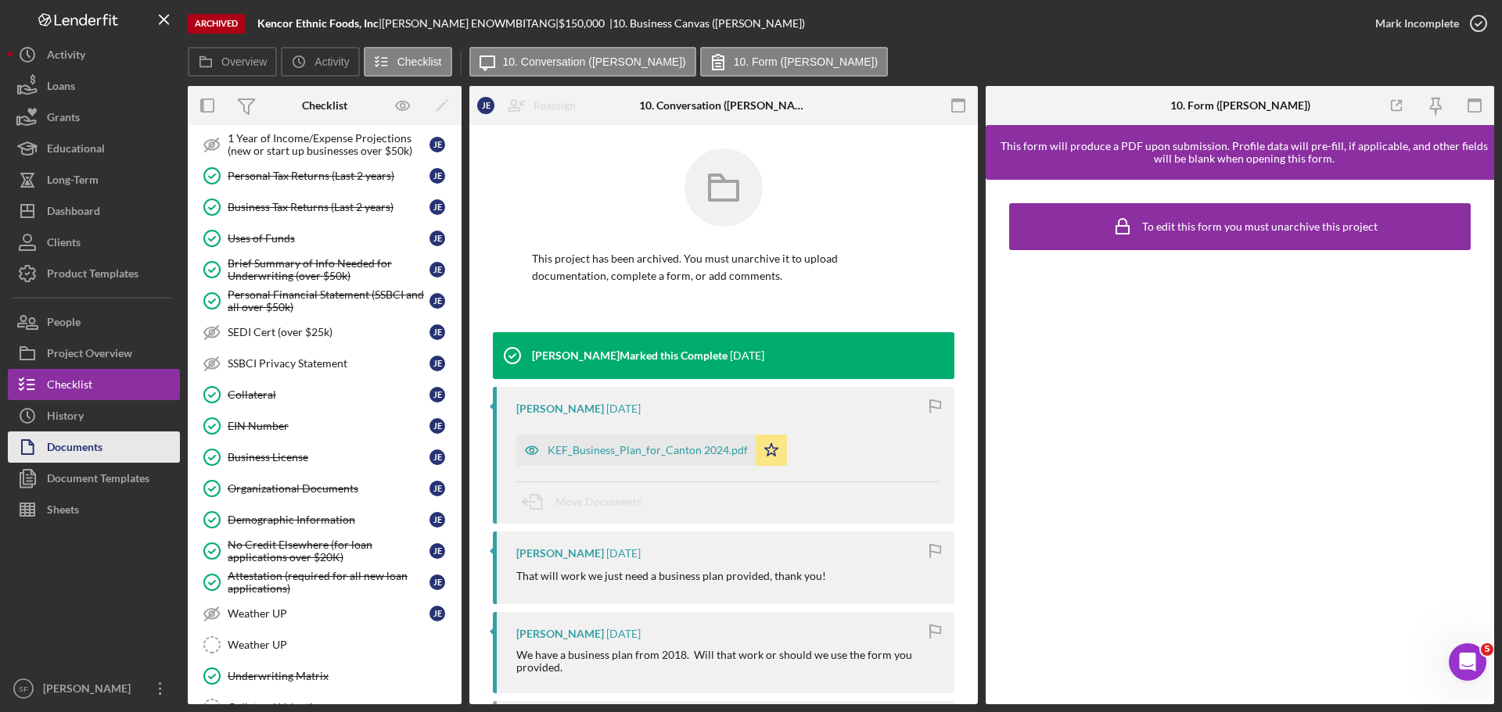
click at [84, 449] on div "Documents" at bounding box center [75, 449] width 56 height 35
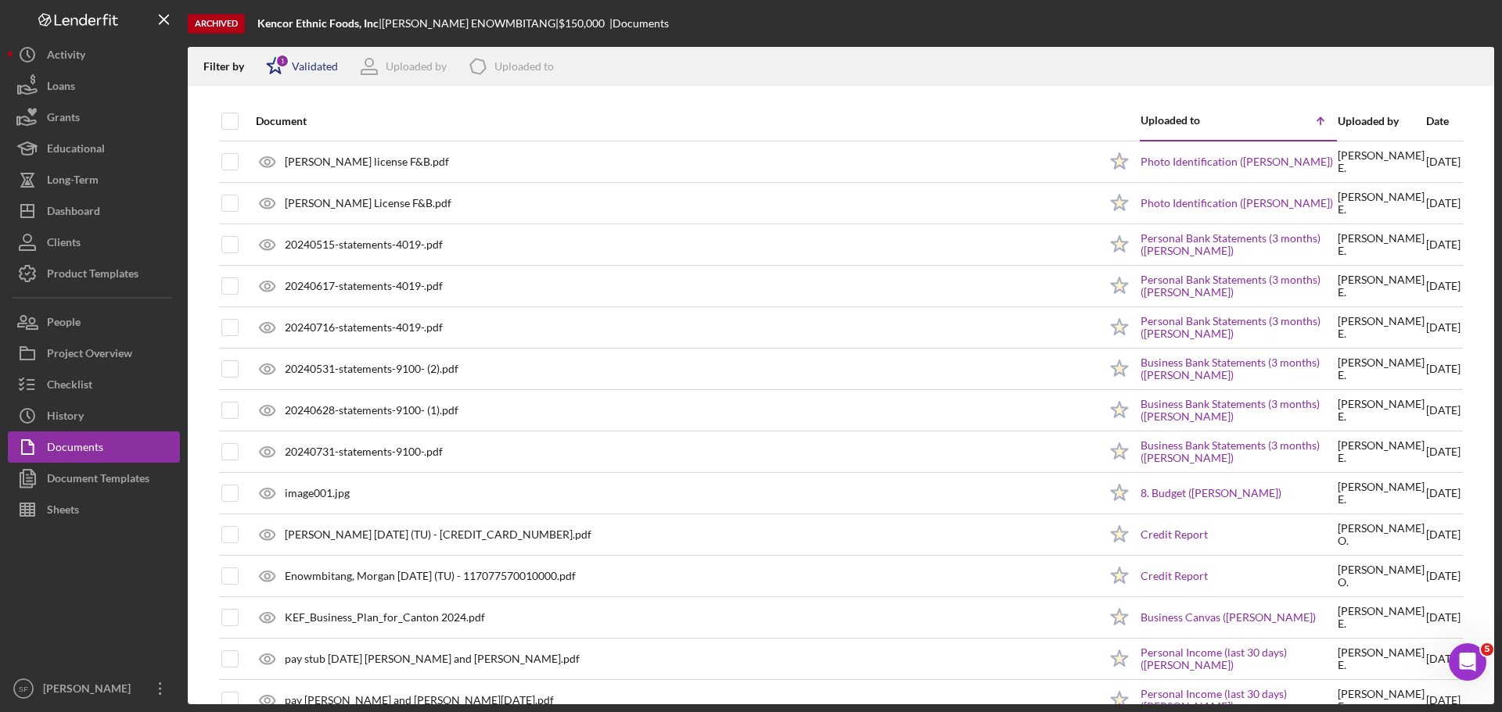
click at [333, 66] on div "Validated" at bounding box center [315, 66] width 46 height 13
click at [306, 147] on div "Not validated" at bounding box center [323, 149] width 66 height 13
checkbox input "true"
click at [642, 82] on div "Filter by Icon/Star 2 Validated Uploaded by Icon/Product Uploaded to Icon/Clear…" at bounding box center [841, 66] width 1306 height 39
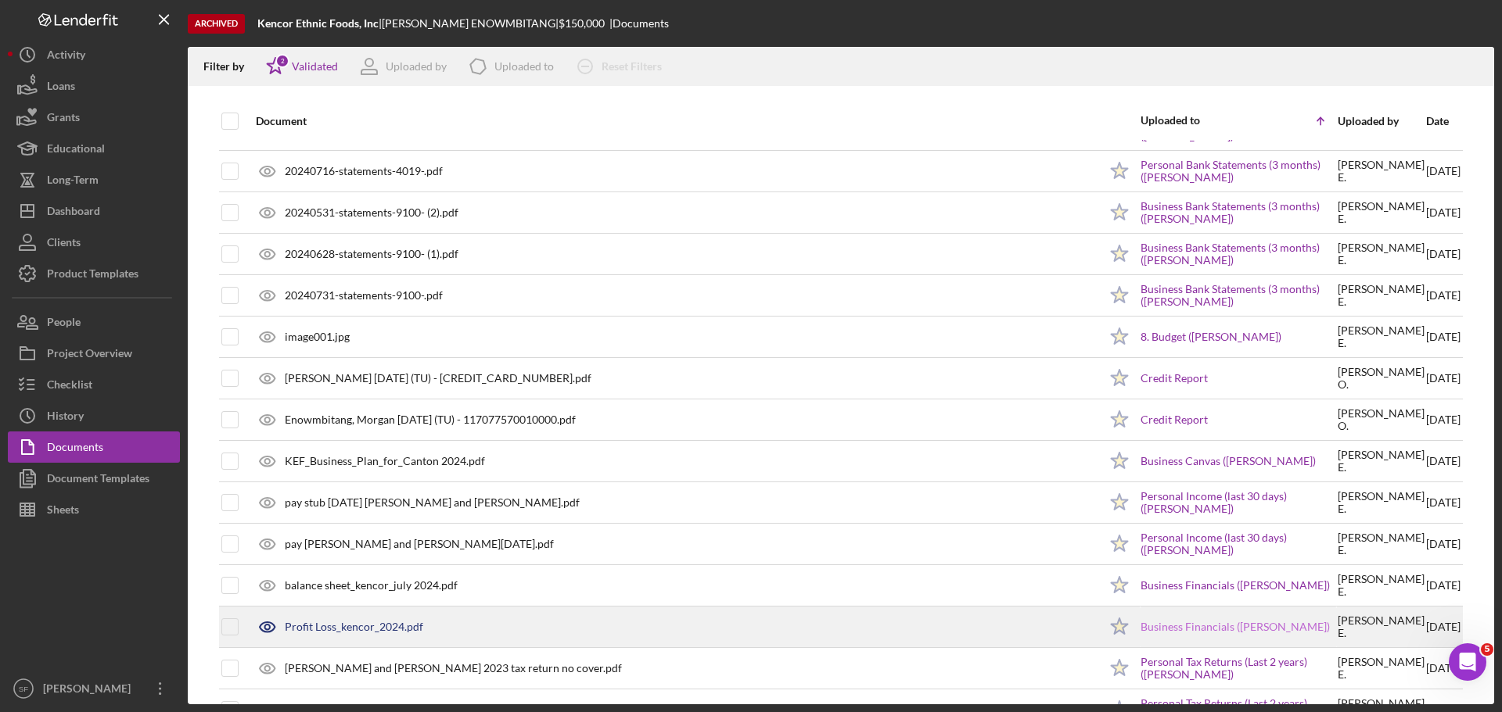
scroll to position [235, 0]
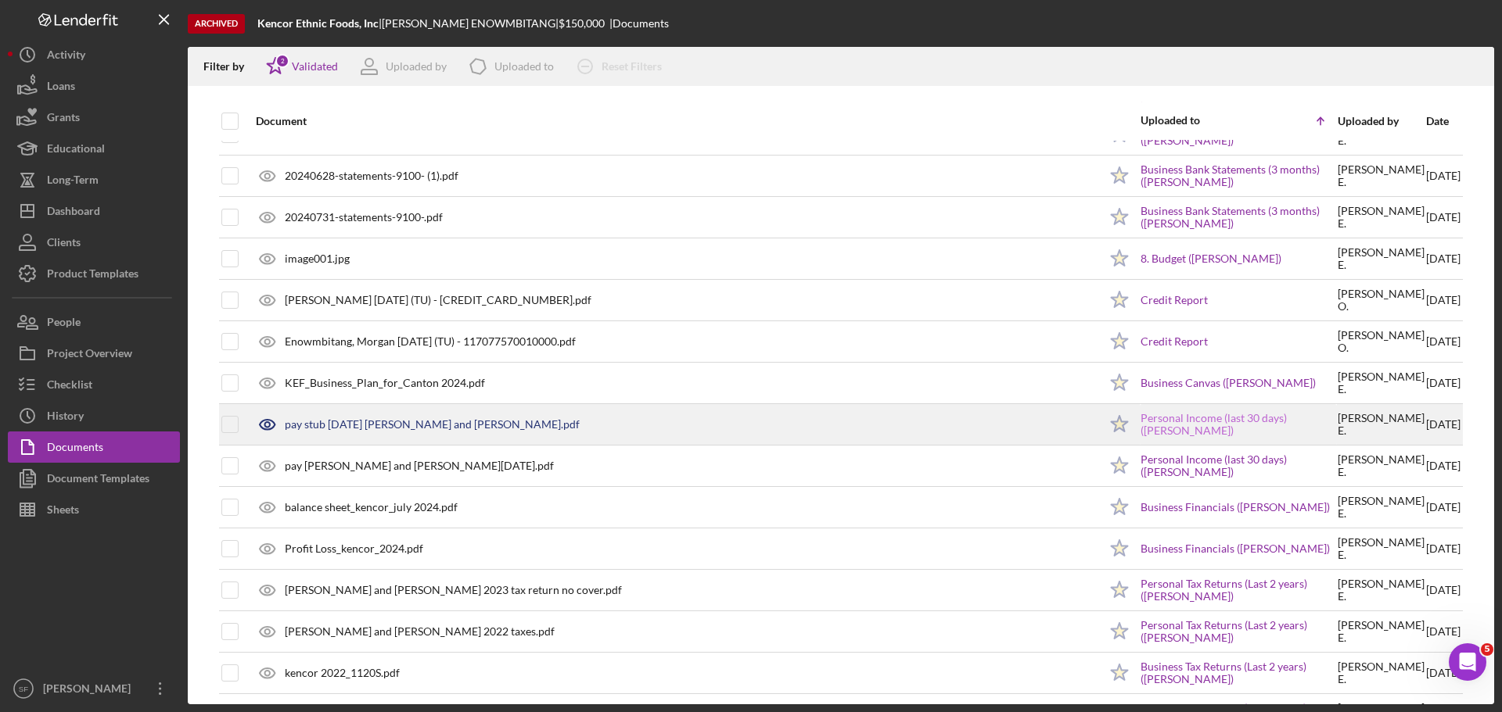
click at [1215, 430] on link "Personal Income (last 30 days) ([PERSON_NAME])" at bounding box center [1238, 424] width 196 height 25
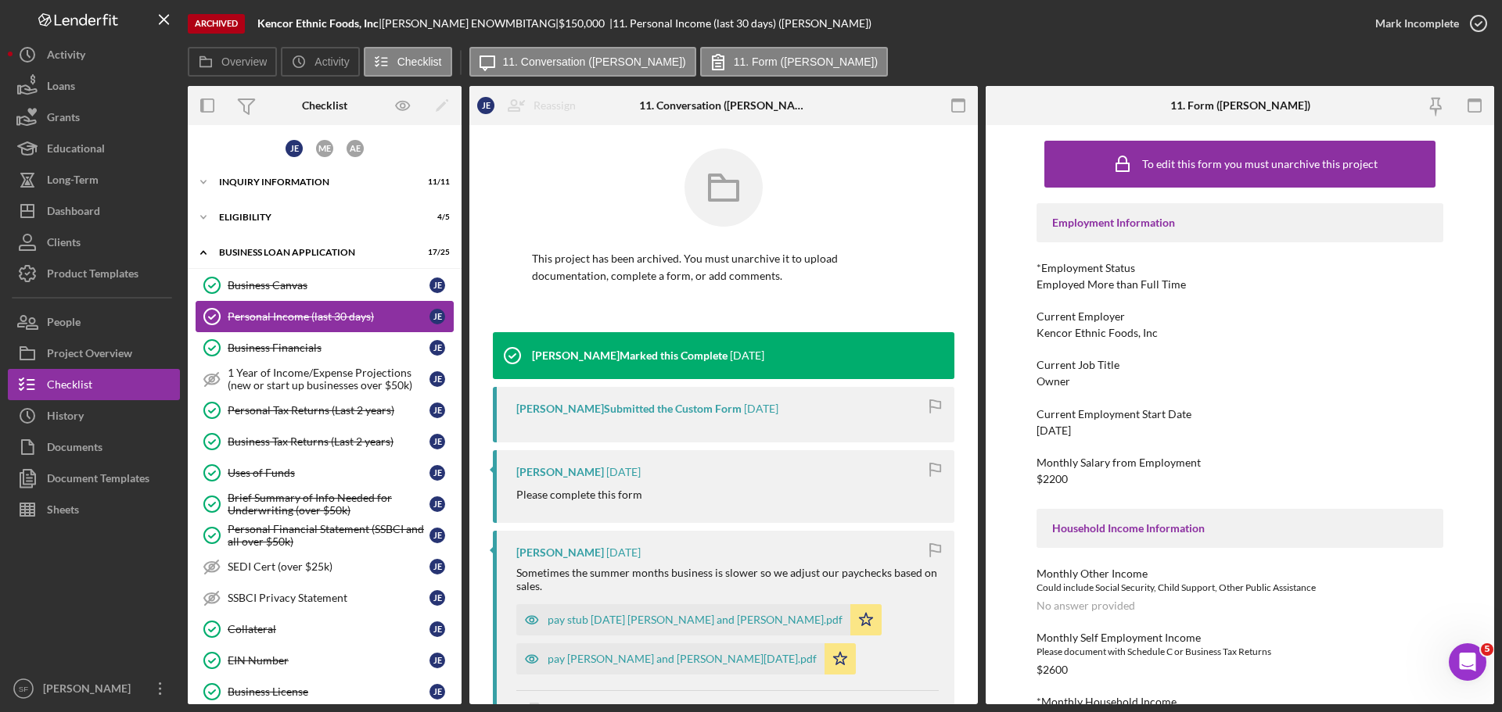
click at [350, 321] on div "Personal Income (last 30 days)" at bounding box center [329, 316] width 202 height 13
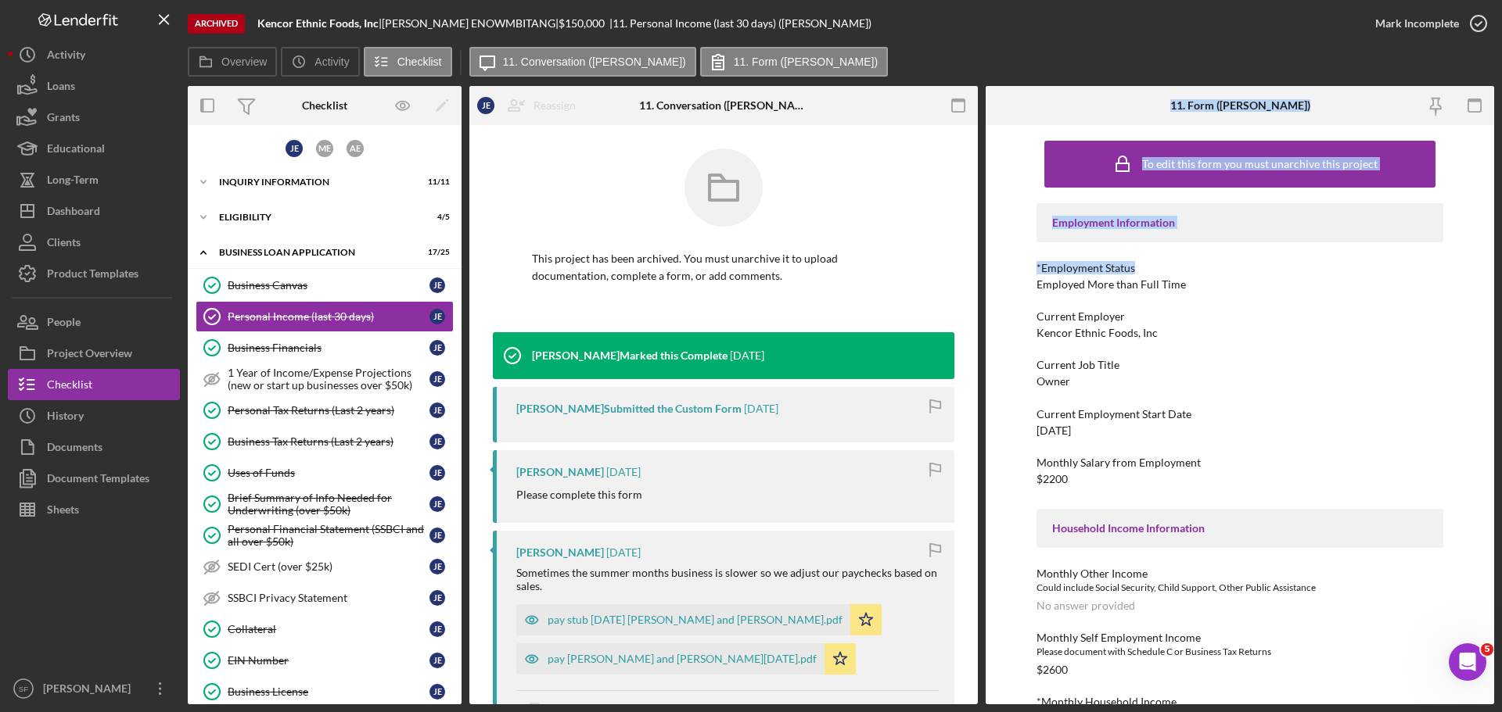
drag, startPoint x: 1231, startPoint y: 188, endPoint x: 1321, endPoint y: 234, distance: 101.1
click at [1355, 240] on div "11. Form ([PERSON_NAME]) To edit this form you must unarchive this project Empl…" at bounding box center [1239, 395] width 508 height 619
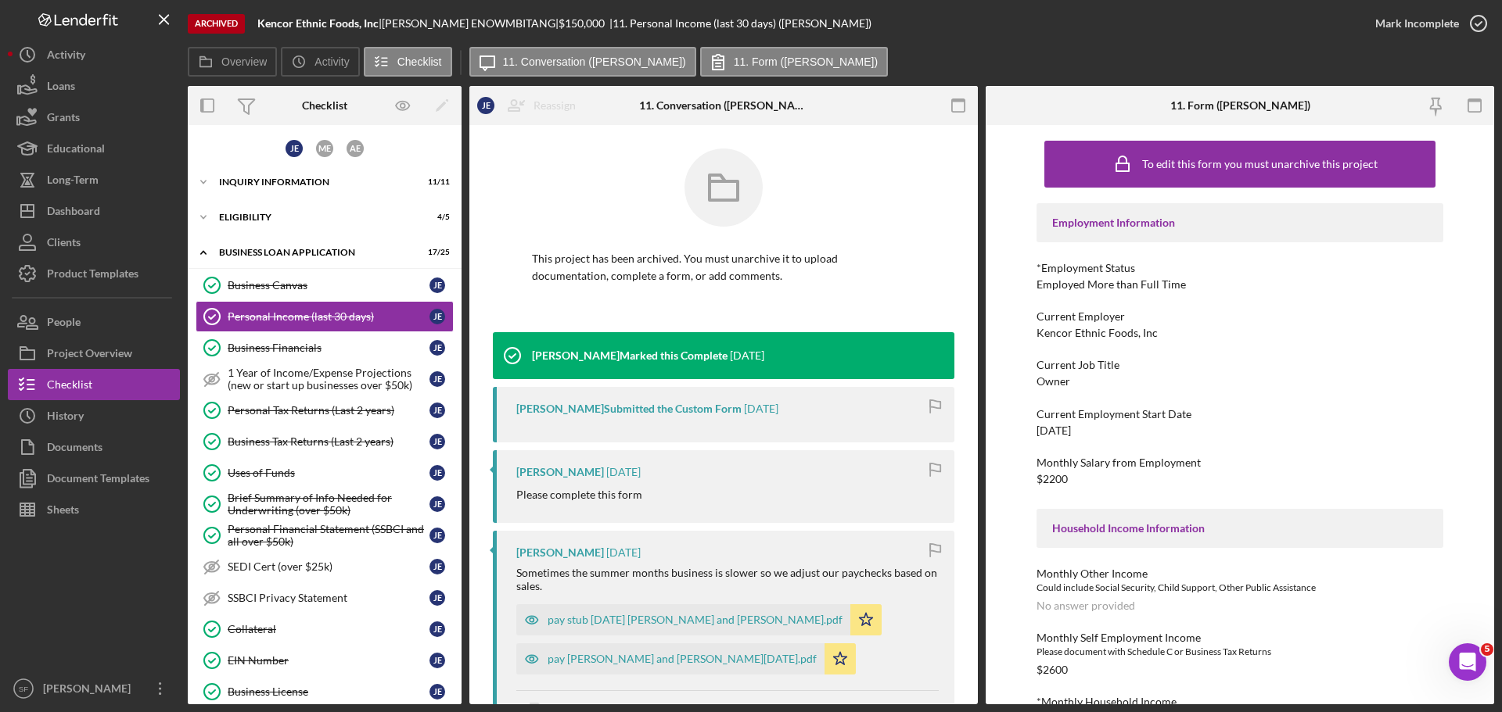
click at [863, 165] on div at bounding box center [723, 200] width 383 height 102
click at [354, 114] on div "Checklist" at bounding box center [325, 105] width 92 height 39
click at [354, 348] on div "Business Financials" at bounding box center [329, 348] width 202 height 13
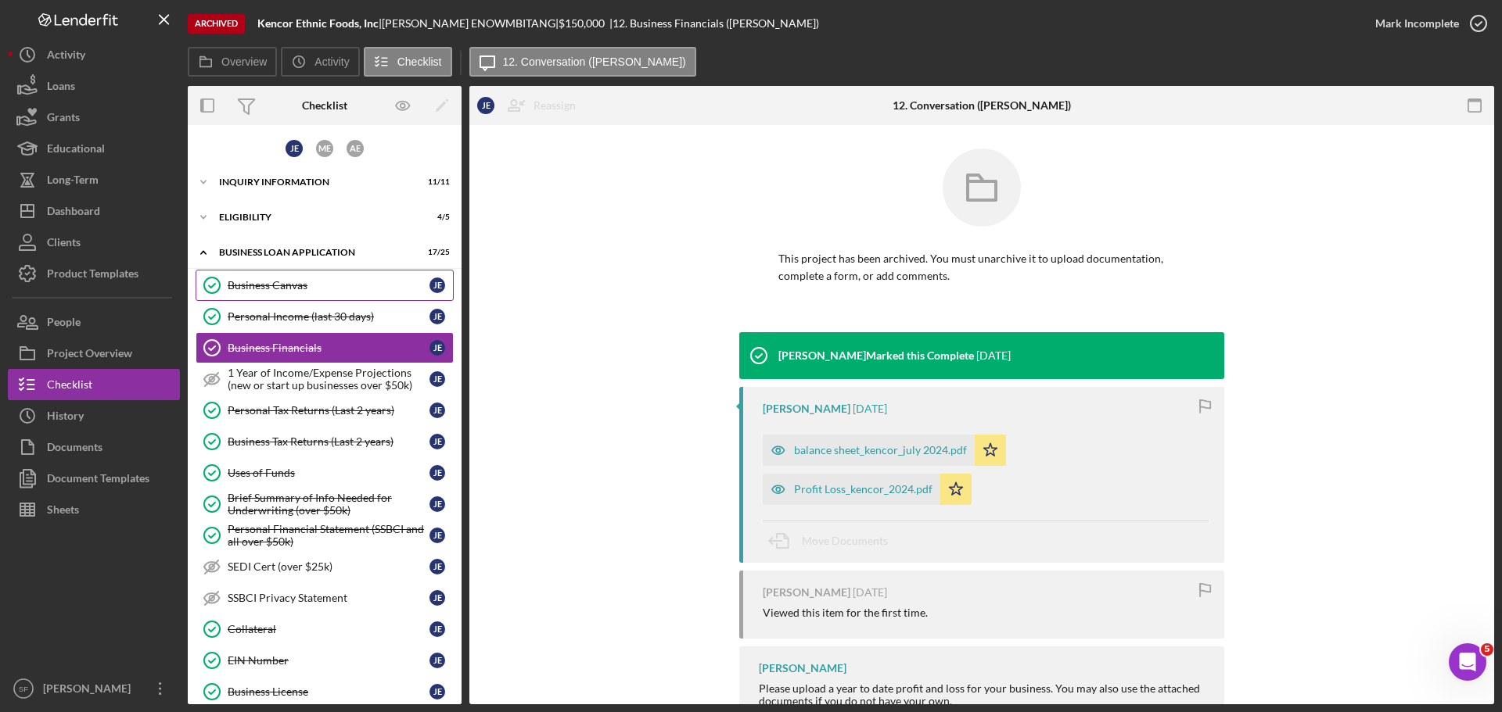
click at [357, 291] on div "Business Canvas" at bounding box center [329, 285] width 202 height 13
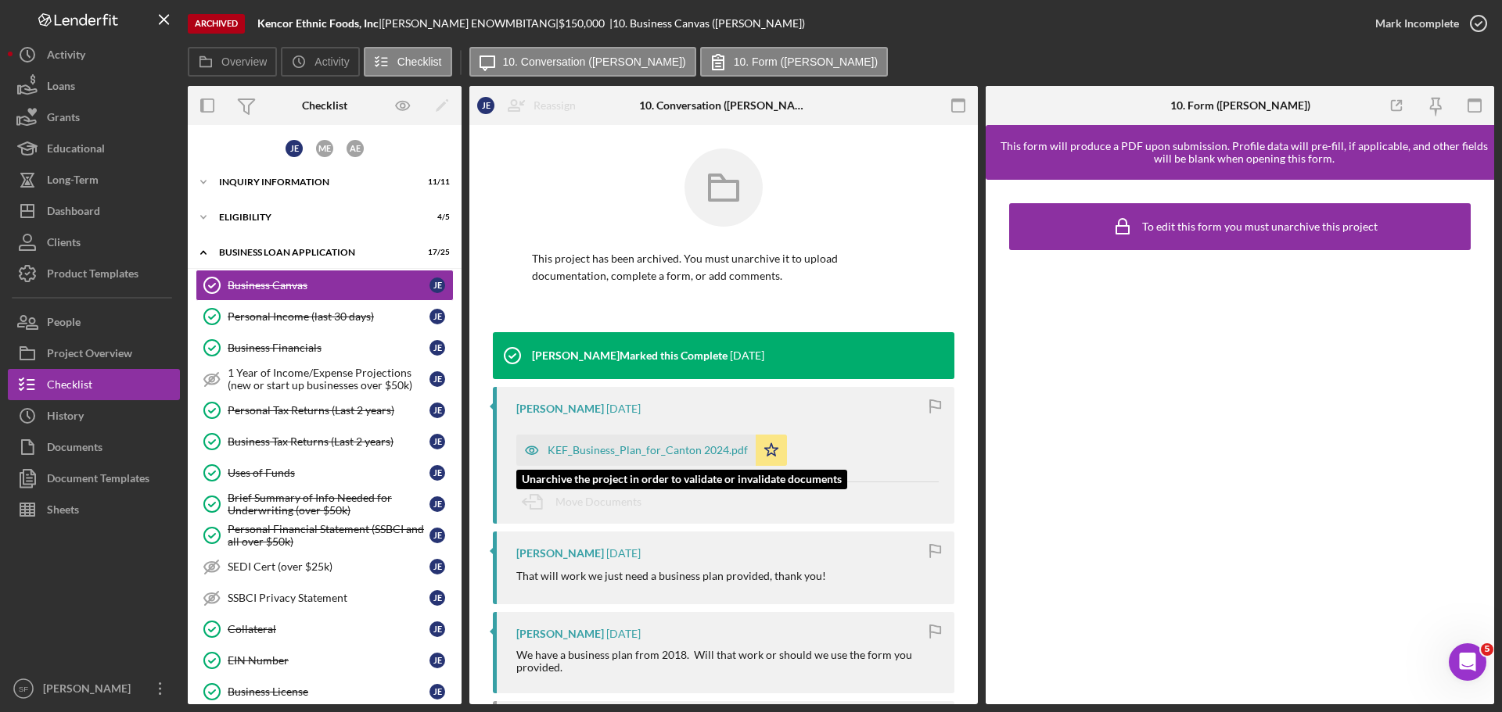
click at [697, 447] on div "KEF_Business_Plan_for_Canton 2024.pdf" at bounding box center [647, 450] width 200 height 13
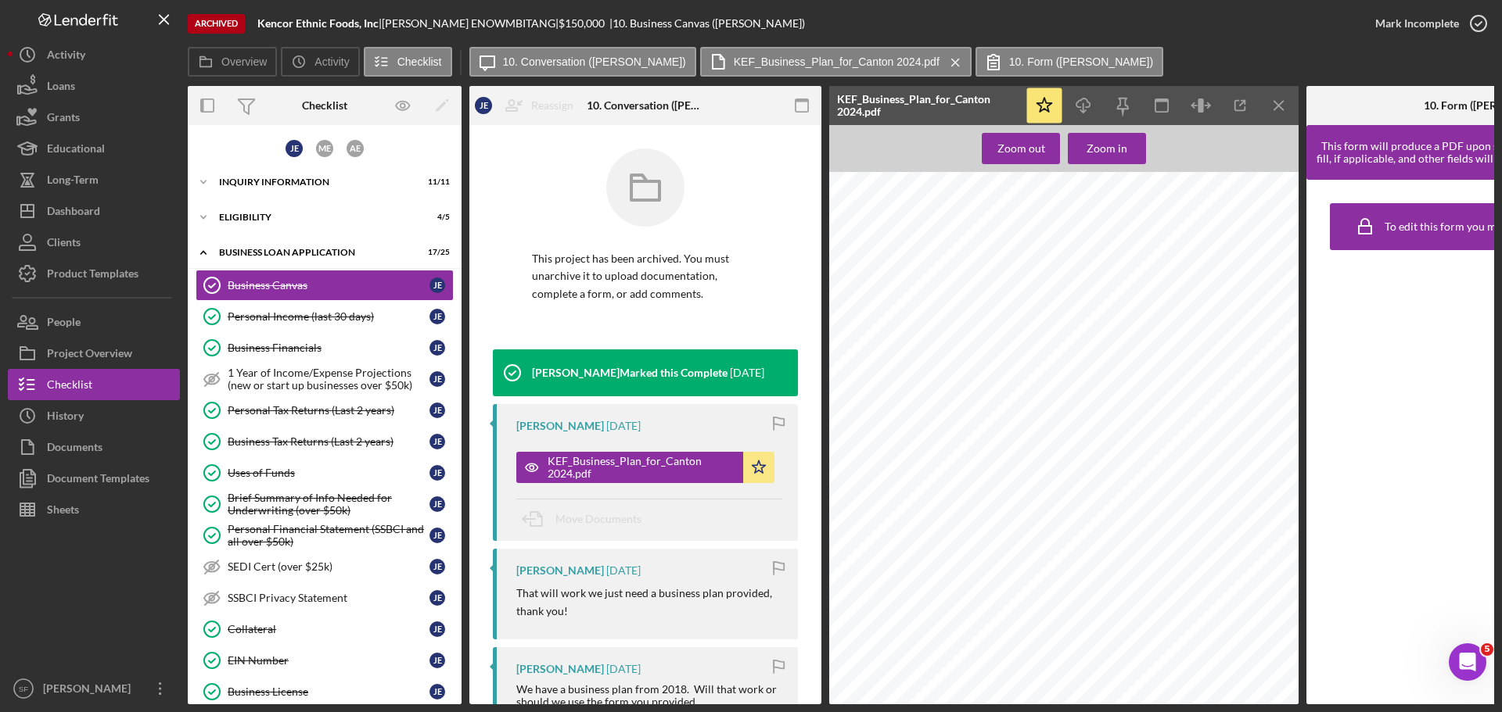
scroll to position [4458, 0]
click at [1073, 103] on icon "Icon/Download" at bounding box center [1083, 105] width 35 height 35
